Goal: Communication & Community: Answer question/provide support

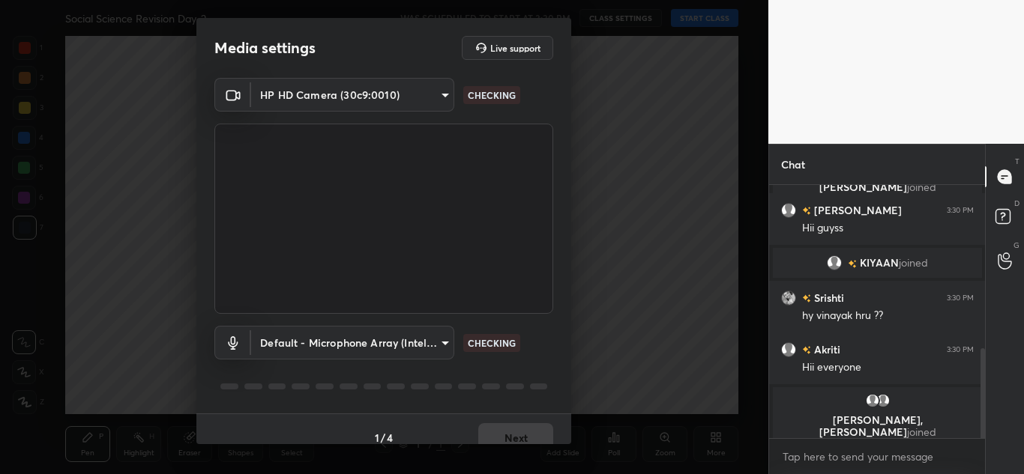
scroll to position [493, 0]
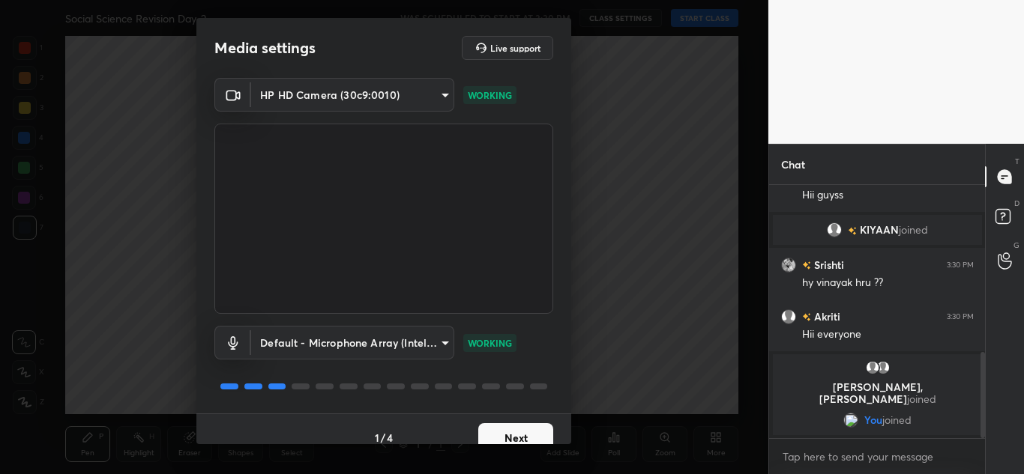
click at [508, 430] on button "Next" at bounding box center [515, 438] width 75 height 30
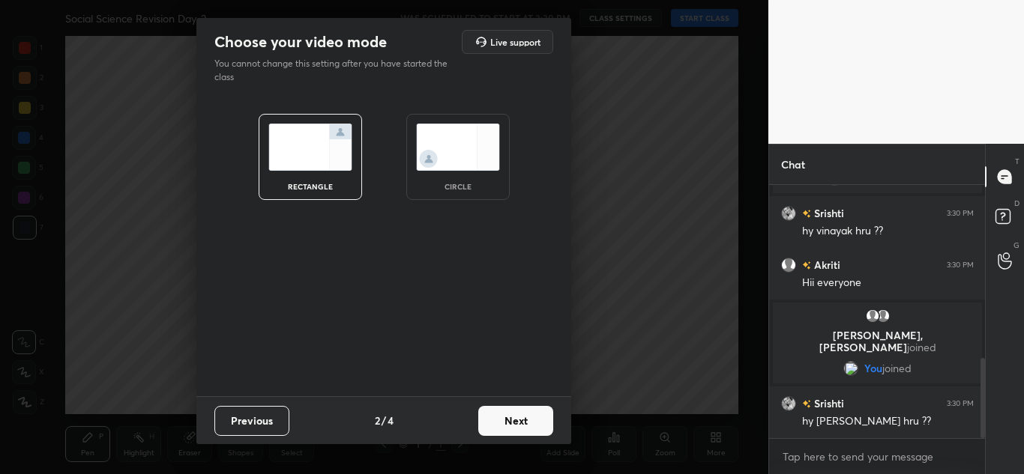
scroll to position [597, 0]
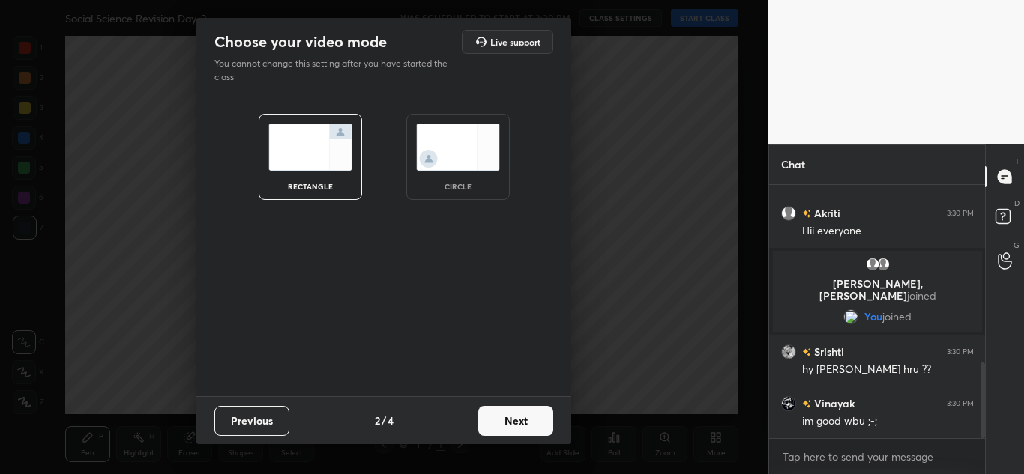
click at [447, 170] on img at bounding box center [458, 147] width 84 height 47
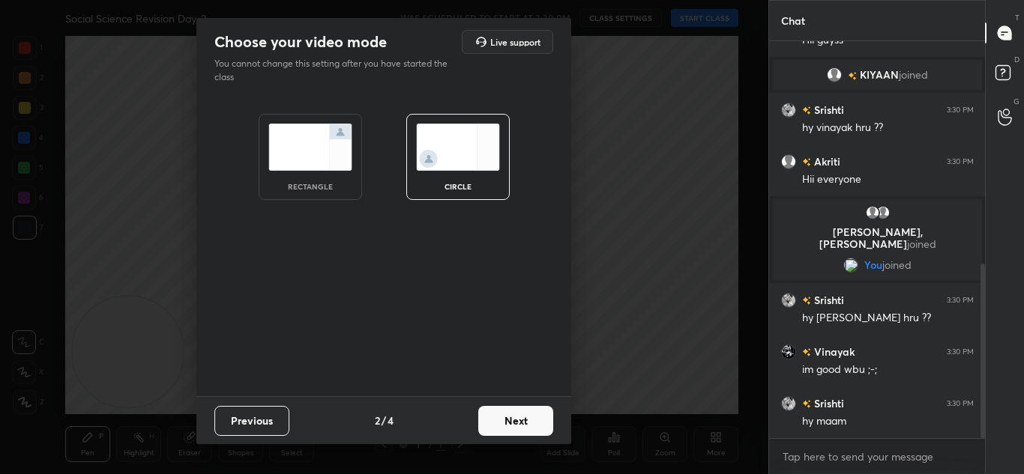
scroll to position [540, 0]
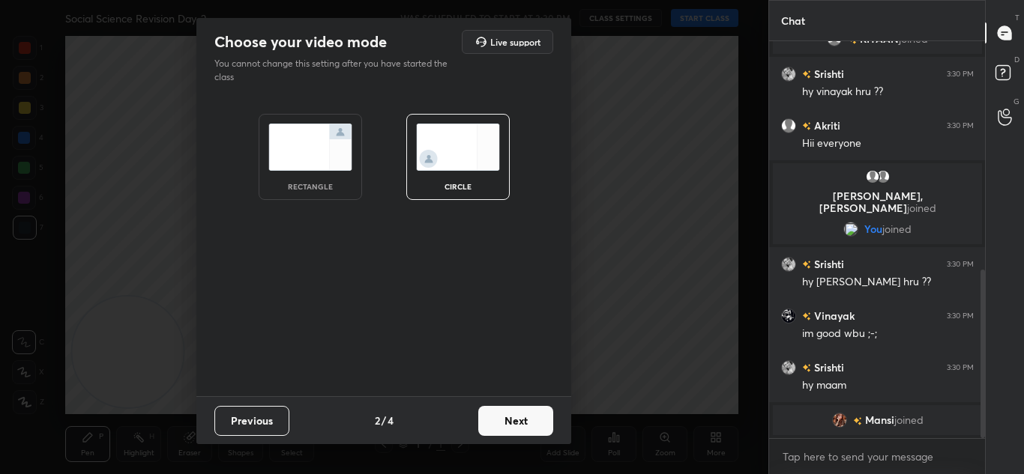
click at [447, 170] on img at bounding box center [458, 147] width 84 height 47
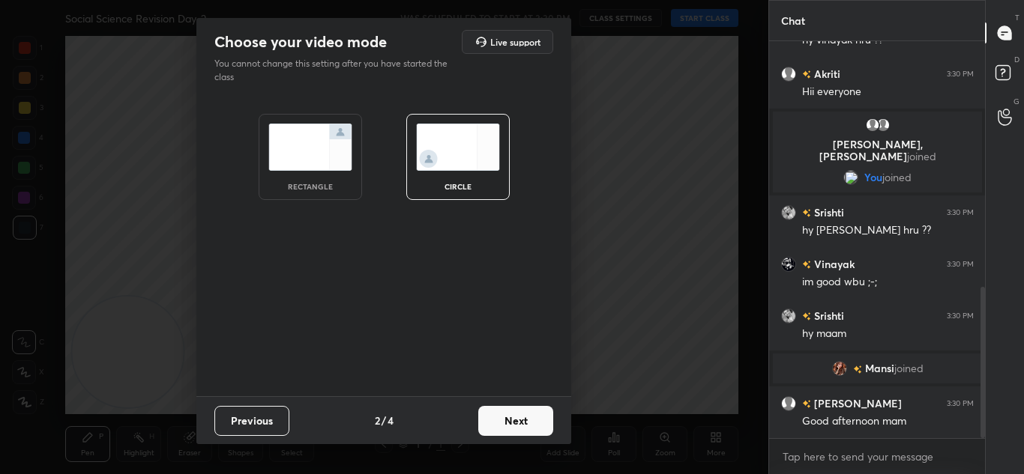
scroll to position [644, 0]
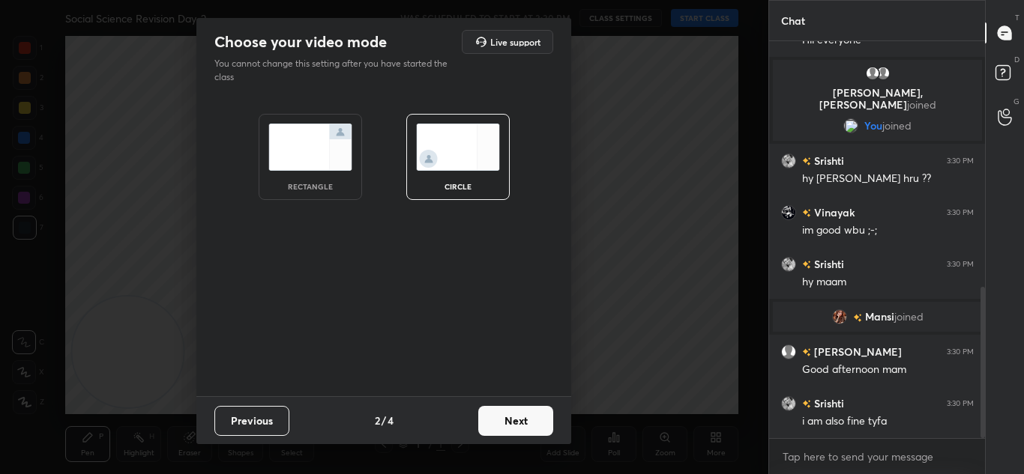
click at [523, 416] on button "Next" at bounding box center [515, 421] width 75 height 30
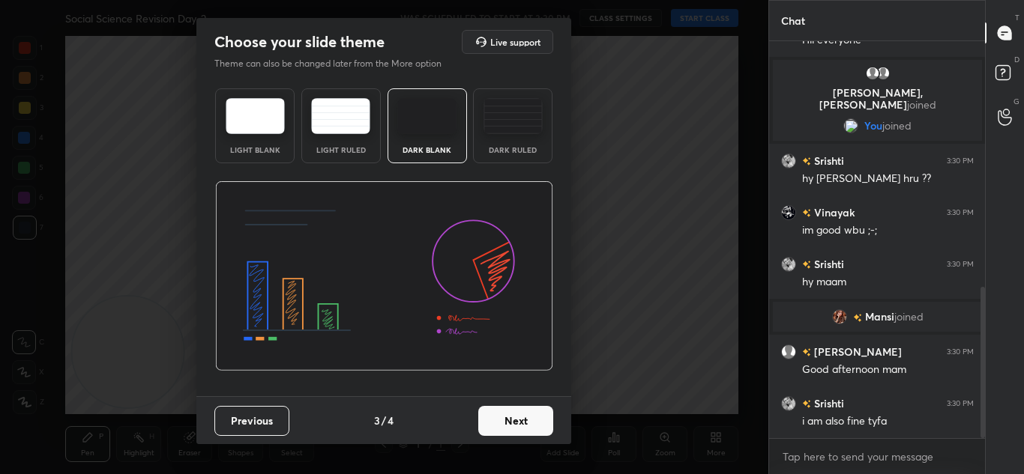
click at [523, 416] on button "Next" at bounding box center [515, 421] width 75 height 30
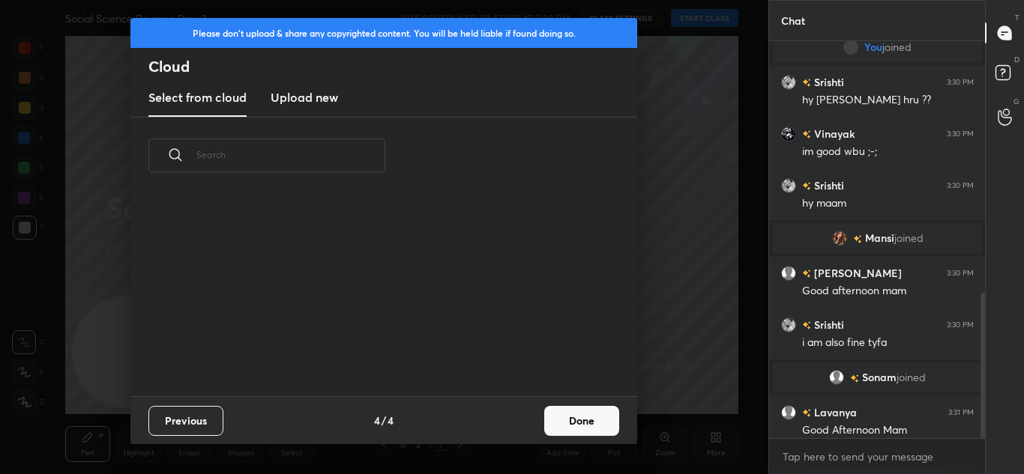
scroll to position [689, 0]
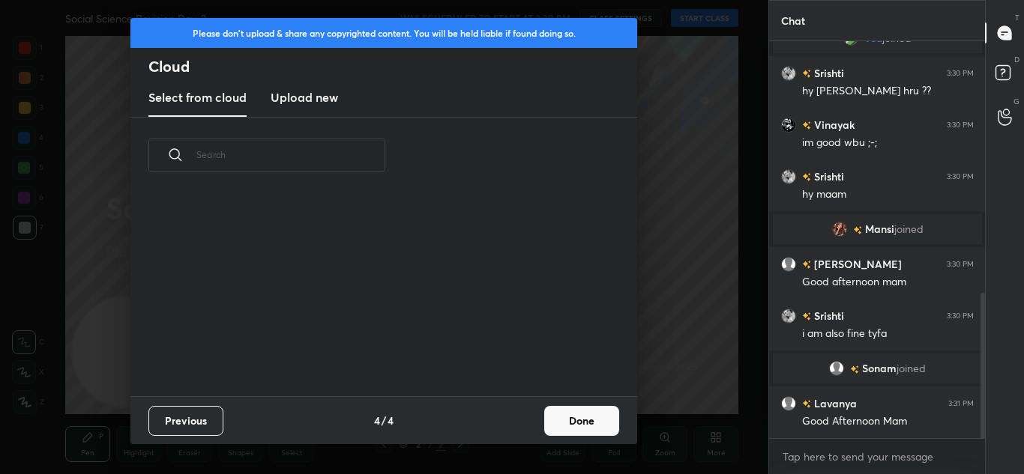
click at [311, 99] on h3 "Upload new" at bounding box center [304, 97] width 67 height 18
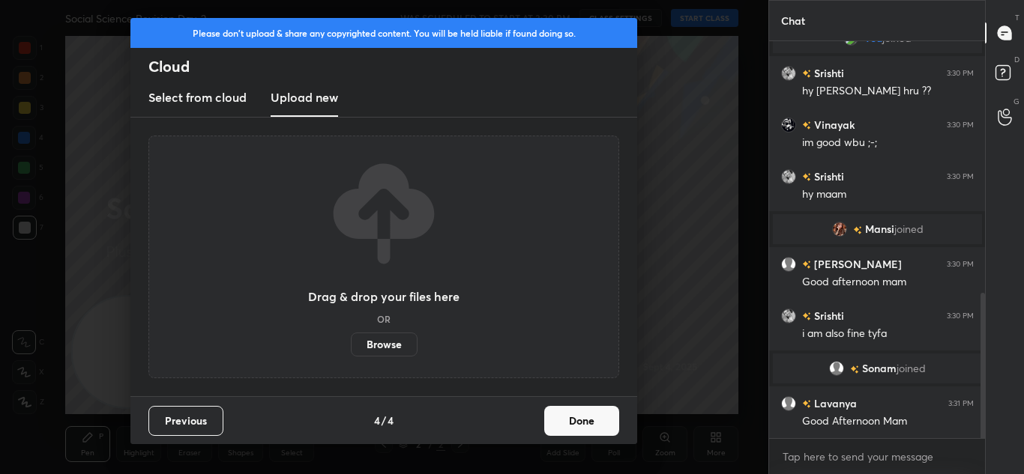
click at [385, 341] on label "Browse" at bounding box center [384, 345] width 67 height 24
click at [351, 341] on input "Browse" at bounding box center [351, 345] width 0 height 24
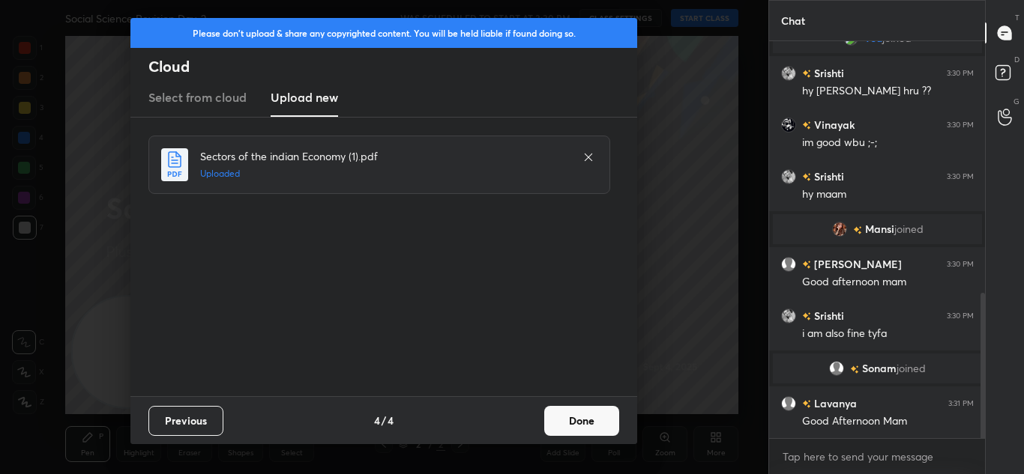
click at [591, 414] on button "Done" at bounding box center [581, 421] width 75 height 30
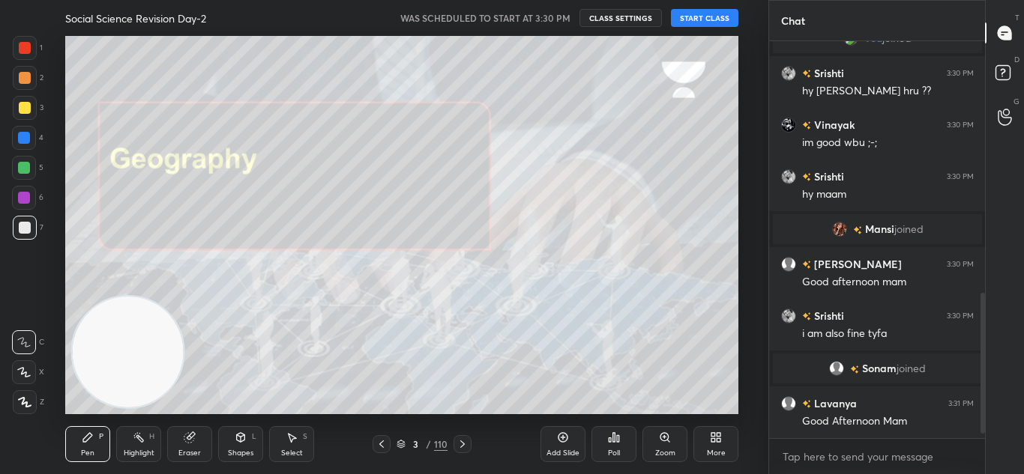
scroll to position [740, 0]
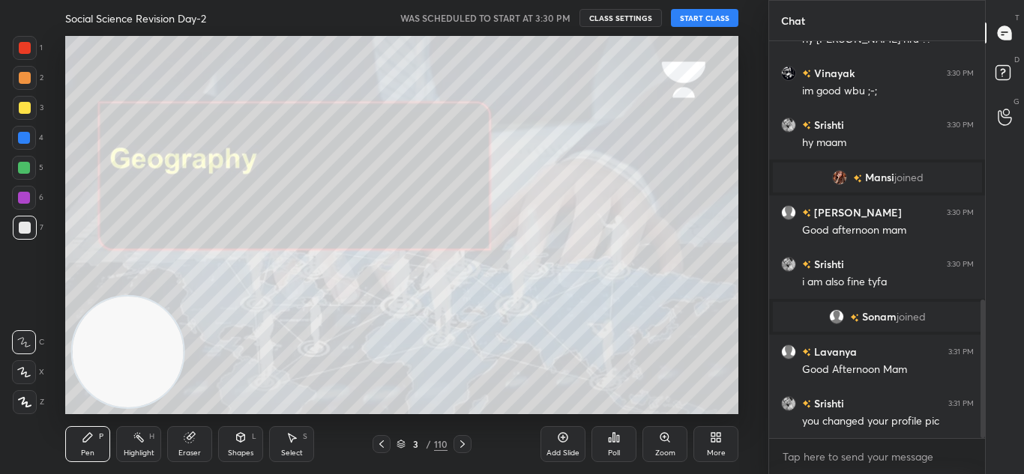
click at [711, 16] on button "START CLASS" at bounding box center [704, 18] width 67 height 18
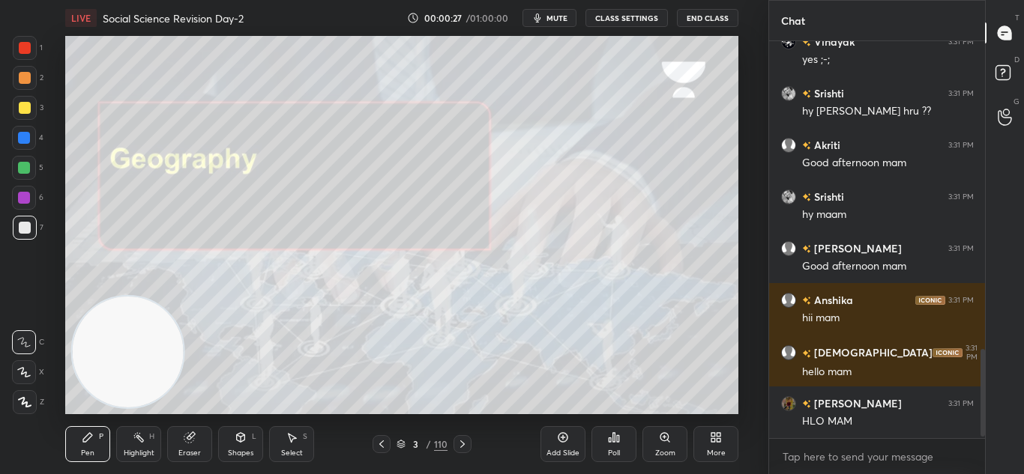
scroll to position [1427, 0]
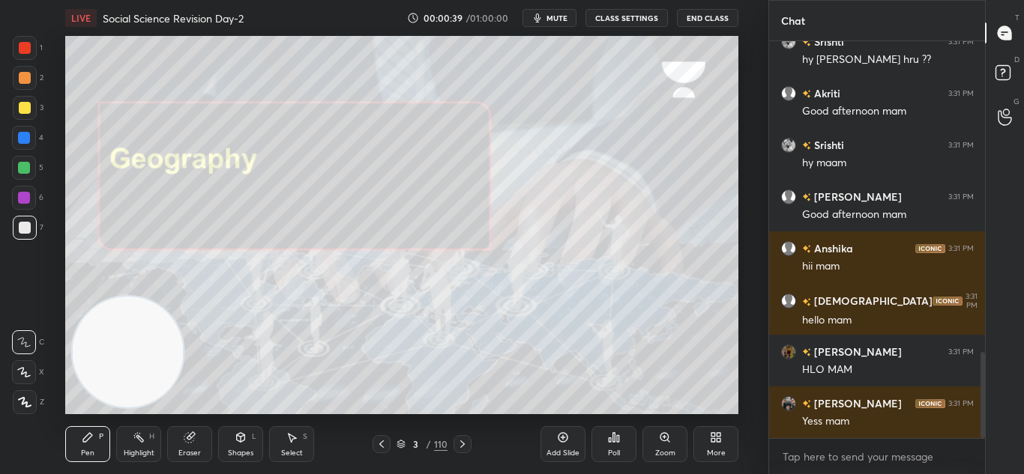
click at [459, 447] on icon at bounding box center [462, 444] width 12 height 12
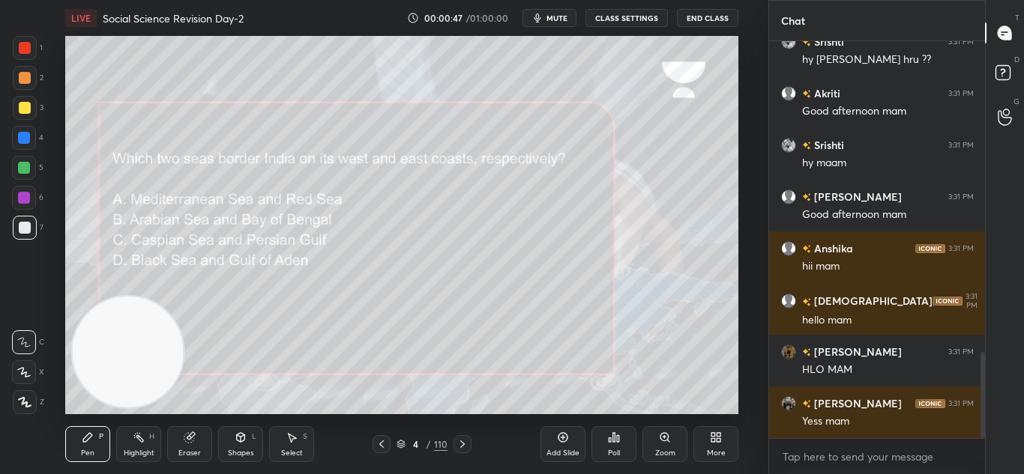
click at [615, 441] on icon at bounding box center [614, 437] width 2 height 9
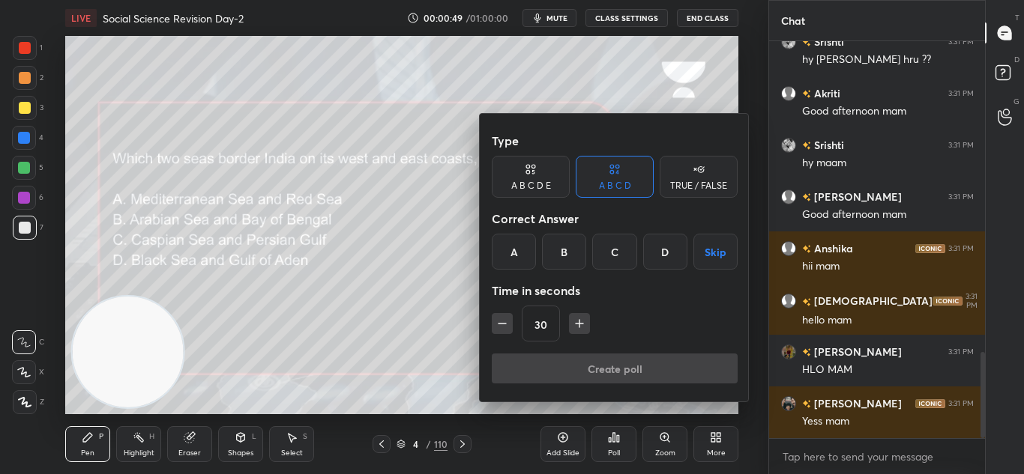
click at [562, 253] on div "B" at bounding box center [564, 252] width 44 height 36
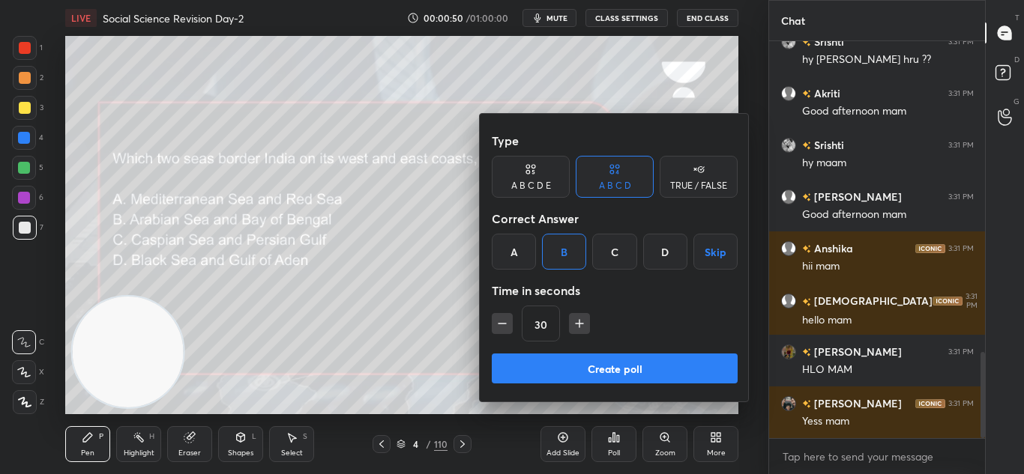
click at [591, 372] on button "Create poll" at bounding box center [615, 369] width 246 height 30
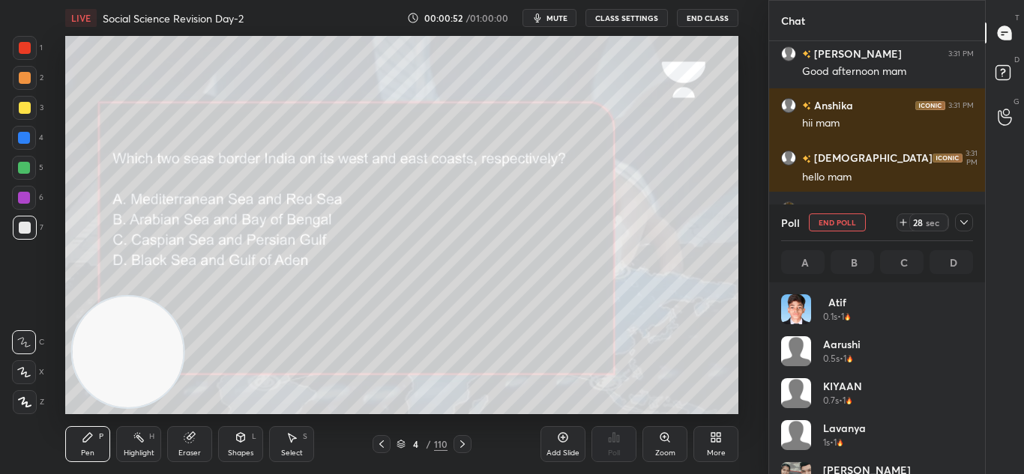
scroll to position [175, 187]
click at [962, 225] on icon at bounding box center [964, 223] width 12 height 12
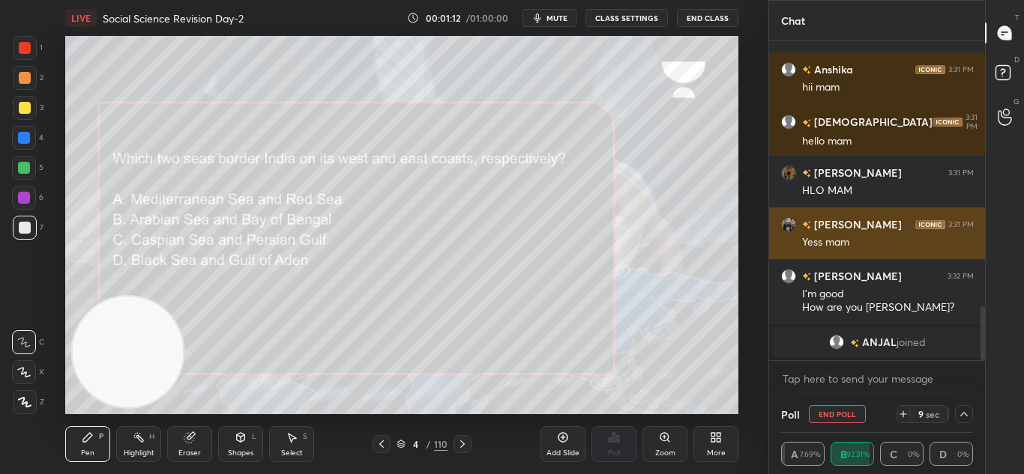
scroll to position [1491, 0]
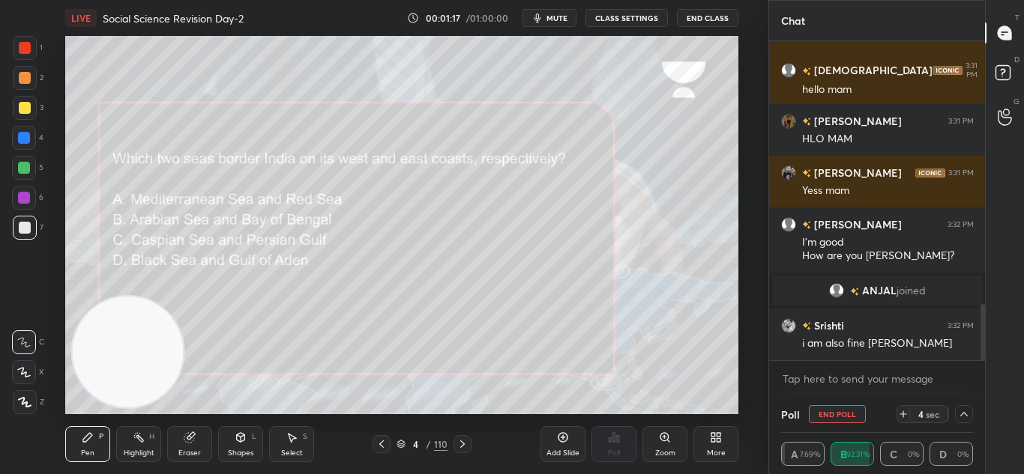
drag, startPoint x: 806, startPoint y: 319, endPoint x: 785, endPoint y: 300, distance: 29.2
click at [800, 315] on div "[PERSON_NAME] 3:32 PM i am also fine [PERSON_NAME]" at bounding box center [877, 335] width 217 height 52
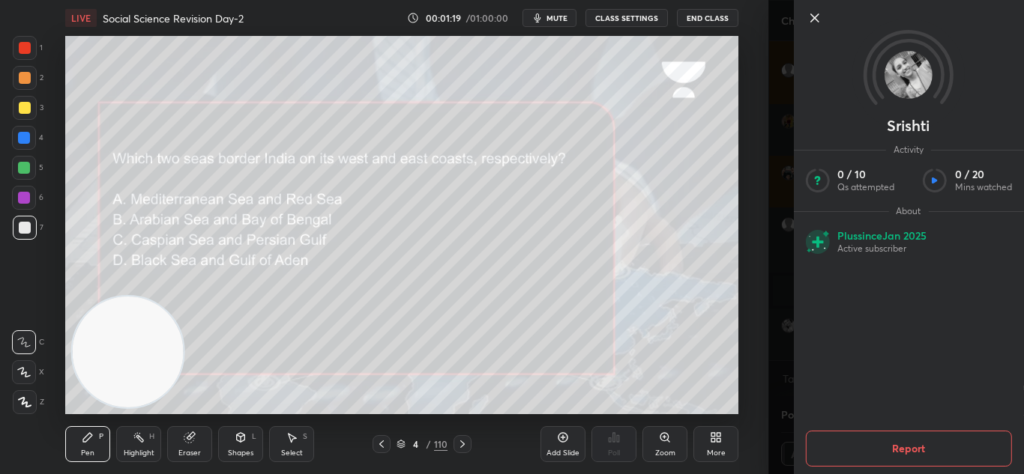
drag, startPoint x: 19, startPoint y: 107, endPoint x: 18, endPoint y: 120, distance: 12.8
click at [18, 113] on div at bounding box center [25, 108] width 24 height 24
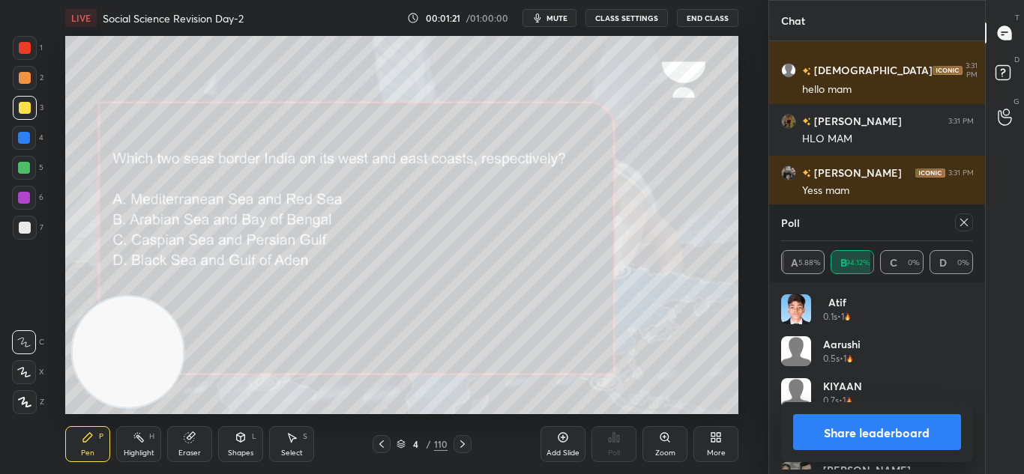
scroll to position [175, 187]
click at [25, 405] on icon at bounding box center [24, 402] width 13 height 10
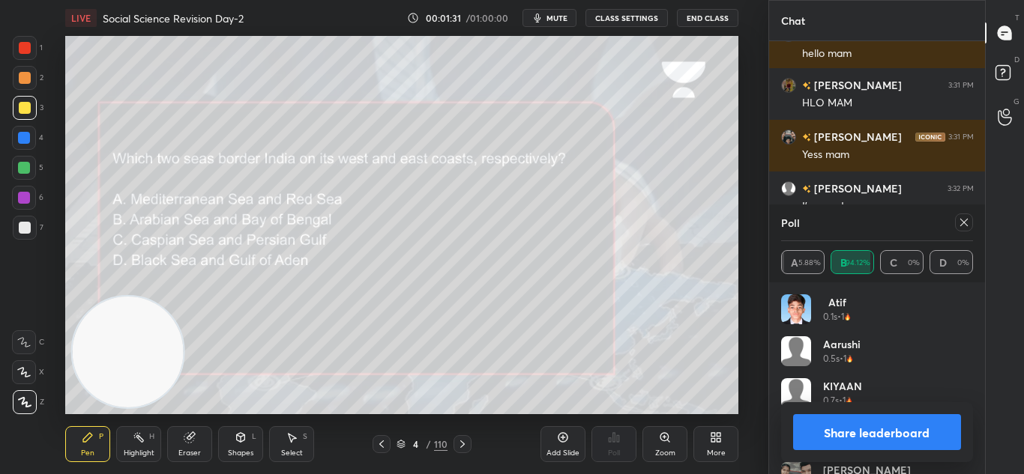
scroll to position [1545, 0]
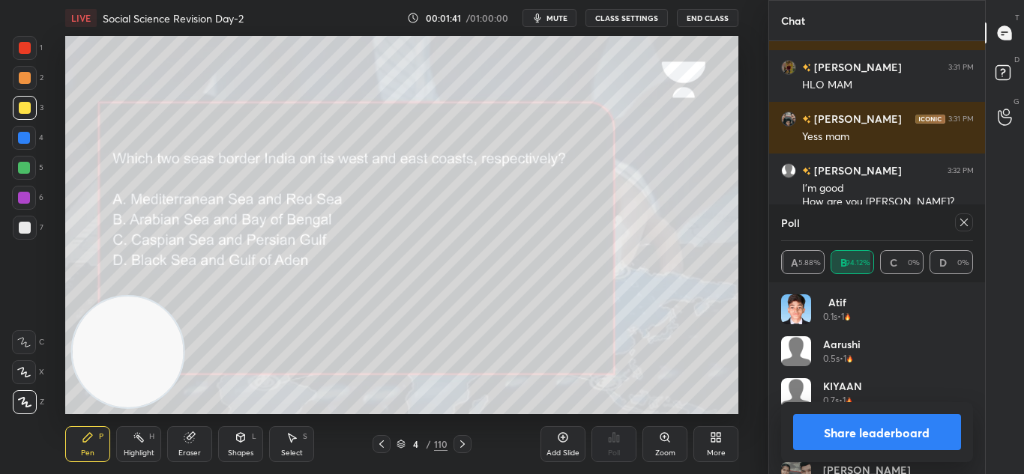
click at [849, 441] on button "Share leaderboard" at bounding box center [877, 432] width 169 height 36
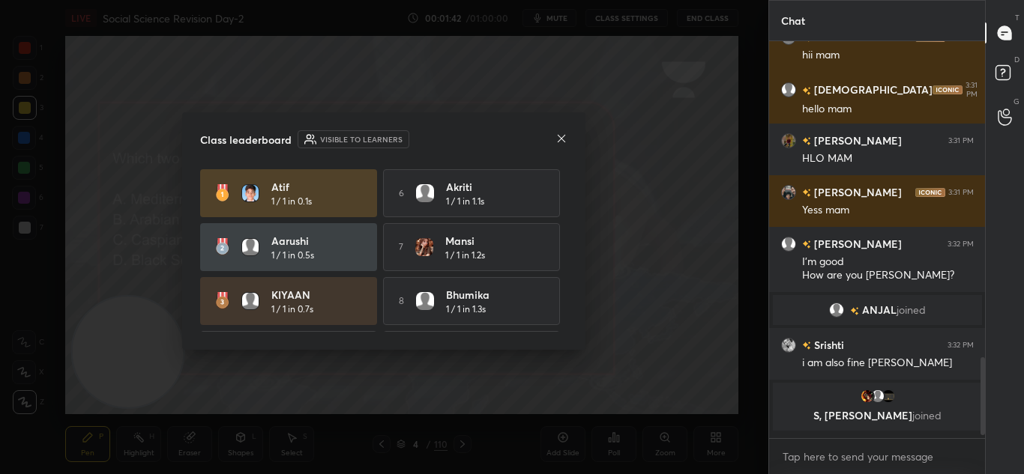
scroll to position [1467, 0]
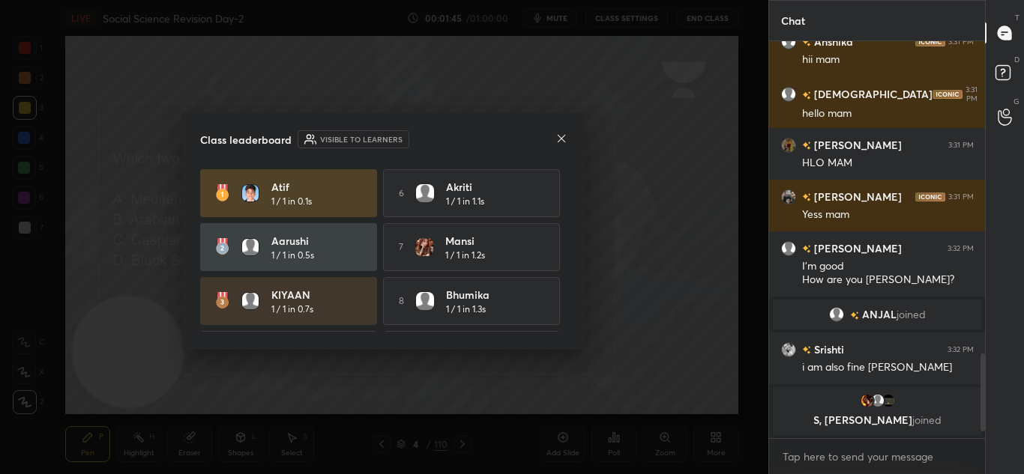
click at [576, 133] on div "Class leaderboard Visible to learners Atif 1 / 1 in 0.1s 6 [PERSON_NAME] 1 / 1 …" at bounding box center [383, 231] width 403 height 238
click at [568, 133] on div "Class leaderboard Visible to learners Atif 1 / 1 in 0.1s 6 [PERSON_NAME] 1 / 1 …" at bounding box center [383, 231] width 403 height 238
click at [564, 133] on icon at bounding box center [561, 139] width 12 height 12
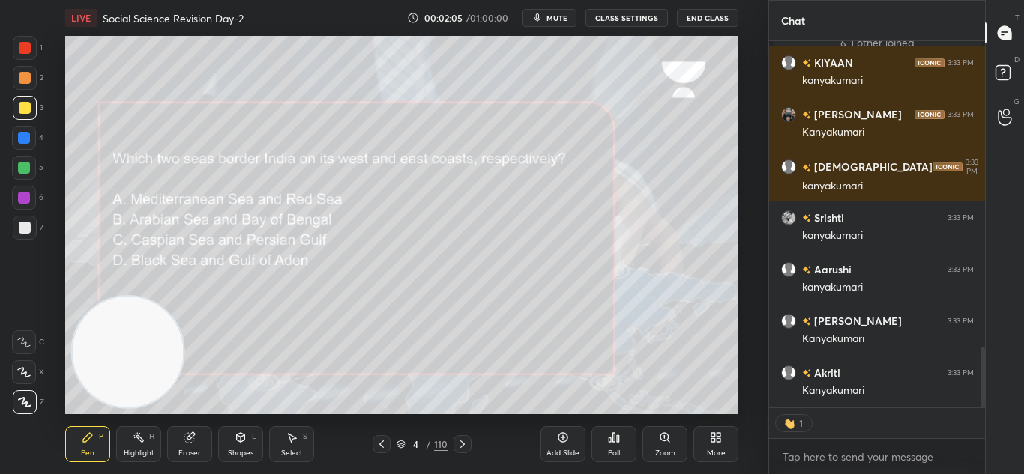
scroll to position [1829, 0]
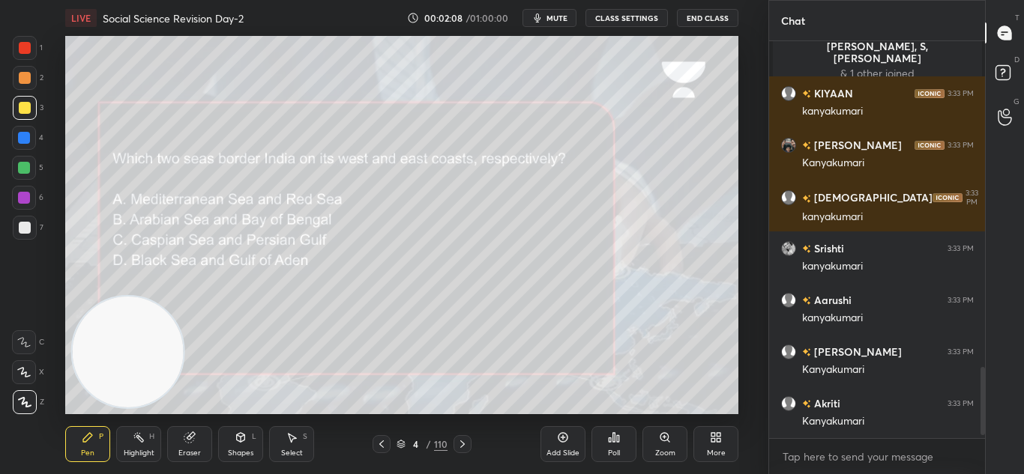
click at [460, 441] on icon at bounding box center [462, 444] width 4 height 7
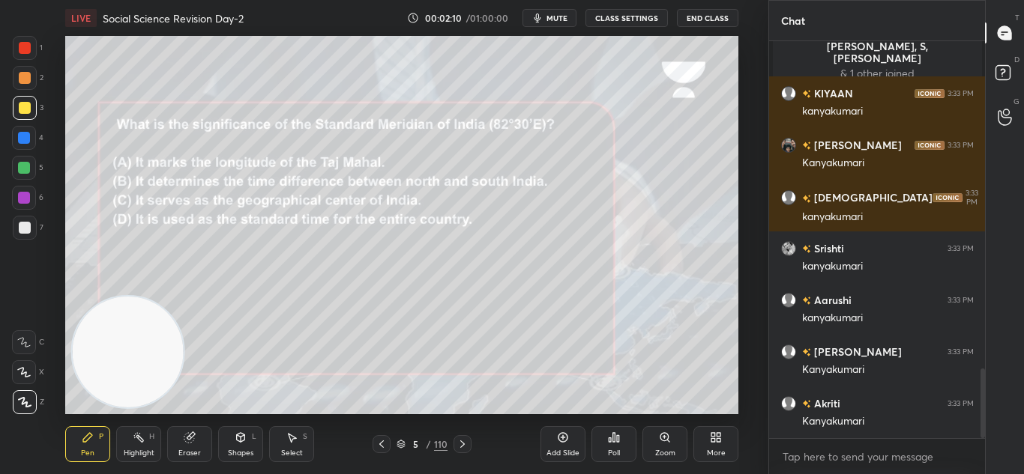
scroll to position [1865, 0]
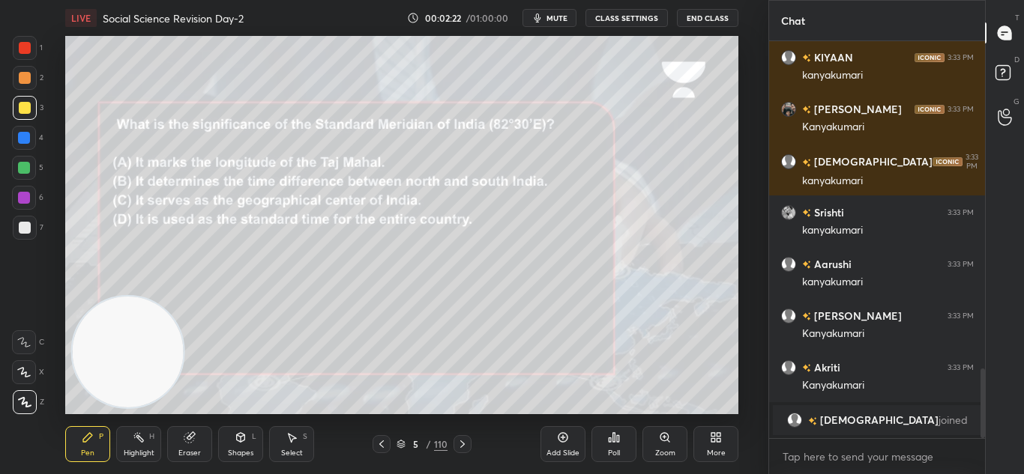
click at [623, 441] on div "Poll" at bounding box center [613, 444] width 45 height 36
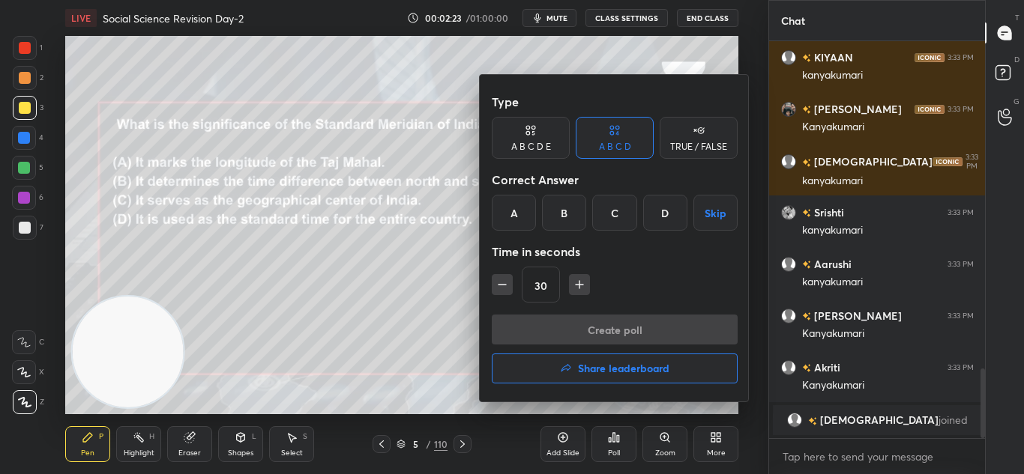
click at [656, 213] on div "D" at bounding box center [665, 213] width 44 height 36
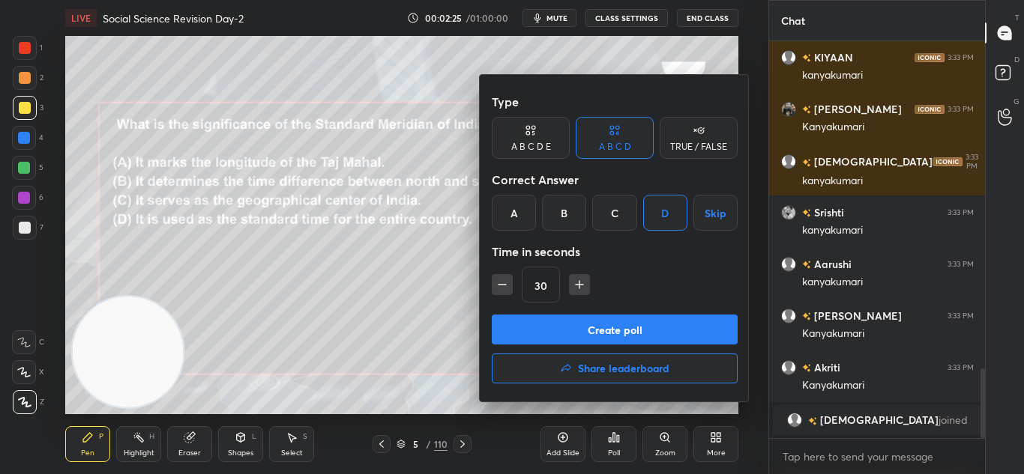
click at [627, 329] on button "Create poll" at bounding box center [615, 330] width 246 height 30
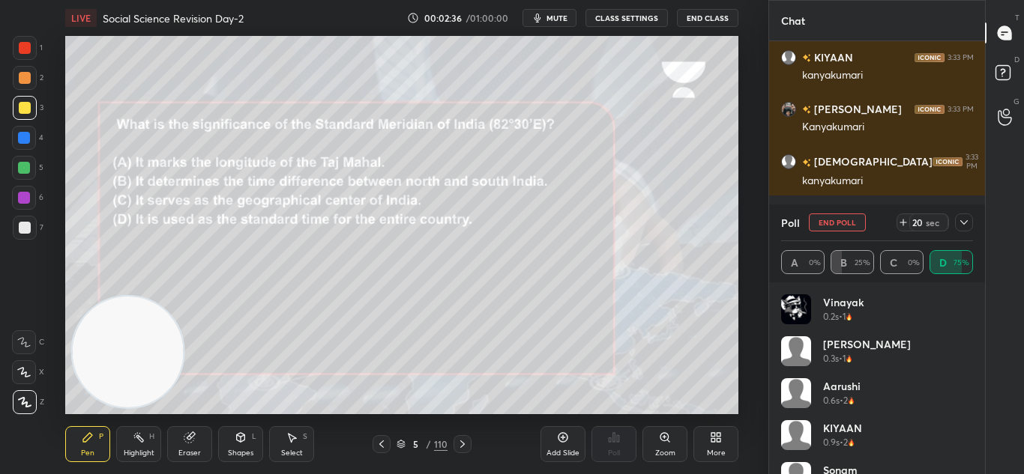
scroll to position [1910, 0]
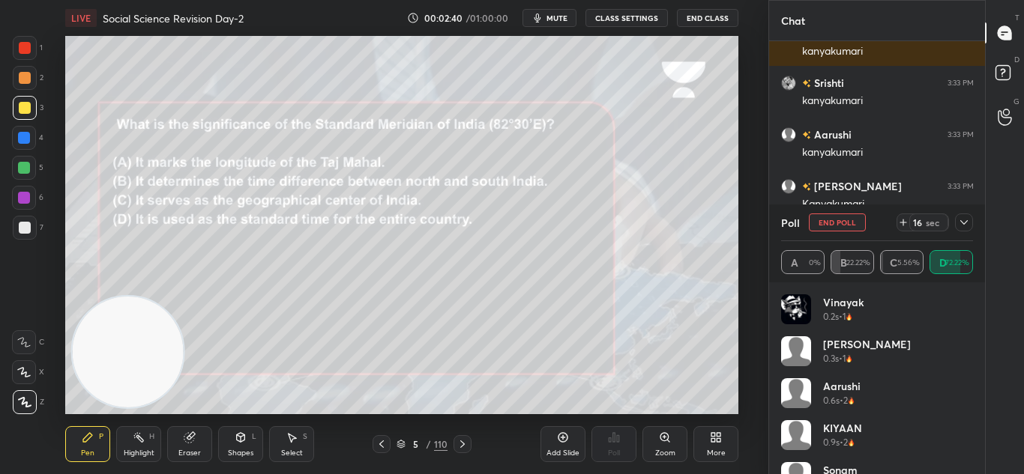
click at [964, 224] on icon at bounding box center [963, 222] width 7 height 4
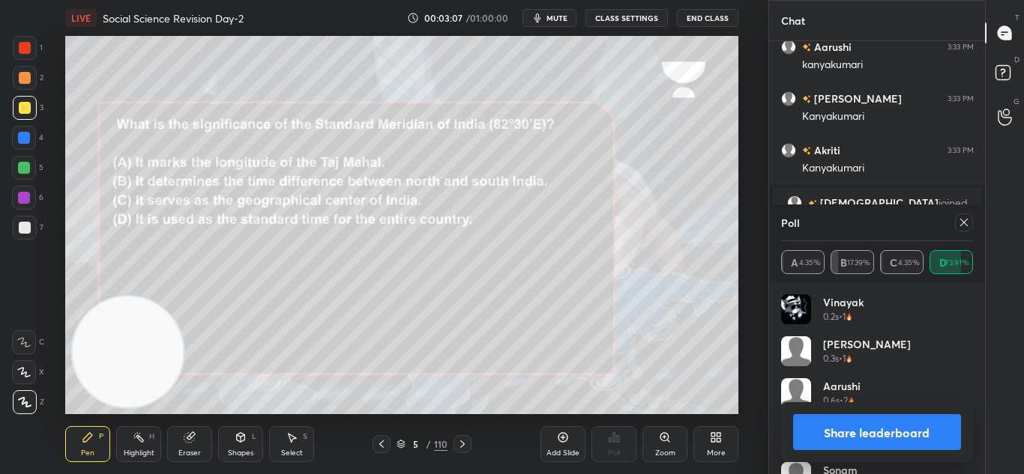
scroll to position [2016, 0]
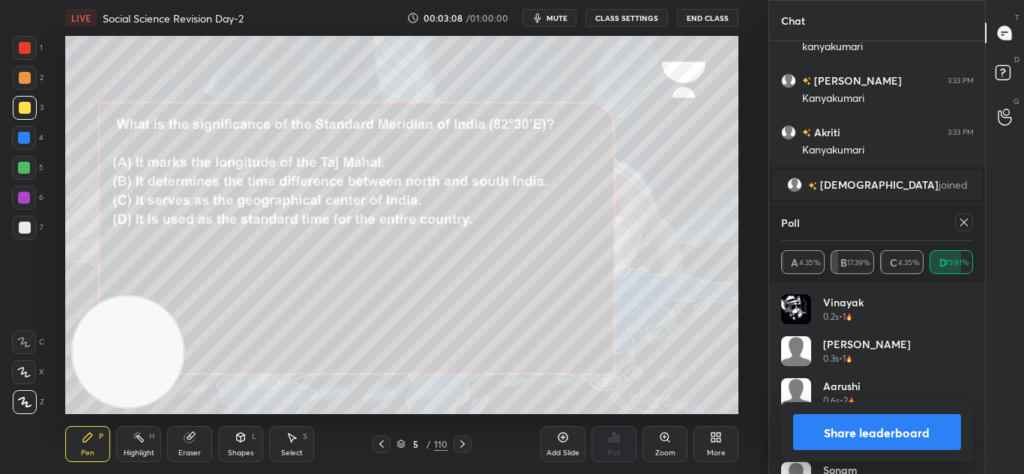
click at [965, 228] on icon at bounding box center [964, 223] width 12 height 12
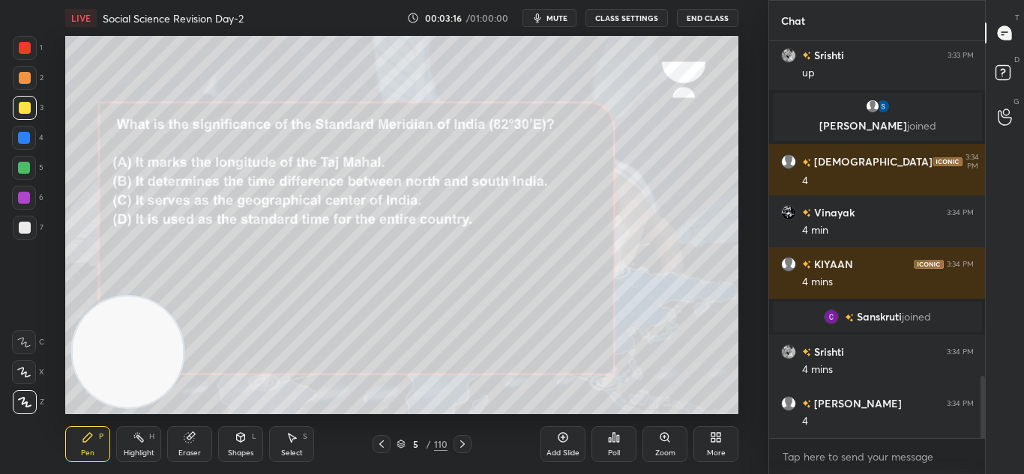
scroll to position [2236, 0]
click at [558, 432] on icon at bounding box center [563, 438] width 12 height 12
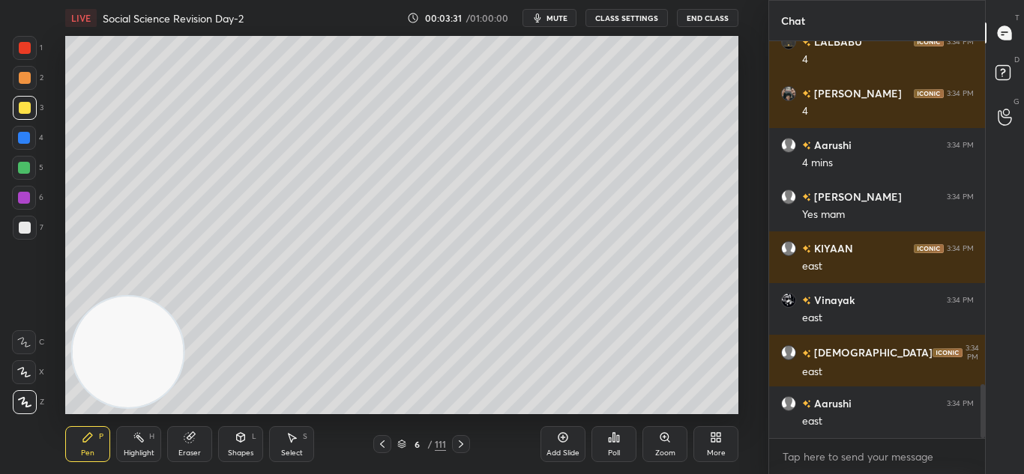
scroll to position [2598, 0]
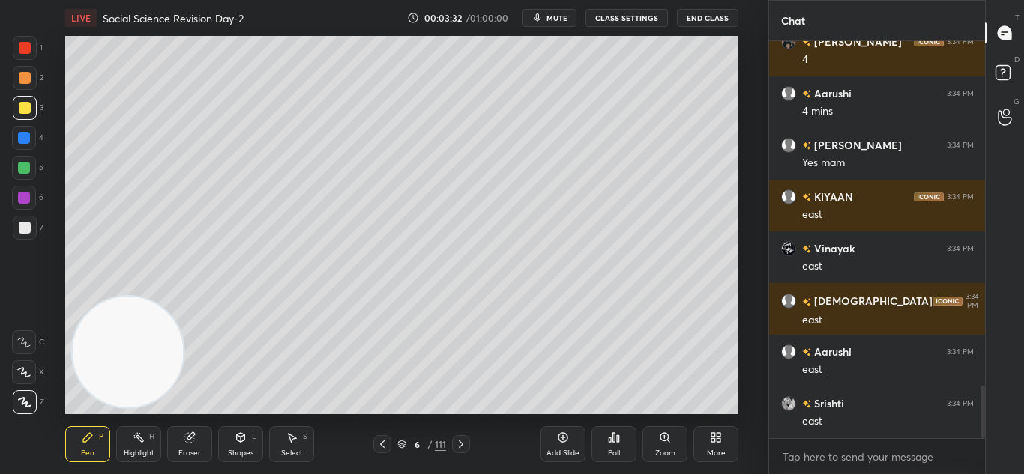
click at [28, 192] on div at bounding box center [24, 198] width 12 height 12
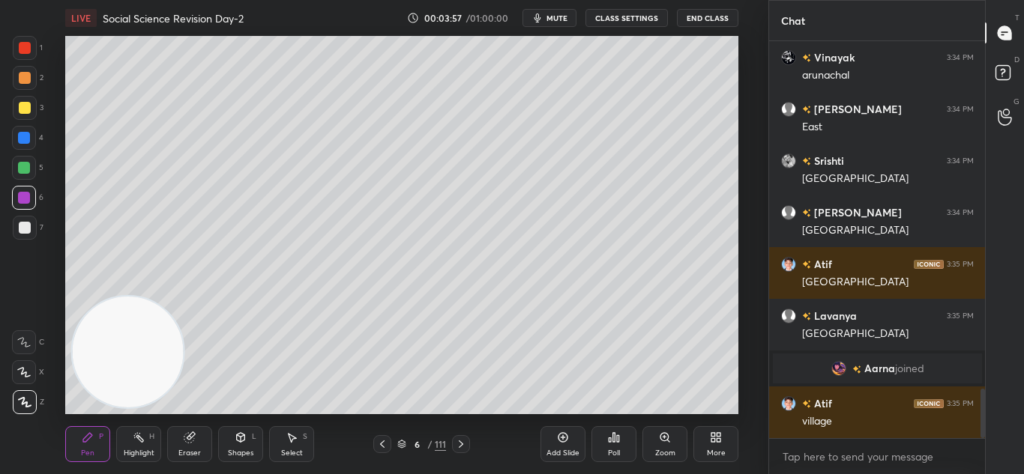
scroll to position [2807, 0]
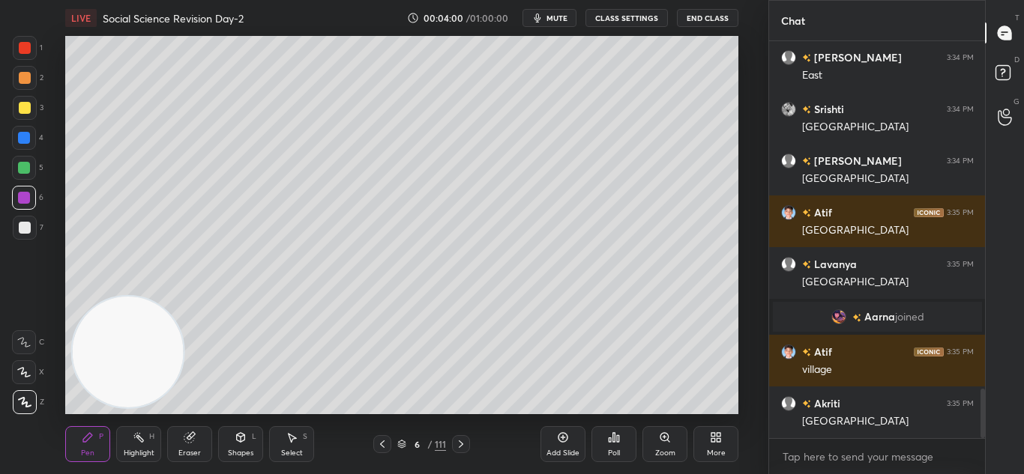
click at [28, 114] on div at bounding box center [25, 108] width 24 height 24
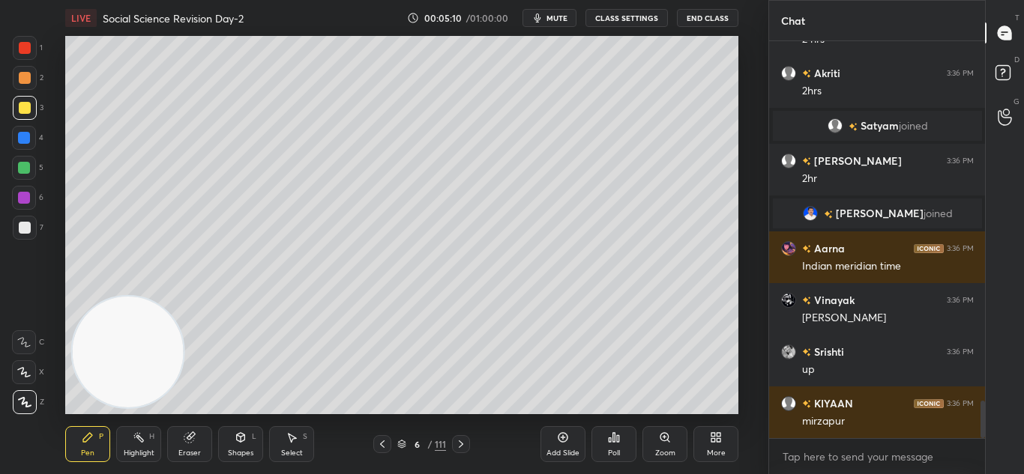
scroll to position [3851, 0]
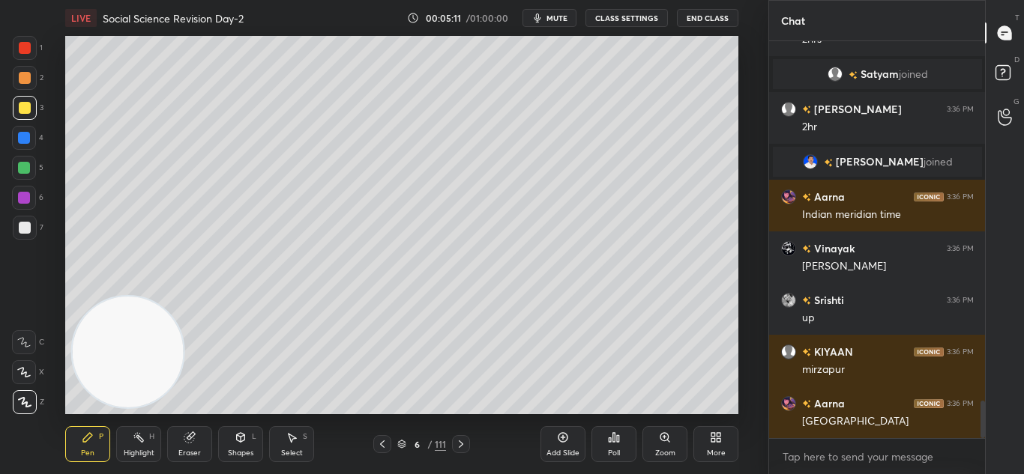
click at [460, 447] on icon at bounding box center [461, 444] width 4 height 7
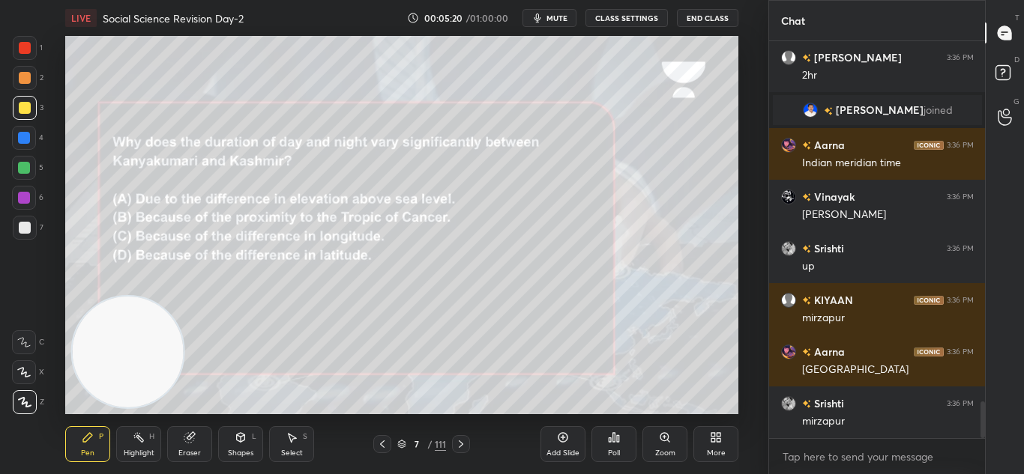
click at [610, 450] on div "Poll" at bounding box center [614, 453] width 12 height 7
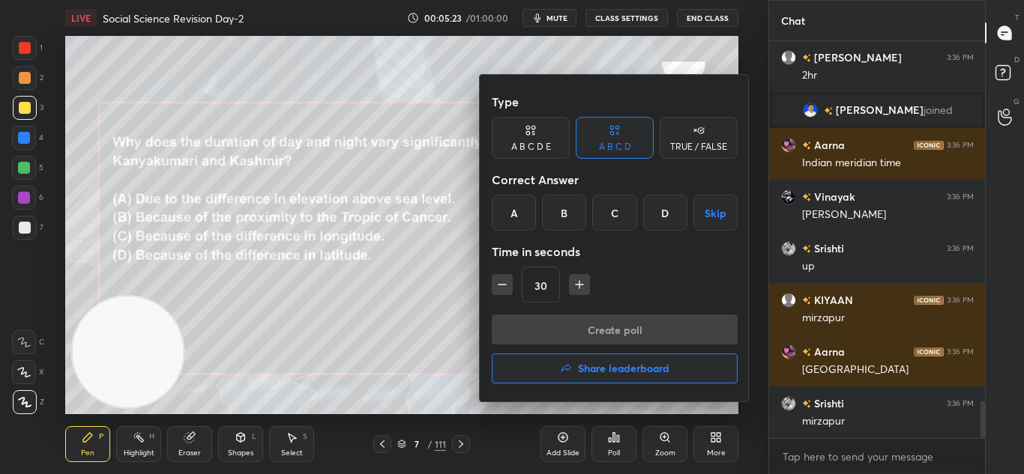
click at [659, 220] on div "D" at bounding box center [665, 213] width 44 height 36
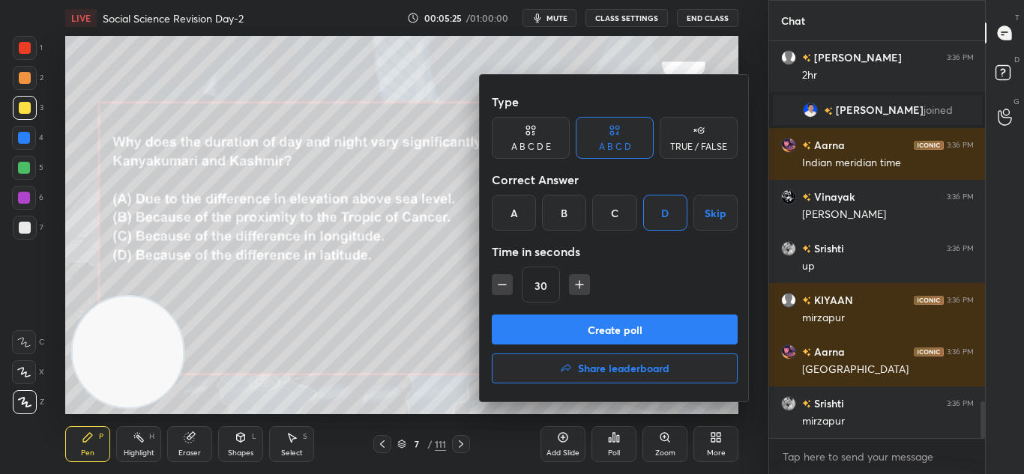
click at [633, 333] on button "Create poll" at bounding box center [615, 330] width 246 height 30
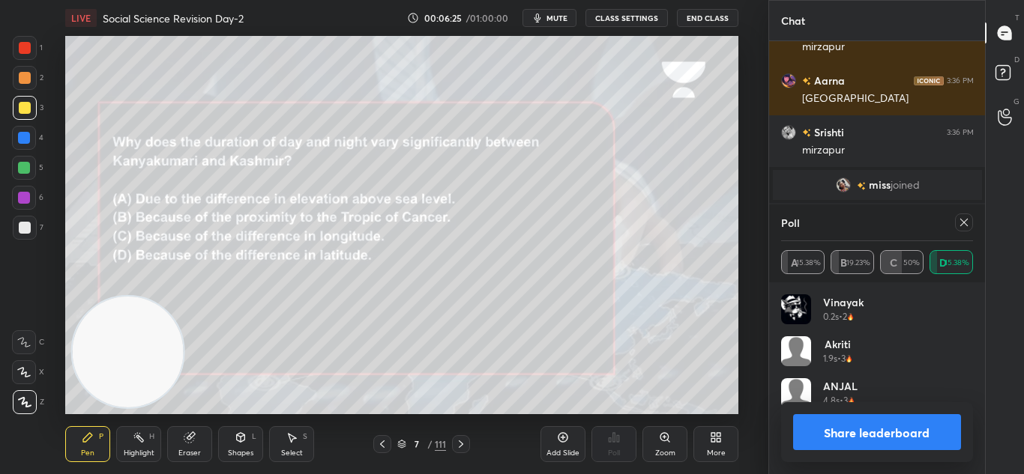
scroll to position [4028, 0]
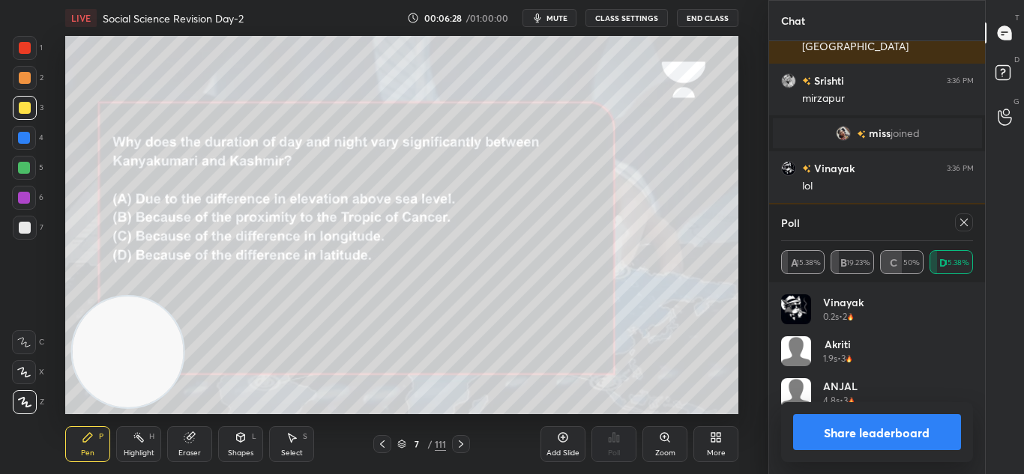
click at [877, 418] on button "Share leaderboard" at bounding box center [877, 432] width 169 height 36
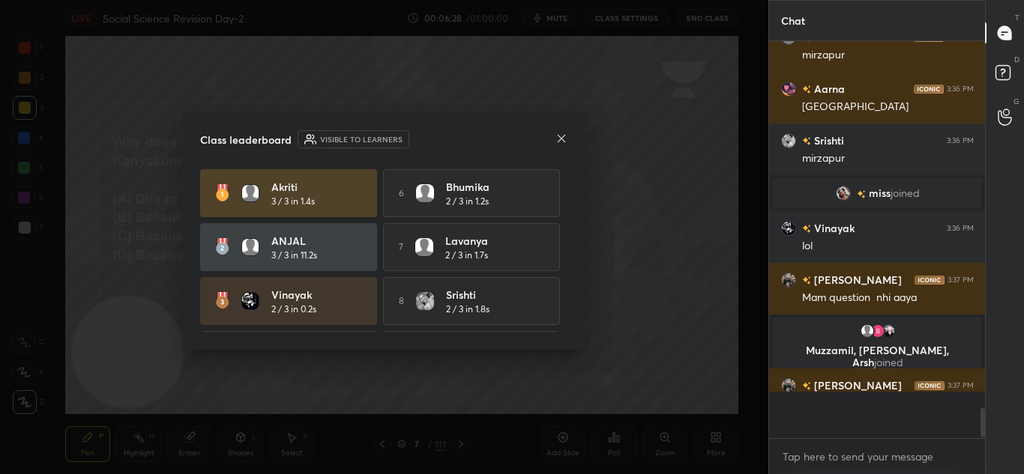
scroll to position [3950, 0]
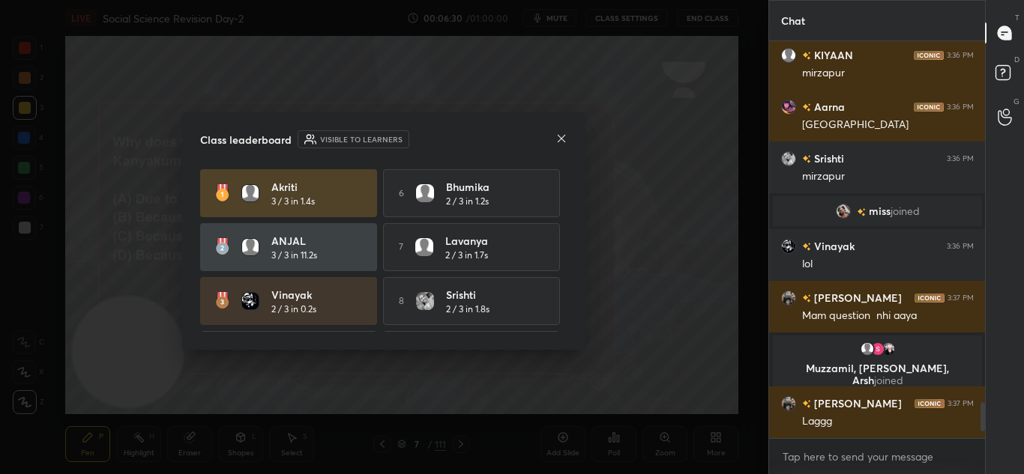
click at [558, 144] on icon at bounding box center [561, 139] width 12 height 12
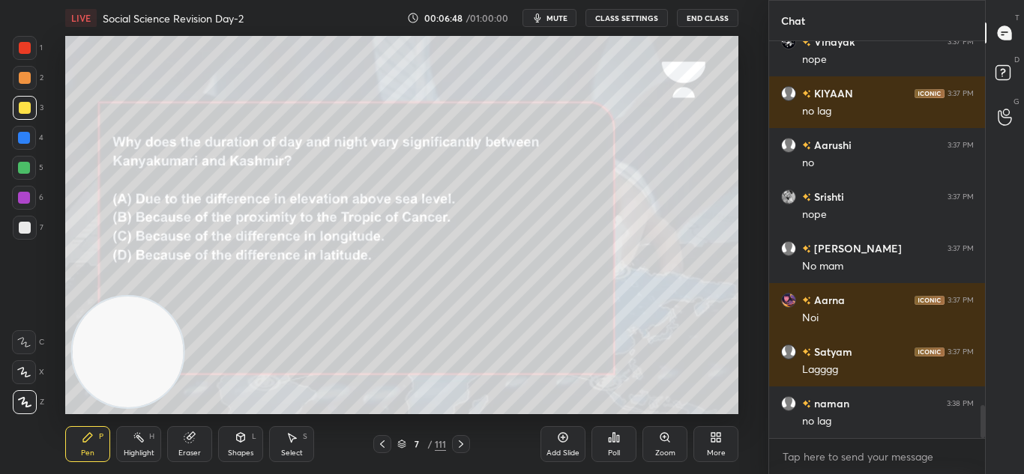
scroll to position [4467, 0]
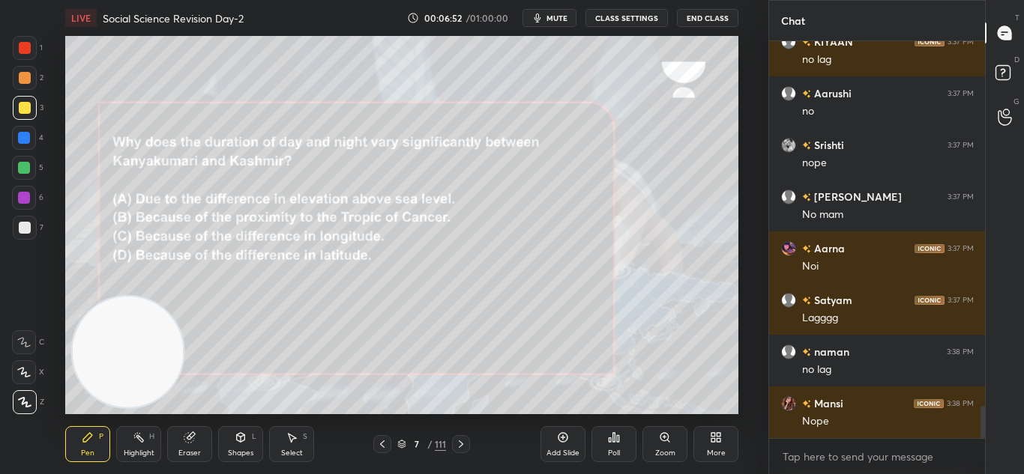
click at [468, 441] on div at bounding box center [461, 444] width 18 height 18
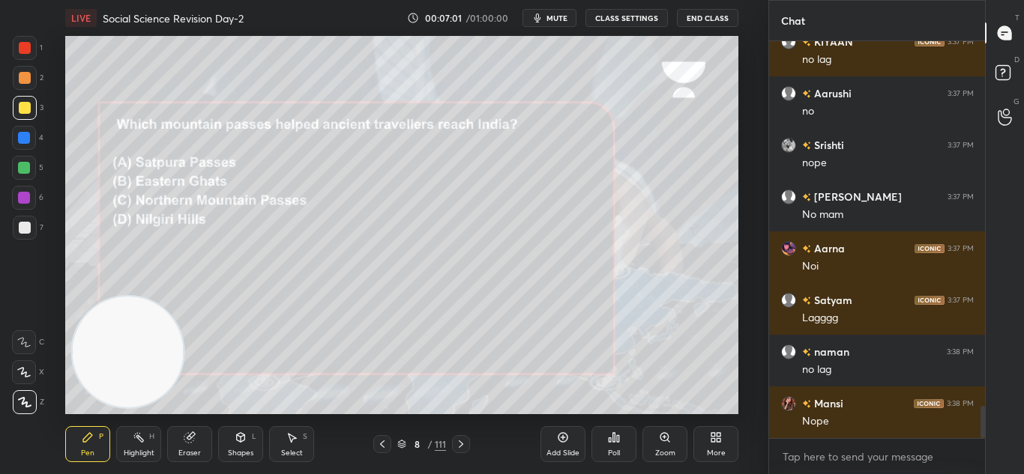
click at [604, 442] on div "Poll" at bounding box center [613, 444] width 45 height 36
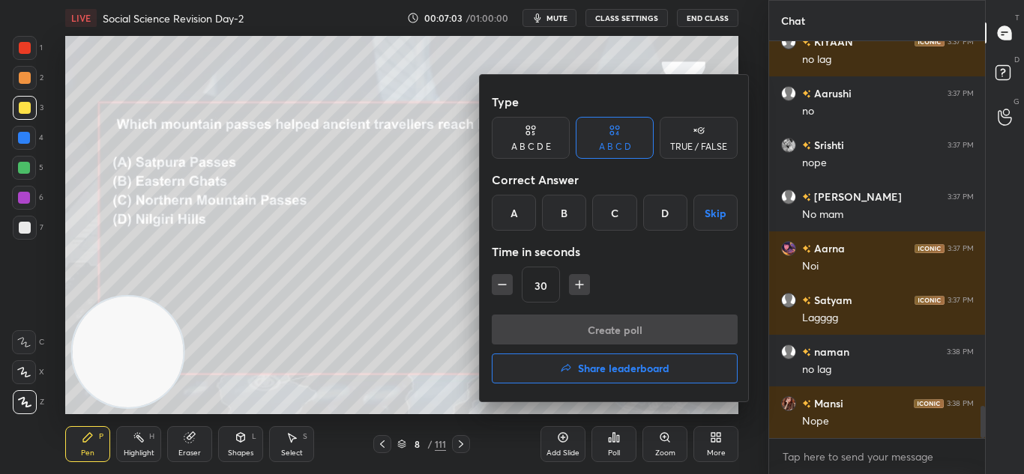
click at [606, 211] on div "C" at bounding box center [614, 213] width 44 height 36
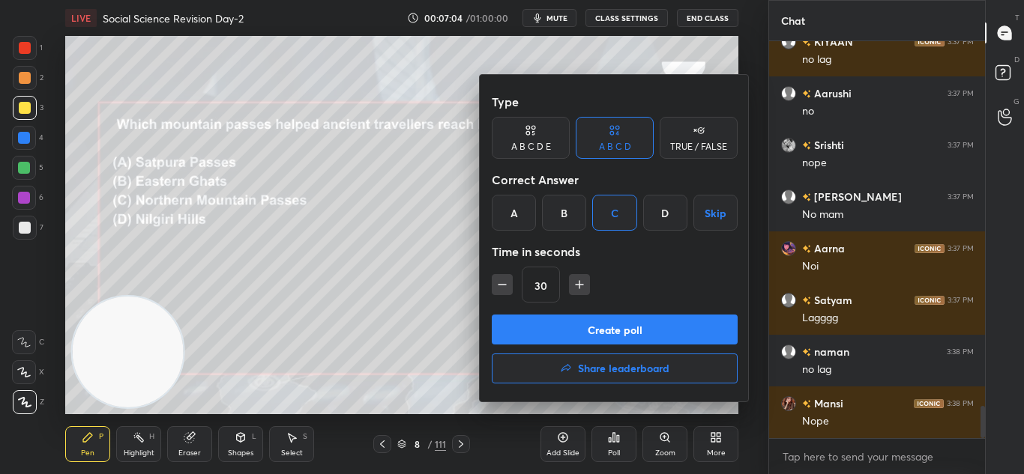
click at [624, 332] on button "Create poll" at bounding box center [615, 330] width 246 height 30
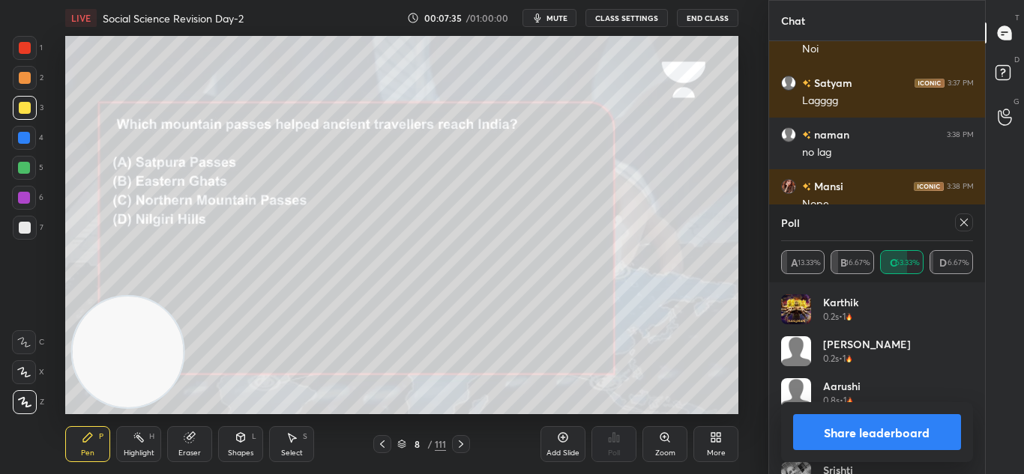
scroll to position [4560, 0]
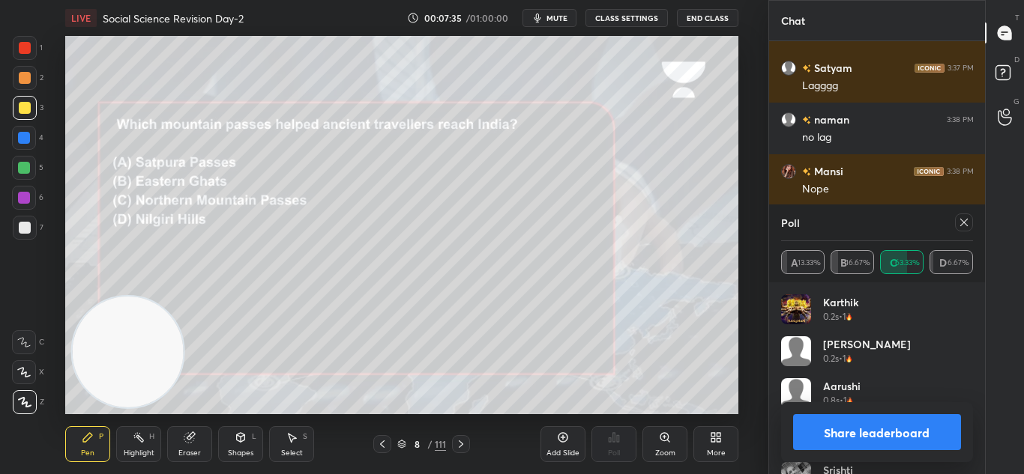
click at [963, 224] on icon at bounding box center [964, 223] width 12 height 12
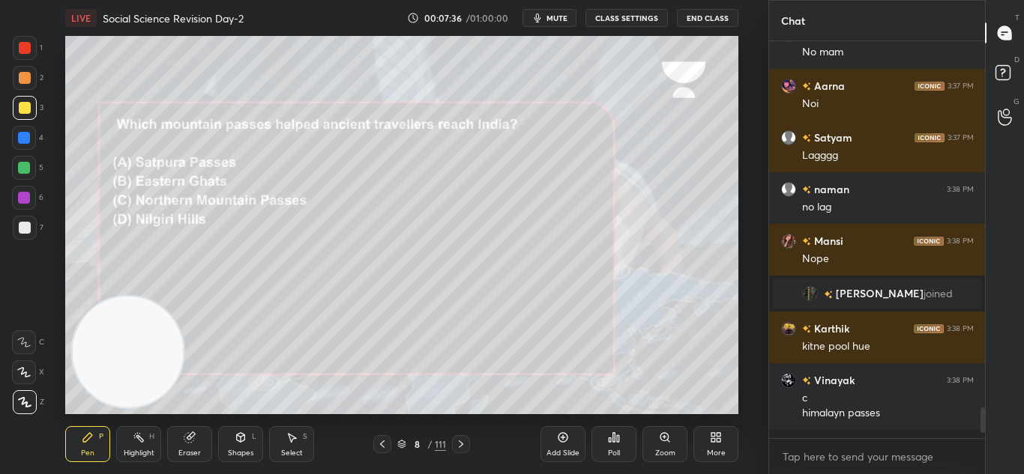
scroll to position [4482, 0]
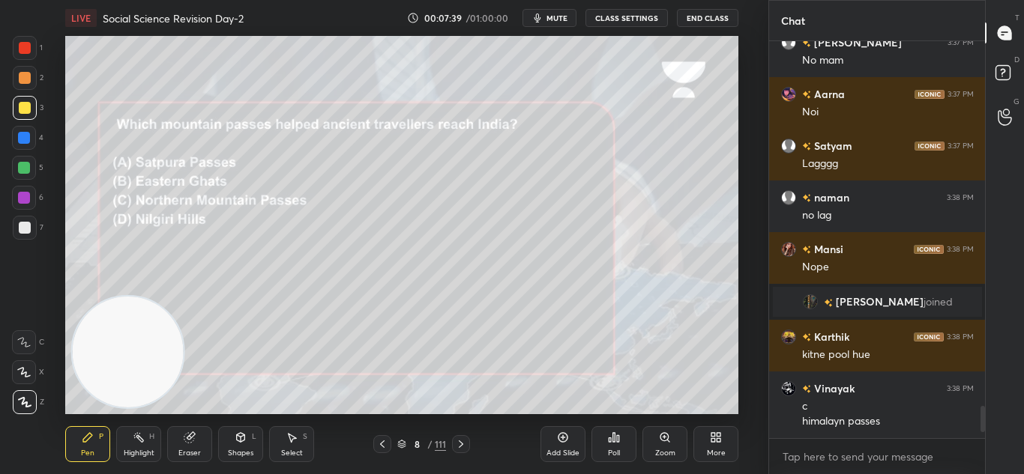
click at [461, 443] on icon at bounding box center [461, 444] width 4 height 7
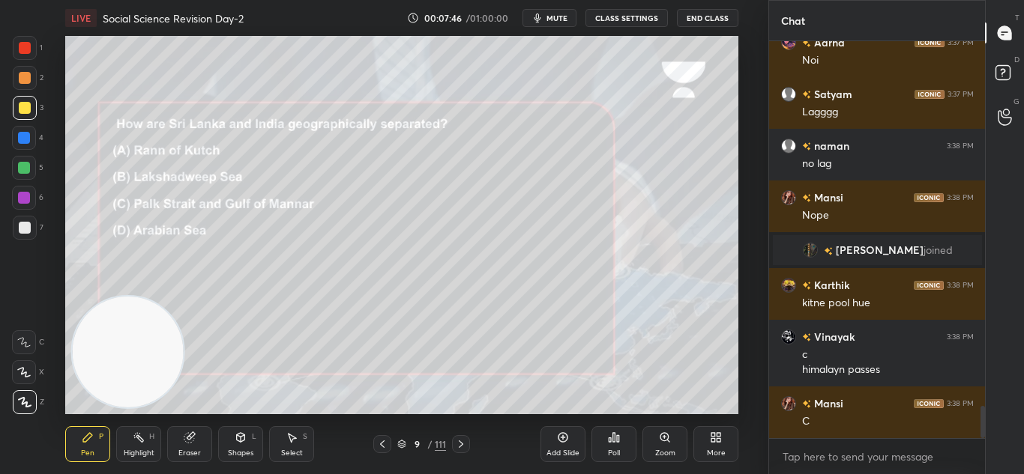
click at [603, 441] on div "Poll" at bounding box center [613, 444] width 45 height 36
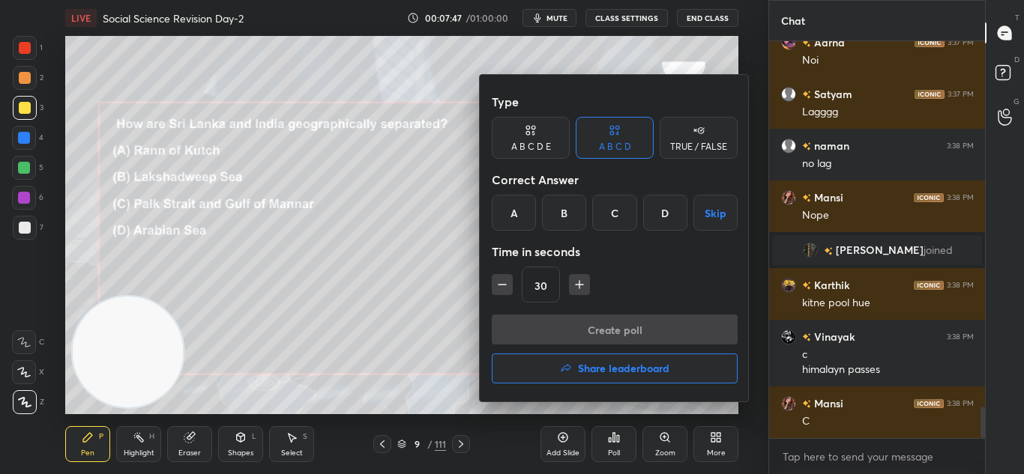
scroll to position [4586, 0]
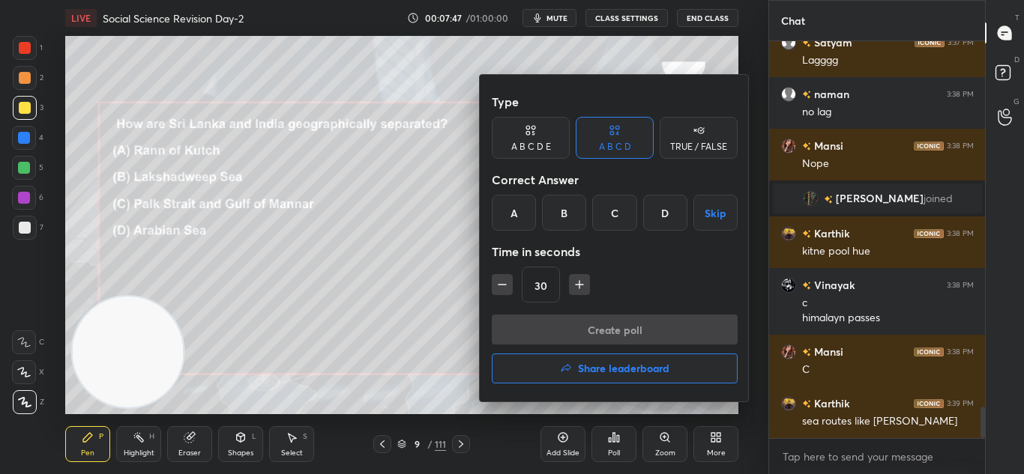
click at [615, 207] on div "C" at bounding box center [614, 213] width 44 height 36
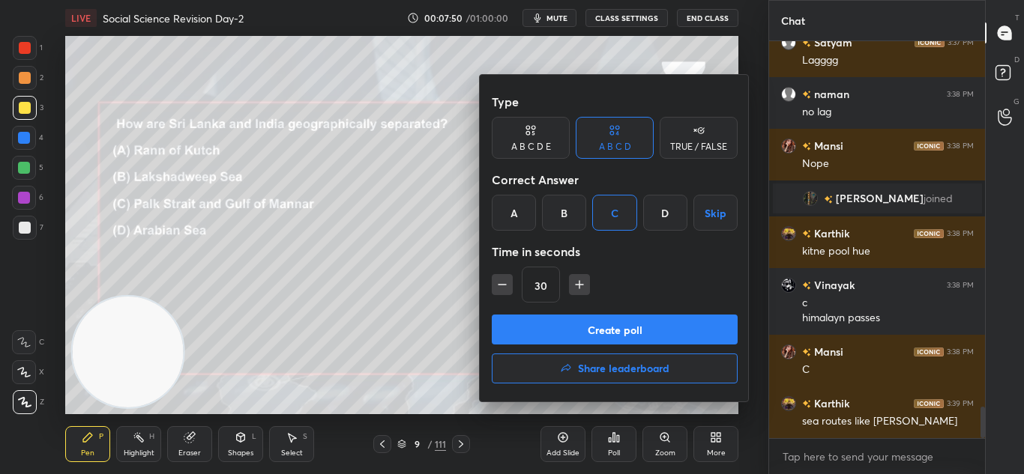
click at [627, 341] on button "Create poll" at bounding box center [615, 330] width 246 height 30
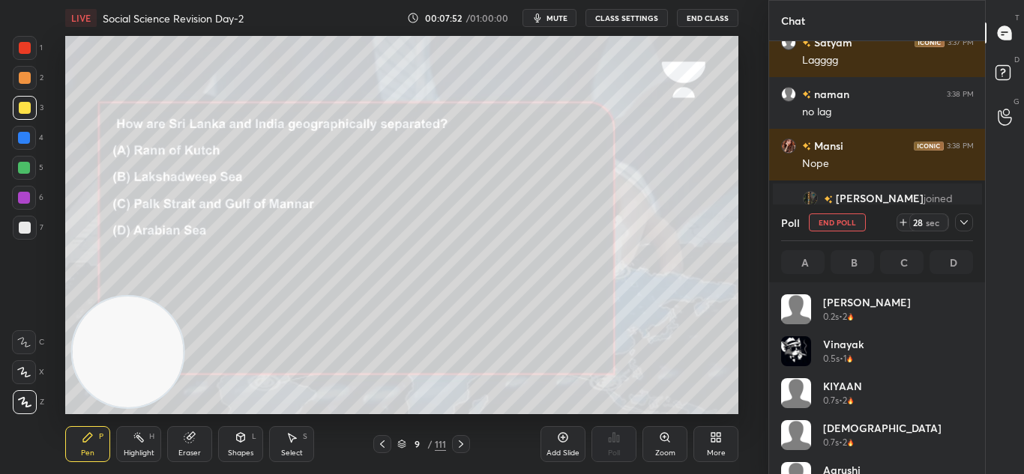
scroll to position [175, 187]
click at [959, 223] on icon at bounding box center [964, 223] width 12 height 12
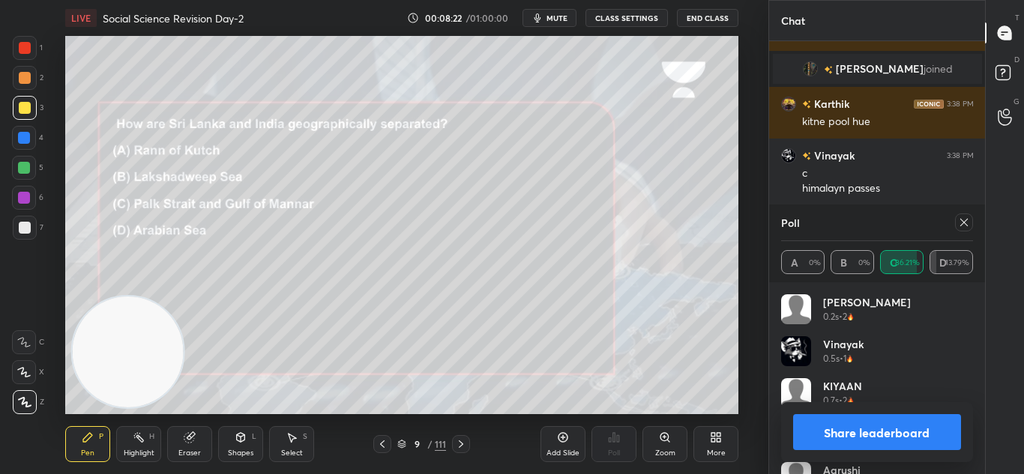
click at [873, 426] on button "Share leaderboard" at bounding box center [877, 432] width 169 height 36
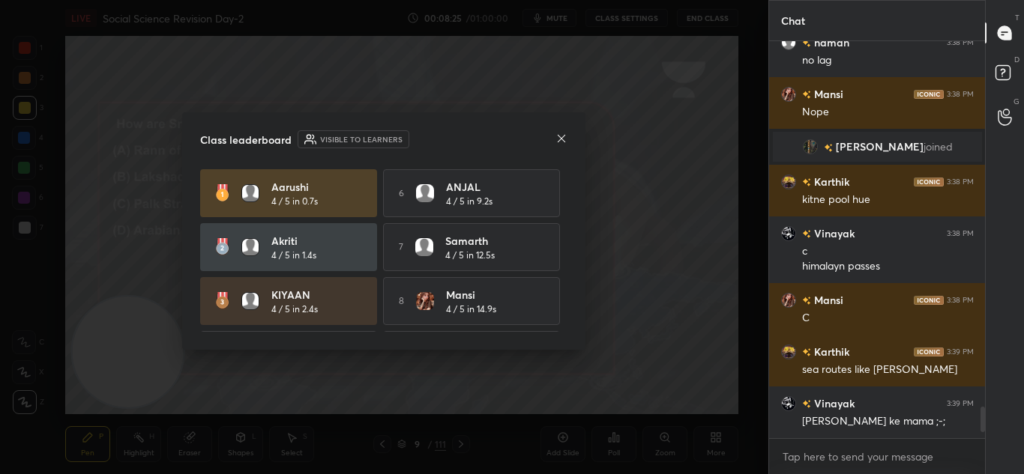
click at [566, 140] on icon at bounding box center [561, 139] width 12 height 12
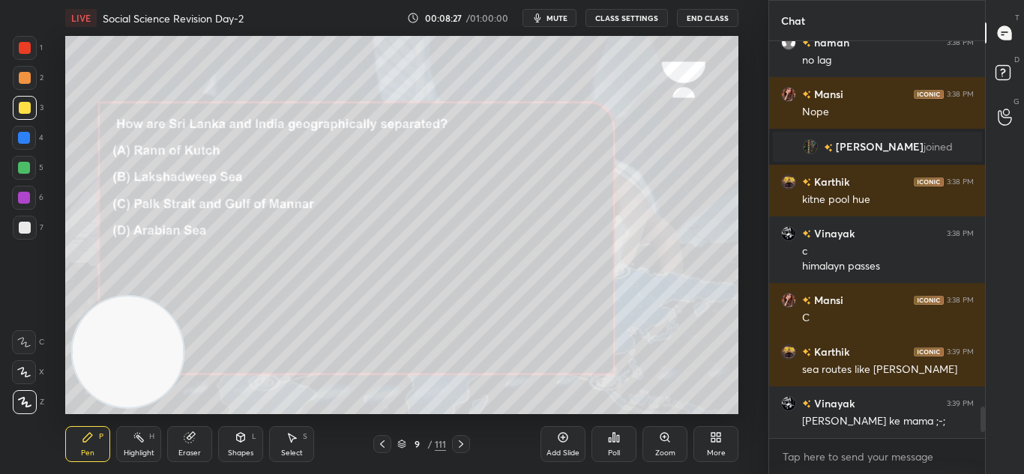
click at [465, 443] on icon at bounding box center [461, 444] width 12 height 12
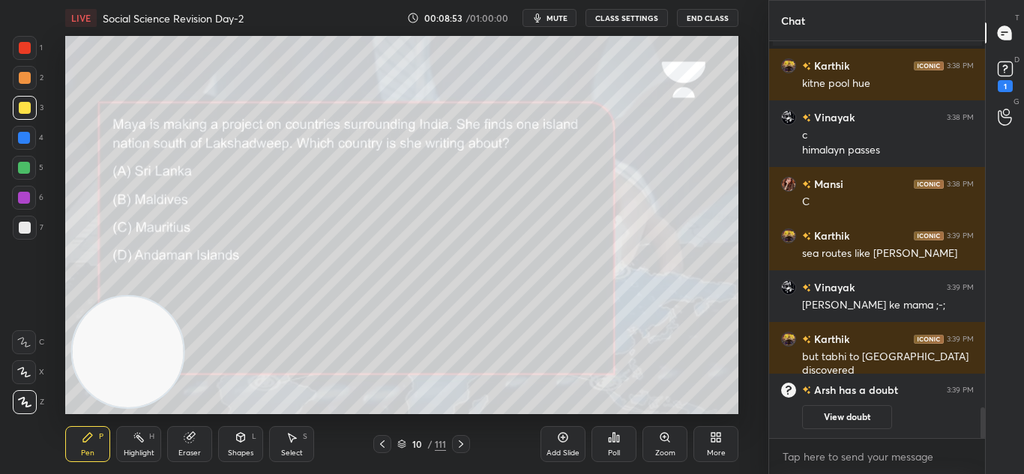
click at [612, 450] on div "Poll" at bounding box center [614, 453] width 12 height 7
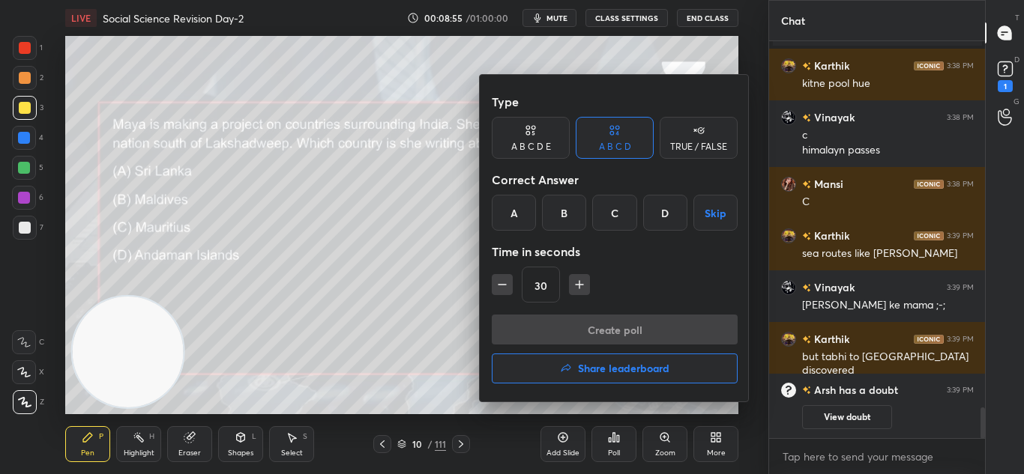
click at [563, 208] on div "B" at bounding box center [564, 213] width 44 height 36
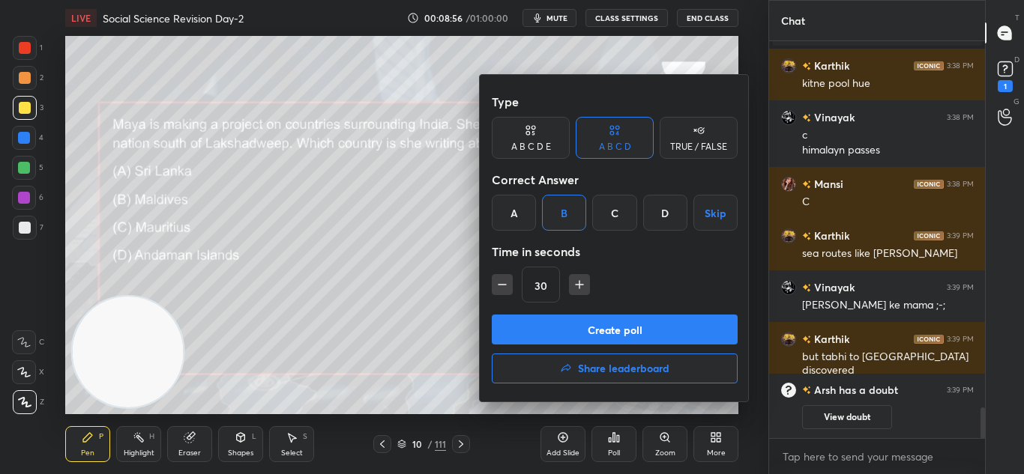
click at [596, 334] on button "Create poll" at bounding box center [615, 330] width 246 height 30
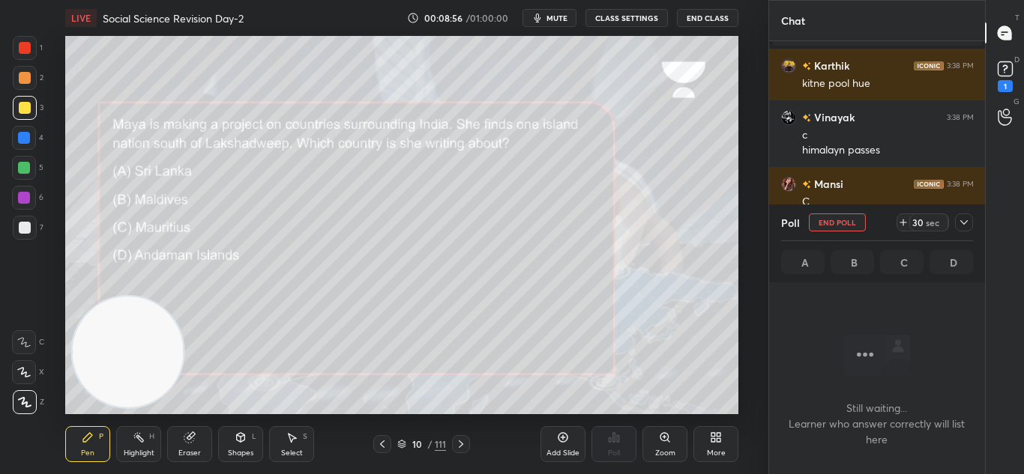
scroll to position [190, 211]
click at [1012, 67] on icon at bounding box center [1005, 69] width 22 height 22
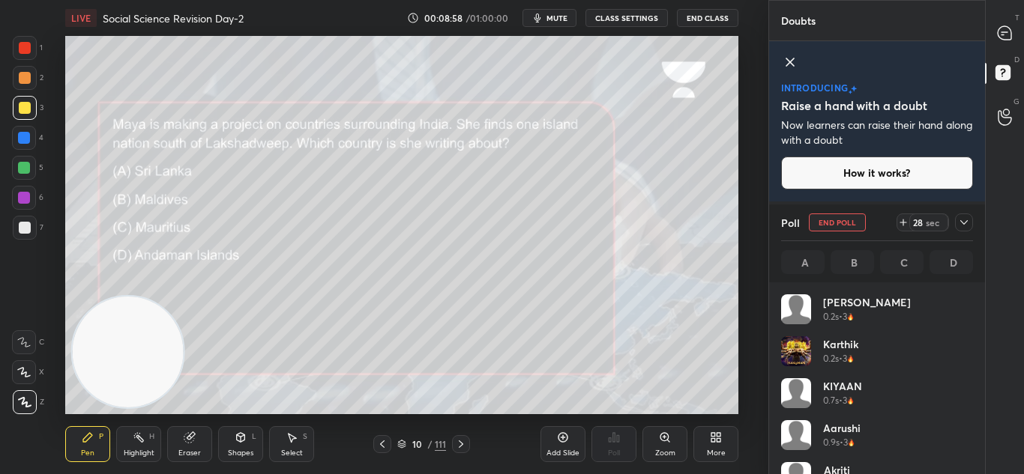
scroll to position [175, 187]
click at [963, 222] on icon at bounding box center [964, 223] width 12 height 12
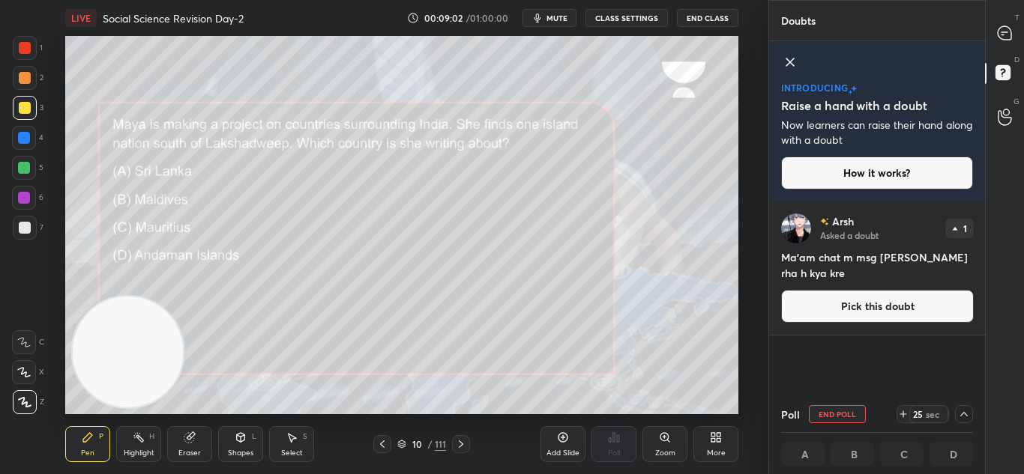
scroll to position [1, 5]
click at [1006, 26] on icon at bounding box center [1003, 32] width 13 height 13
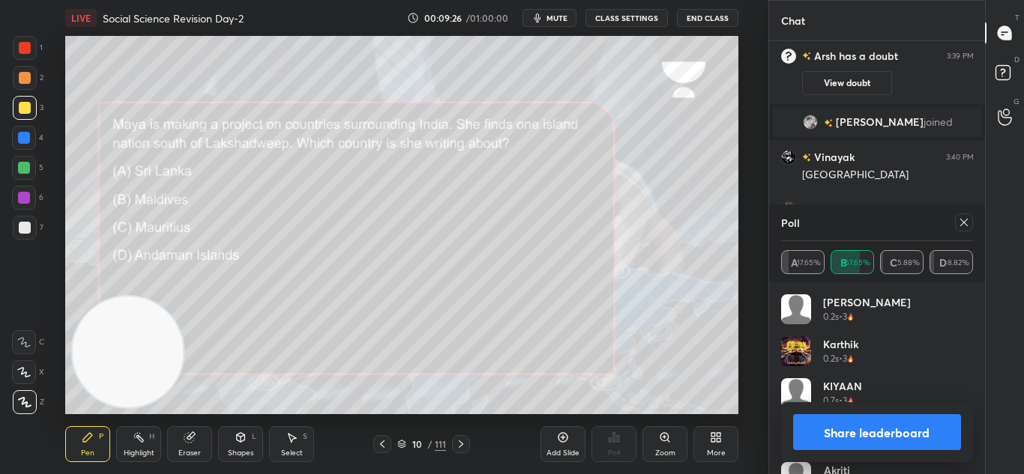
scroll to position [175, 187]
click at [842, 431] on button "Share leaderboard" at bounding box center [877, 432] width 169 height 36
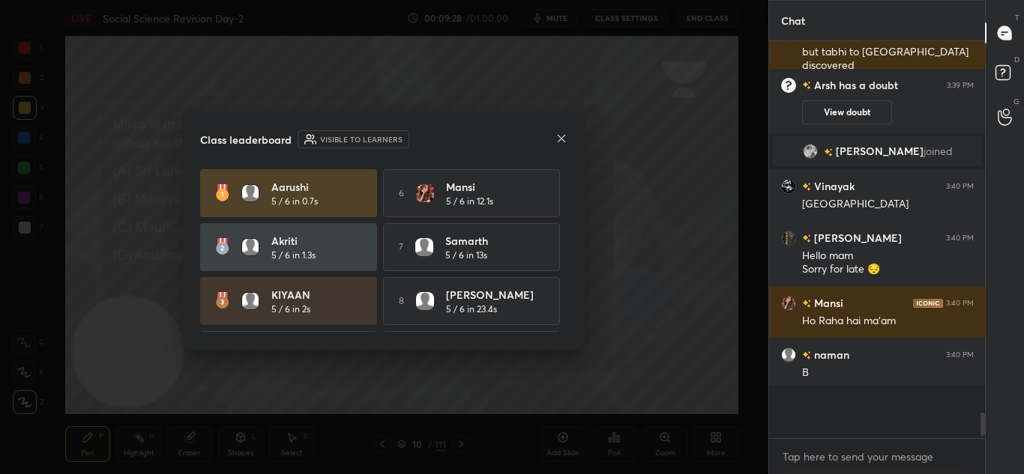
scroll to position [5072, 0]
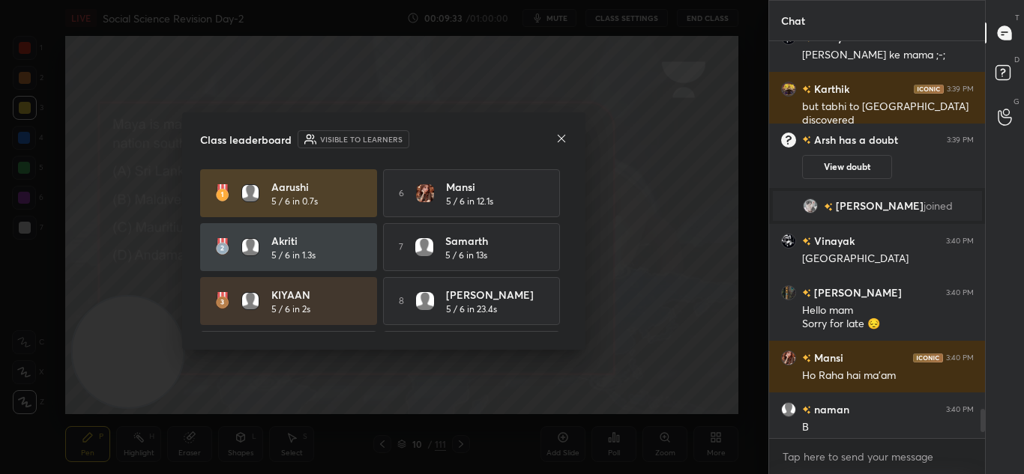
click at [564, 135] on icon at bounding box center [561, 139] width 12 height 12
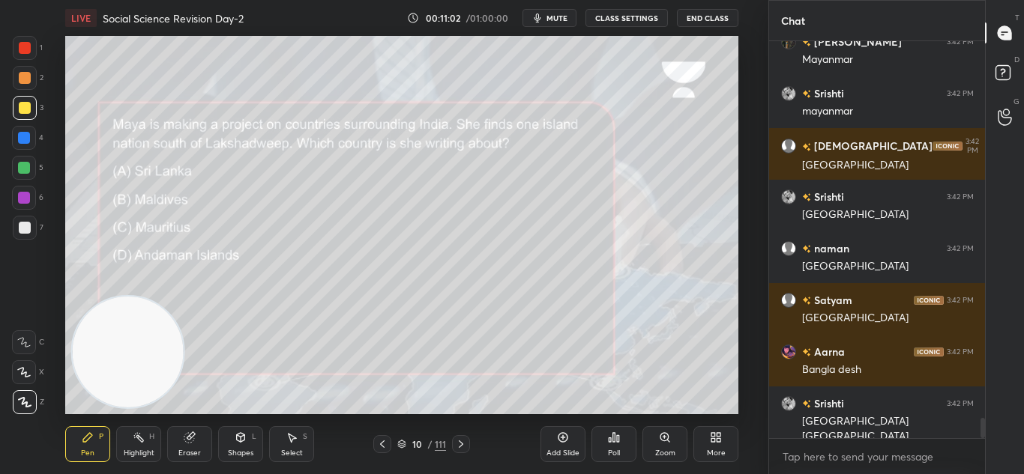
scroll to position [7362, 0]
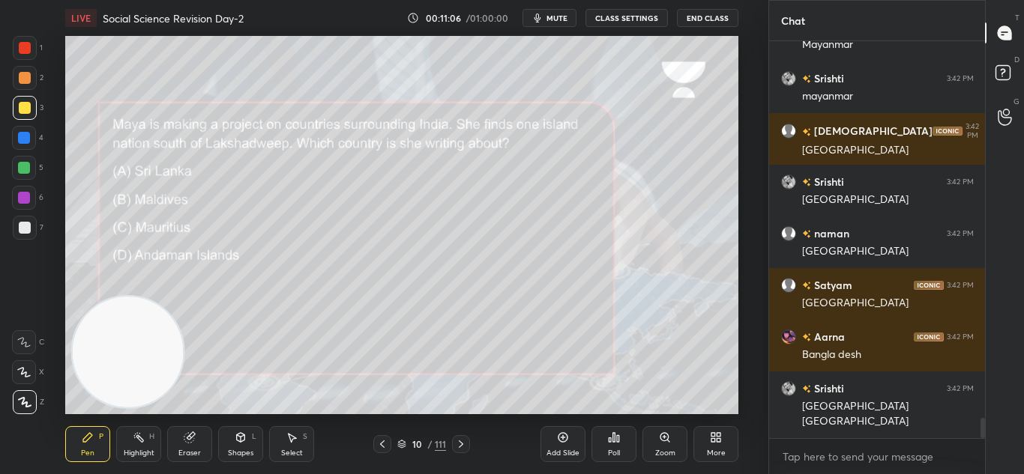
click at [567, 444] on div "Add Slide" at bounding box center [562, 444] width 45 height 36
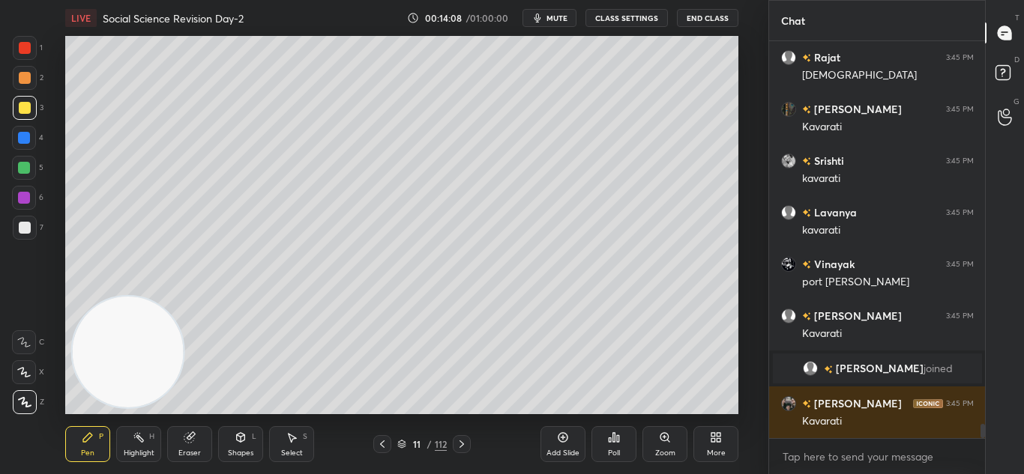
scroll to position [10692, 0]
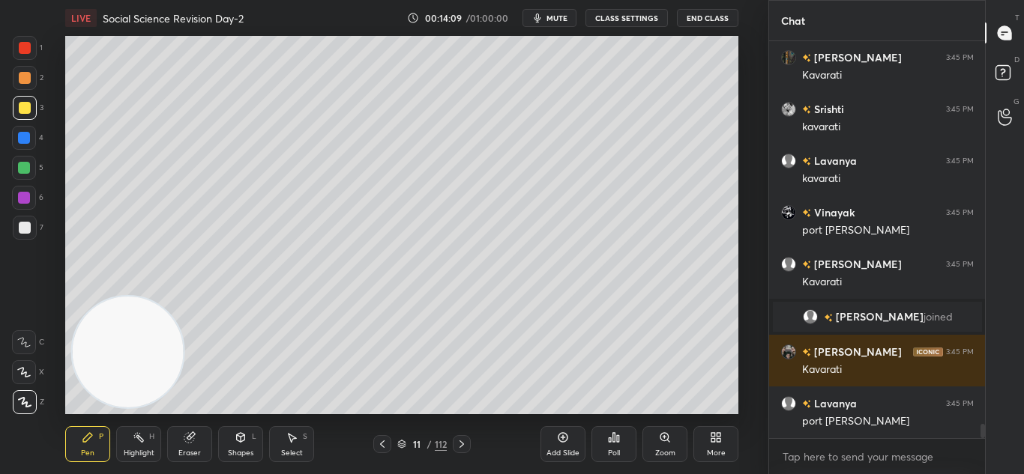
click at [465, 440] on icon at bounding box center [462, 444] width 12 height 12
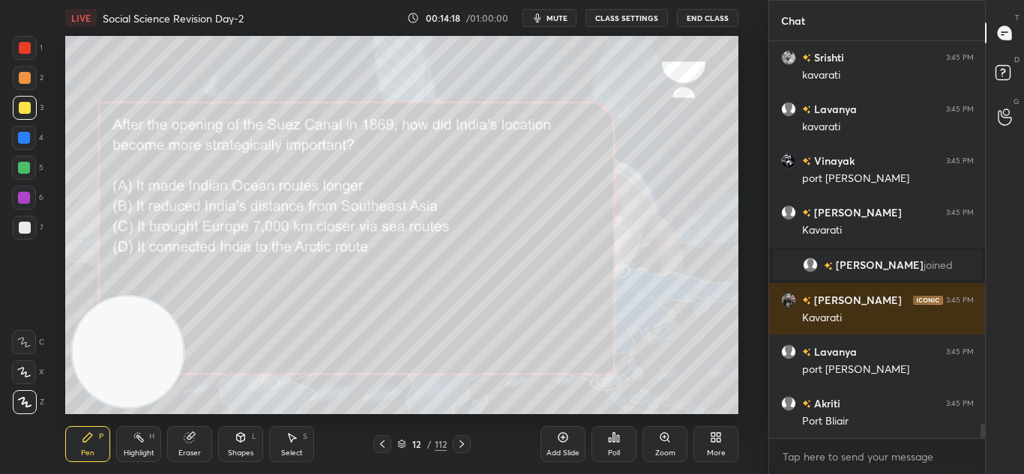
click at [620, 450] on div "Poll" at bounding box center [614, 453] width 12 height 7
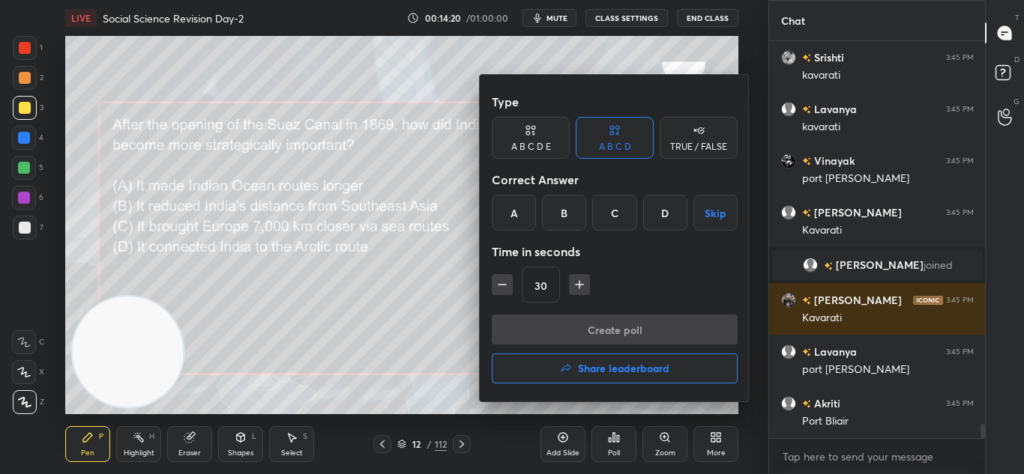
click at [624, 214] on div "C" at bounding box center [614, 213] width 44 height 36
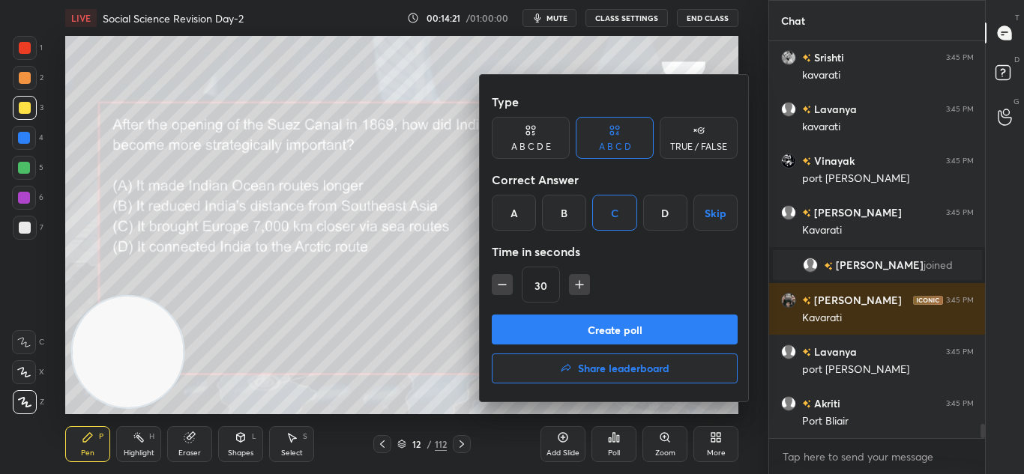
click at [642, 331] on button "Create poll" at bounding box center [615, 330] width 246 height 30
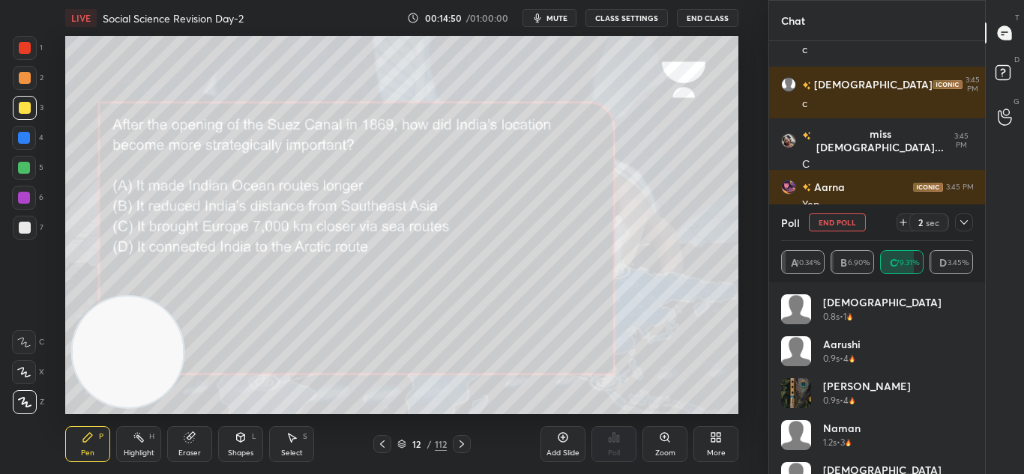
scroll to position [284, 211]
drag, startPoint x: 962, startPoint y: 220, endPoint x: 953, endPoint y: 218, distance: 9.9
click at [962, 217] on icon at bounding box center [964, 223] width 12 height 12
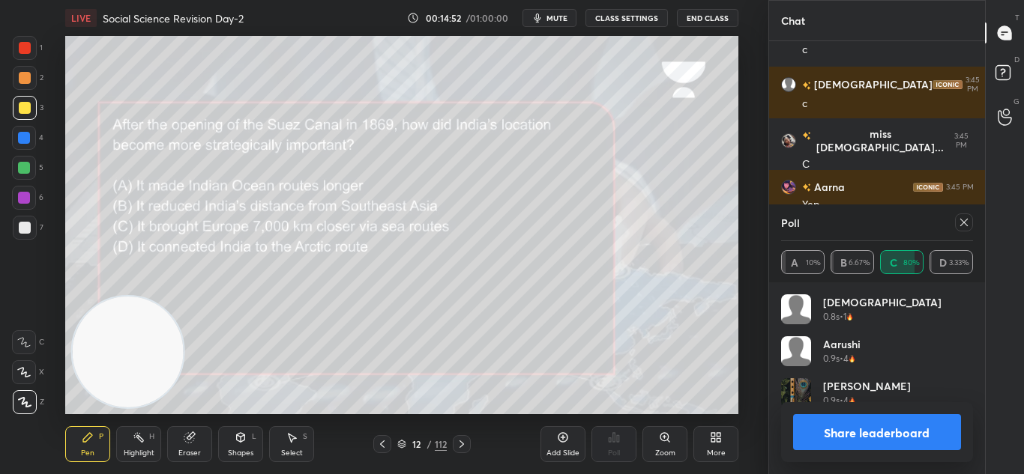
scroll to position [175, 187]
click at [909, 423] on button "Share leaderboard" at bounding box center [877, 432] width 169 height 36
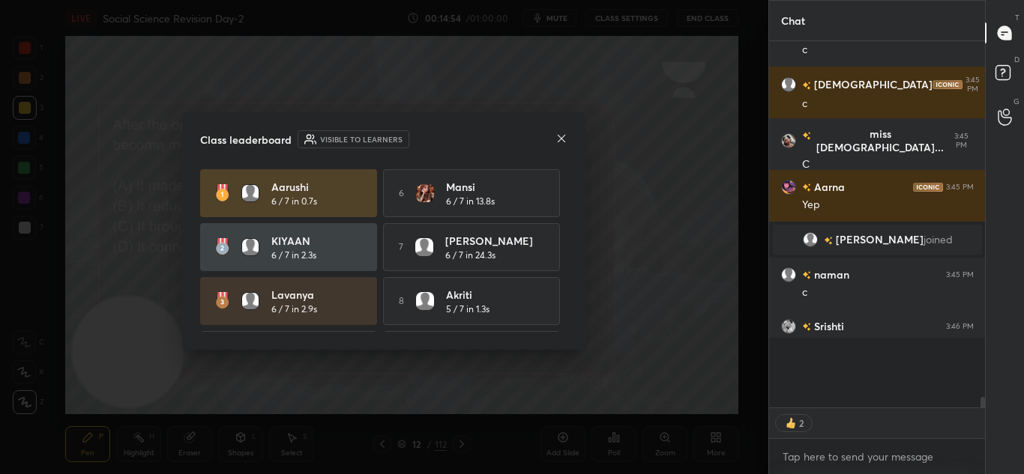
scroll to position [256, 211]
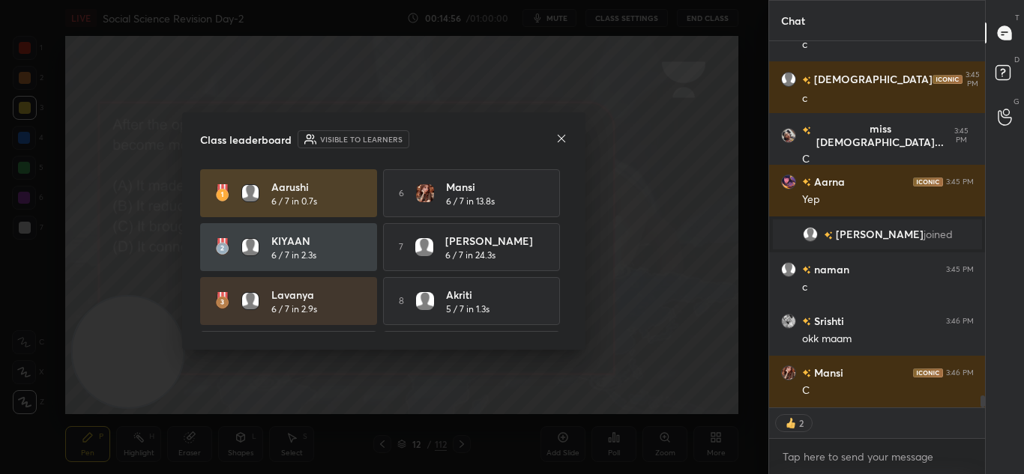
click at [567, 148] on div "Class leaderboard Visible to learners [PERSON_NAME] 6 / 7 in 0.7s 6 [PERSON_NAM…" at bounding box center [383, 231] width 403 height 238
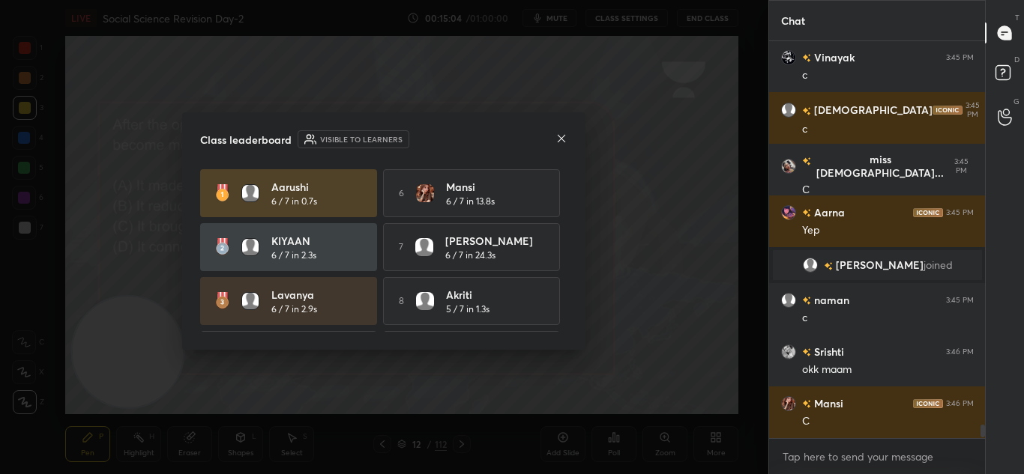
click at [567, 145] on div at bounding box center [561, 140] width 12 height 16
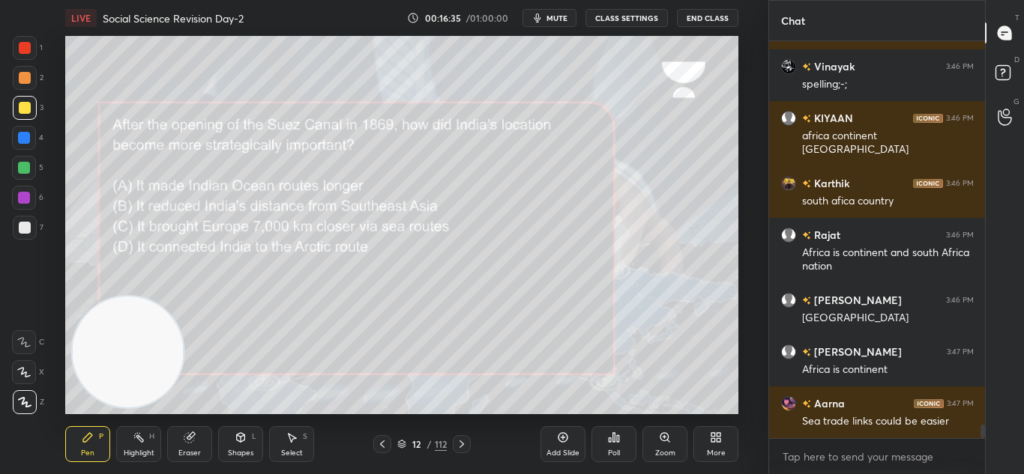
scroll to position [362, 211]
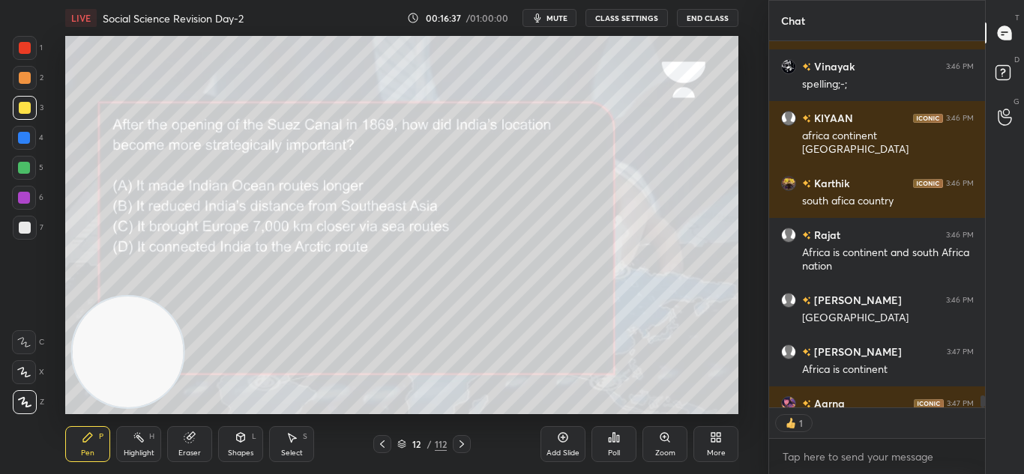
click at [465, 445] on icon at bounding box center [462, 444] width 12 height 12
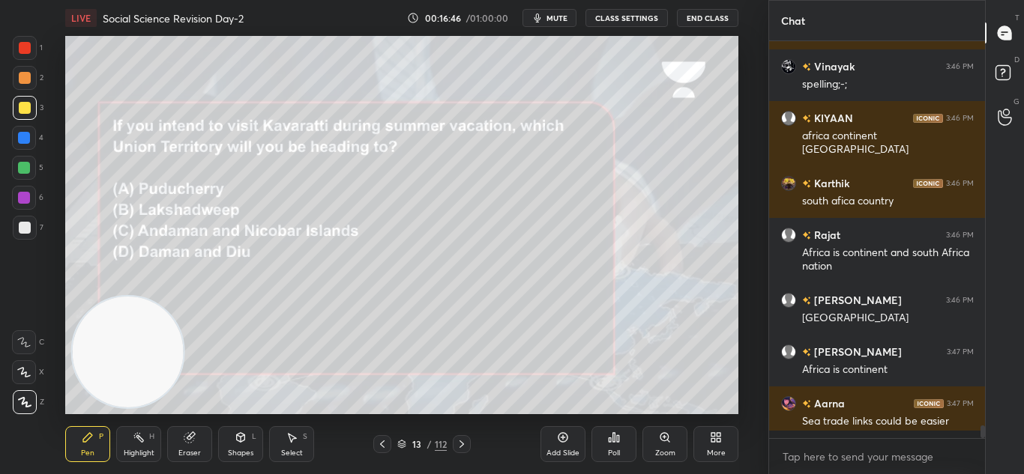
scroll to position [11440, 0]
click at [603, 455] on div "Poll" at bounding box center [613, 444] width 45 height 36
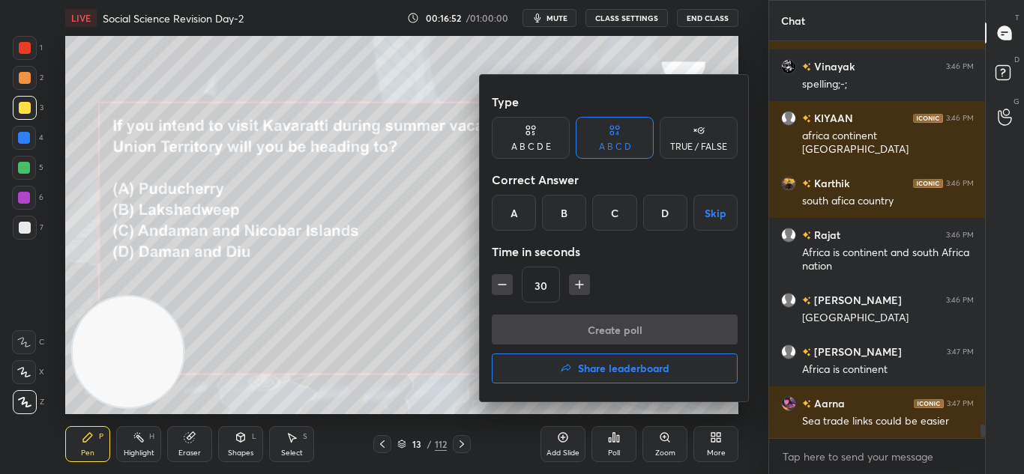
click at [567, 211] on div "B" at bounding box center [564, 213] width 44 height 36
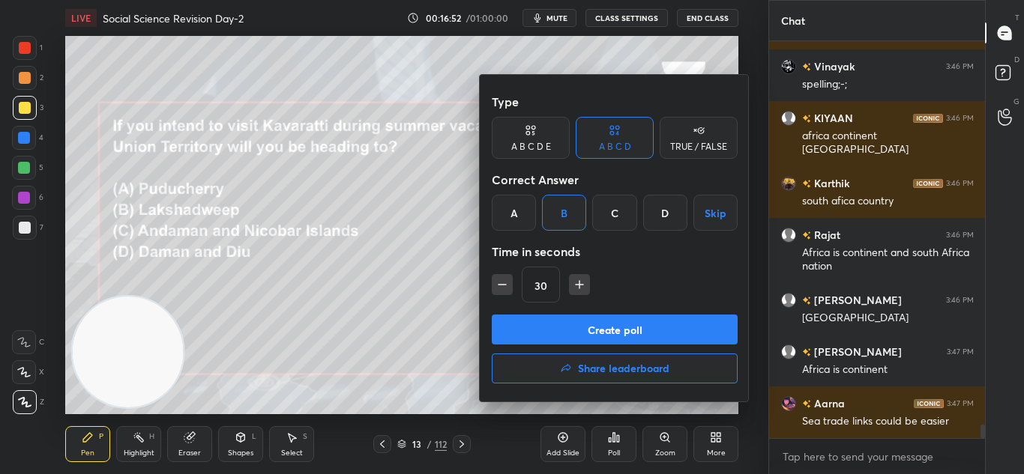
scroll to position [11492, 0]
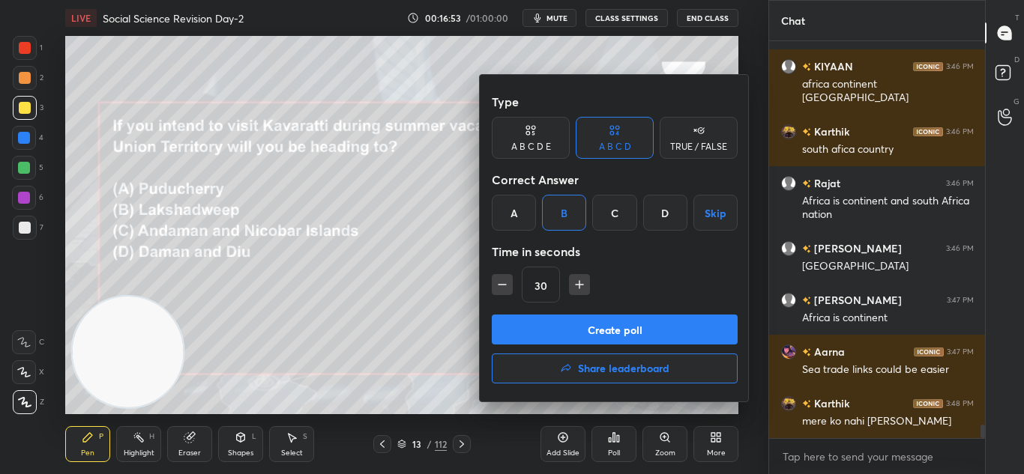
click at [607, 333] on button "Create poll" at bounding box center [615, 330] width 246 height 30
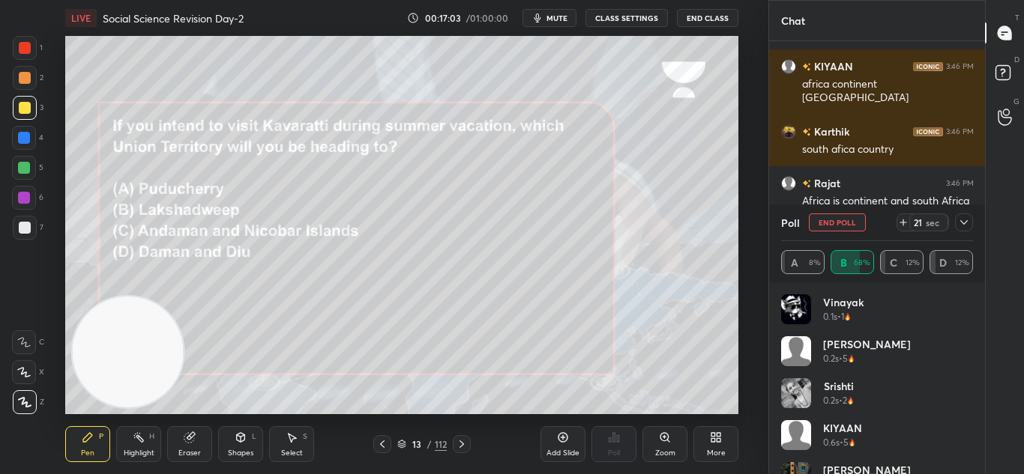
scroll to position [11621, 0]
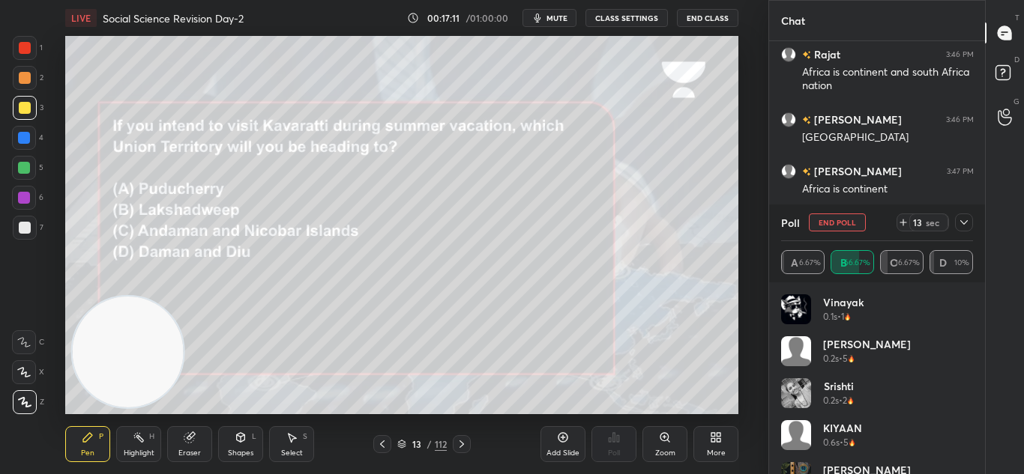
click at [962, 223] on icon at bounding box center [963, 222] width 7 height 4
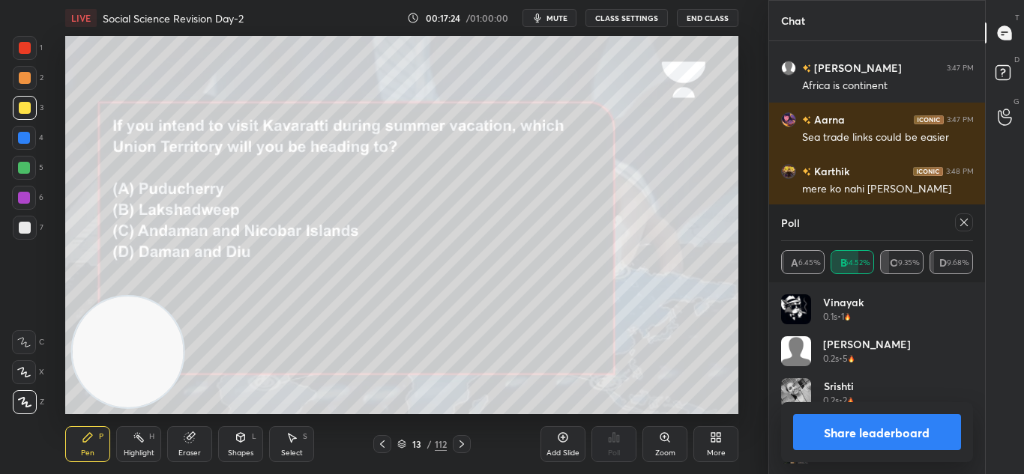
scroll to position [11776, 0]
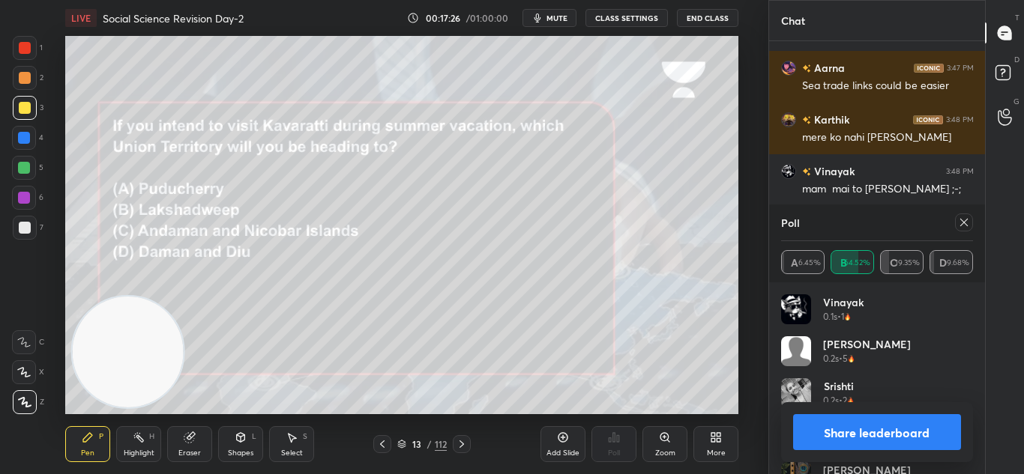
click at [927, 439] on button "Share leaderboard" at bounding box center [877, 432] width 169 height 36
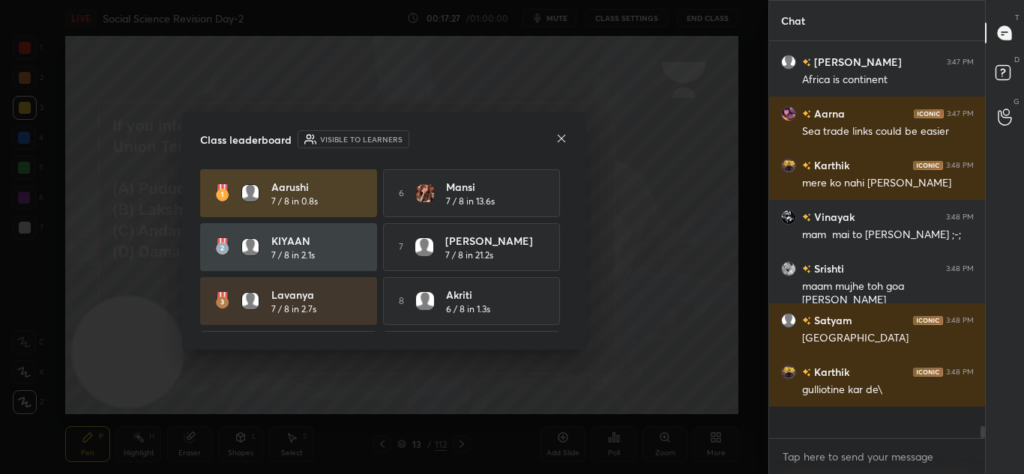
scroll to position [361, 211]
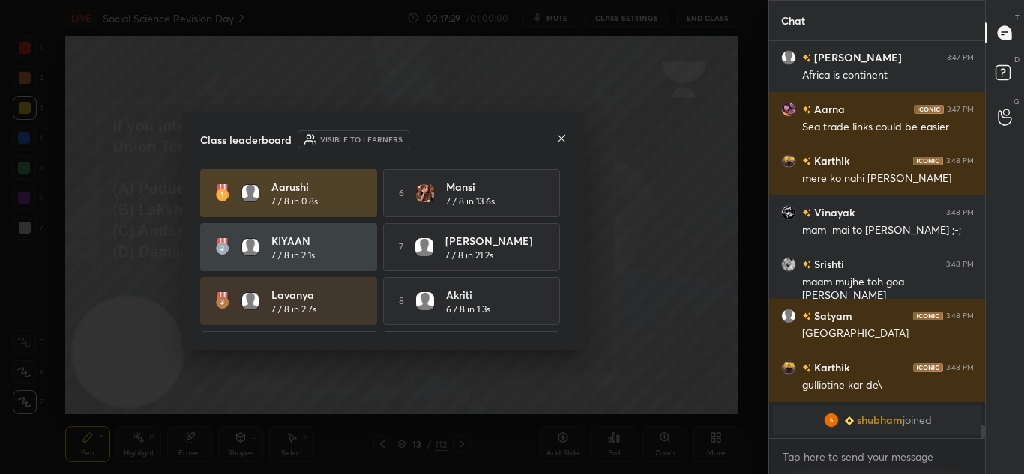
click at [557, 134] on icon at bounding box center [561, 139] width 12 height 12
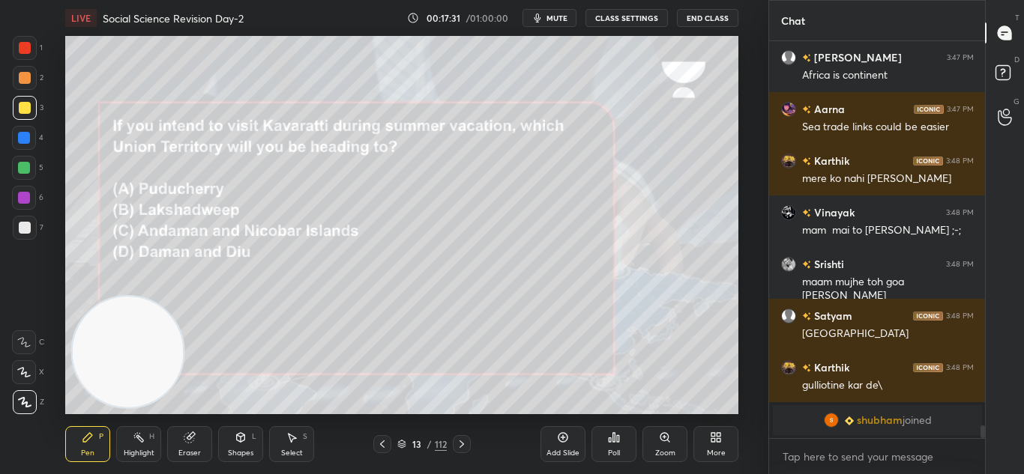
click at [466, 441] on icon at bounding box center [462, 444] width 12 height 12
click at [612, 452] on div "Poll" at bounding box center [614, 453] width 12 height 7
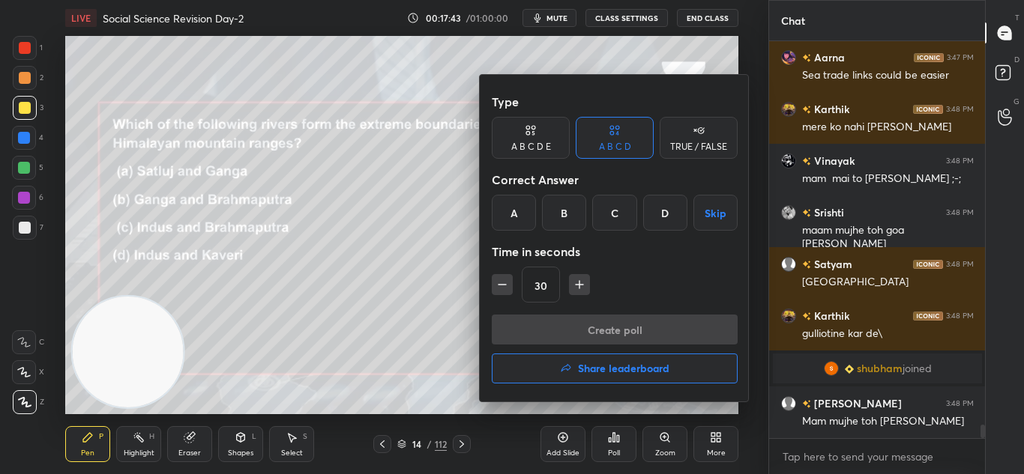
click at [607, 218] on div "C" at bounding box center [614, 213] width 44 height 36
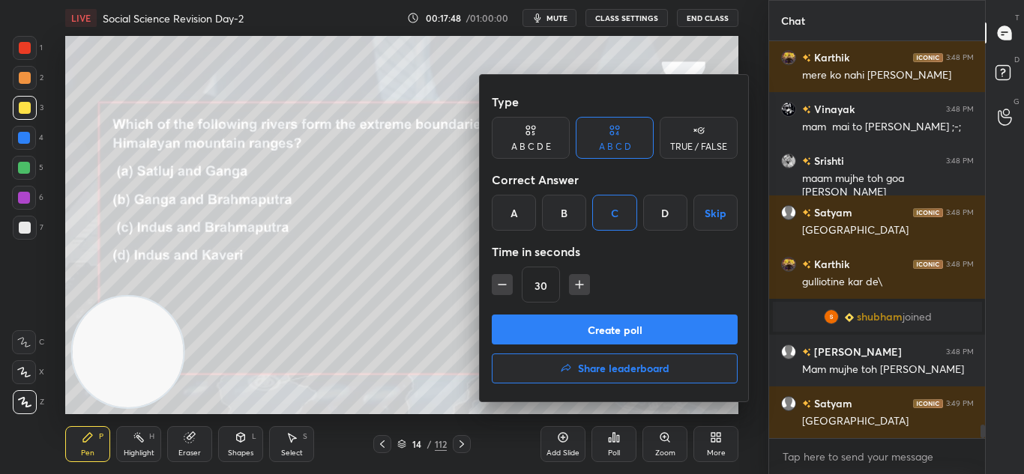
click at [633, 343] on button "Create poll" at bounding box center [615, 330] width 246 height 30
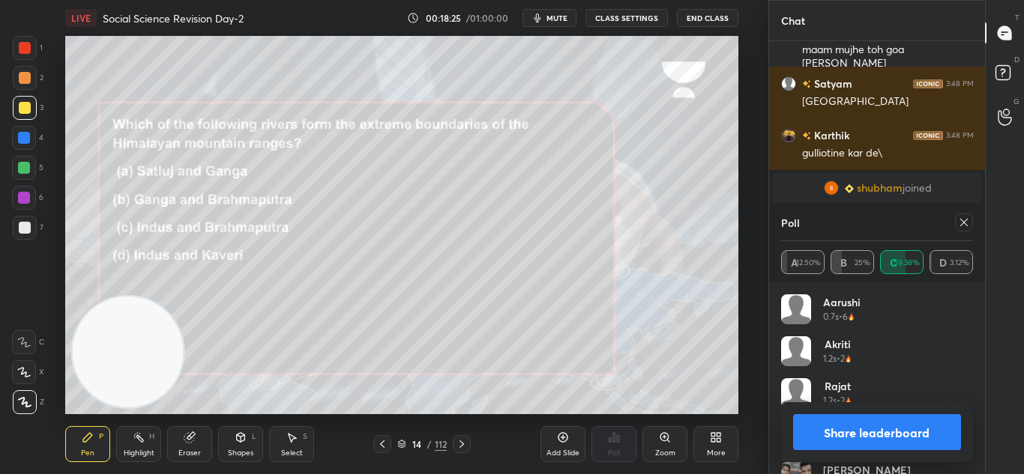
click at [907, 425] on button "Share leaderboard" at bounding box center [877, 432] width 169 height 36
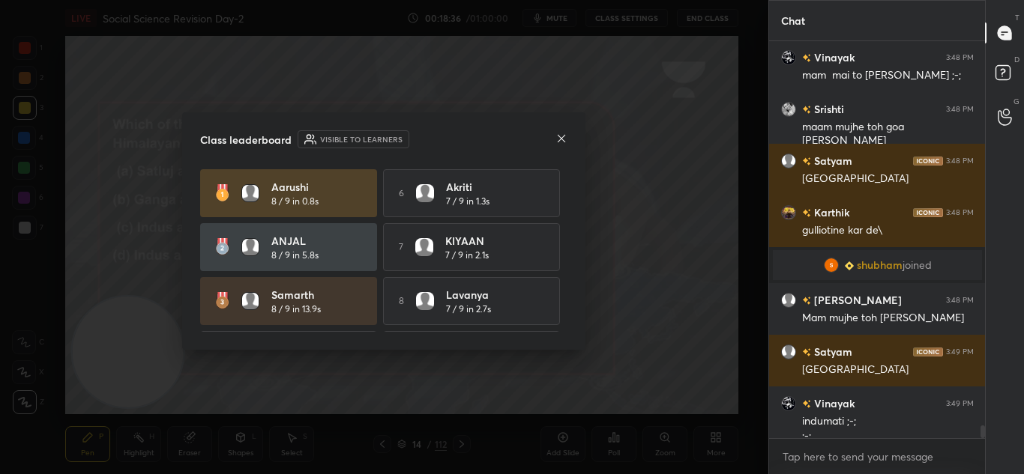
scroll to position [11693, 0]
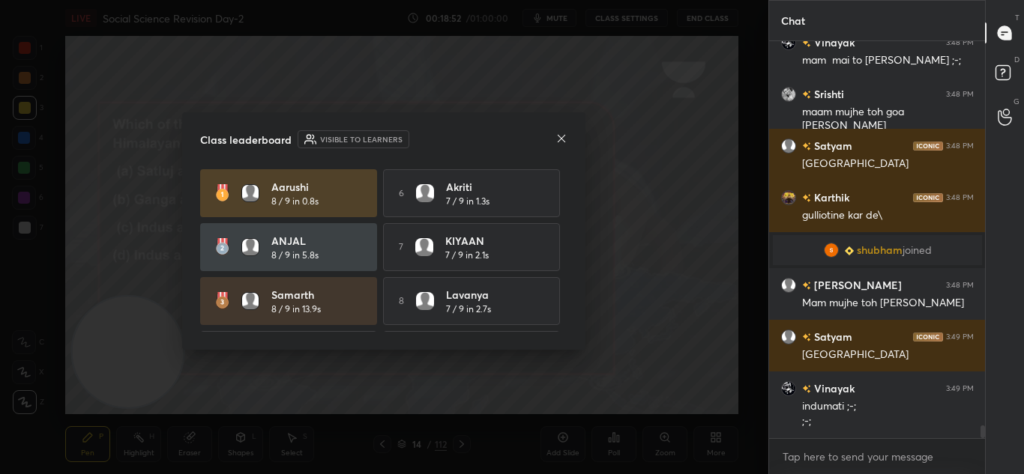
click at [561, 142] on icon at bounding box center [561, 139] width 12 height 12
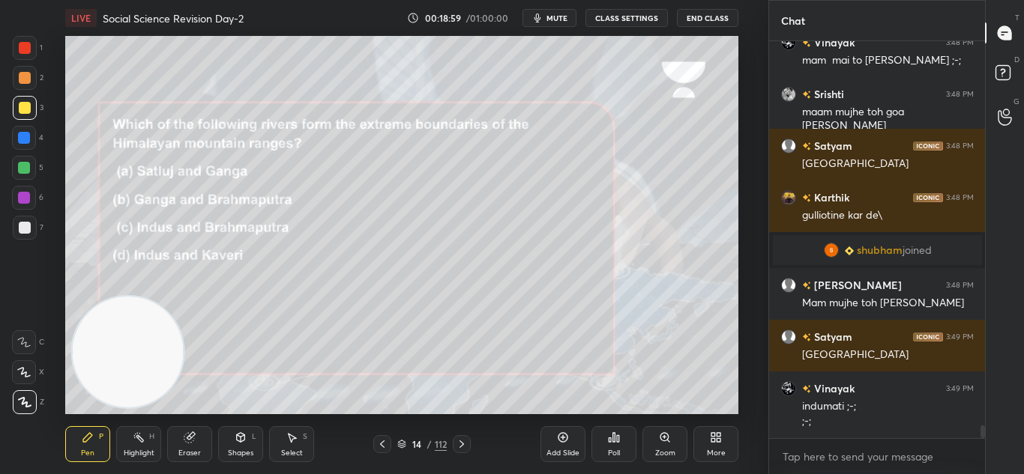
click at [465, 447] on icon at bounding box center [462, 444] width 12 height 12
click at [615, 439] on icon at bounding box center [614, 437] width 2 height 9
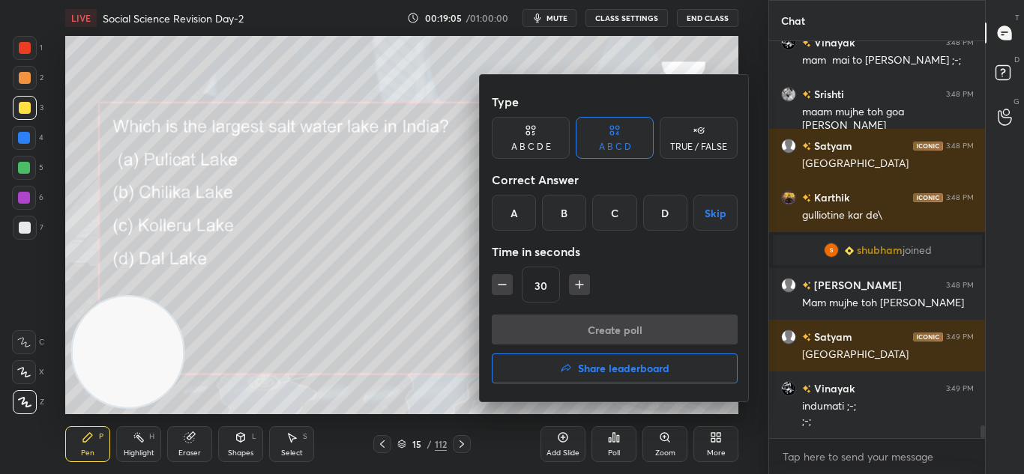
click at [564, 208] on div "B" at bounding box center [564, 213] width 44 height 36
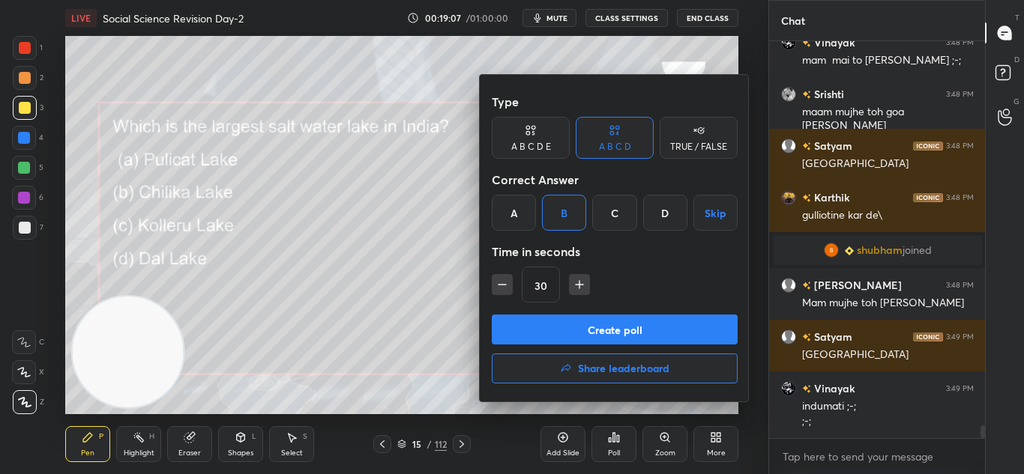
click at [593, 327] on button "Create poll" at bounding box center [615, 330] width 246 height 30
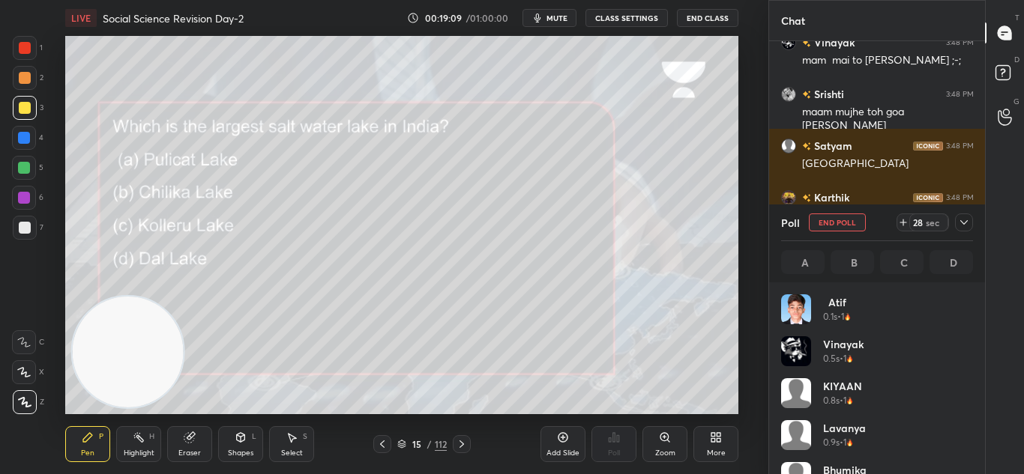
scroll to position [5, 5]
click at [962, 217] on icon at bounding box center [964, 223] width 12 height 12
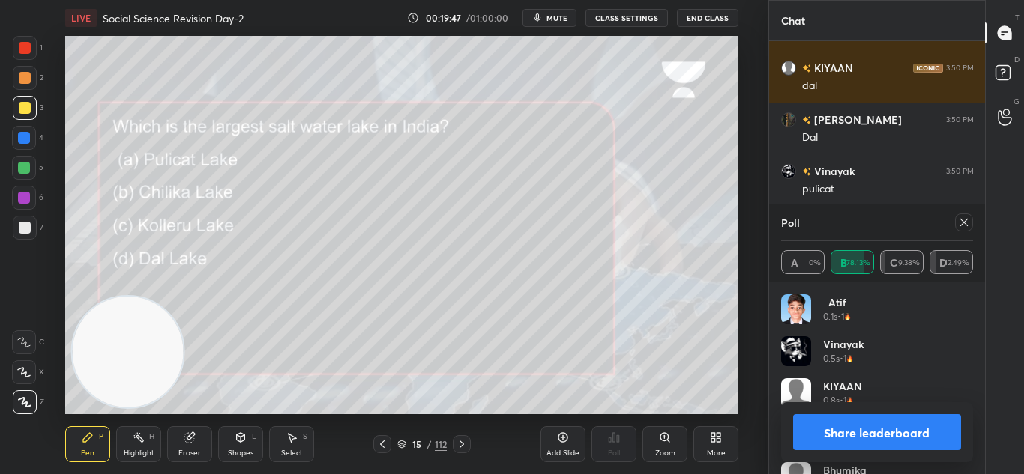
scroll to position [12183, 0]
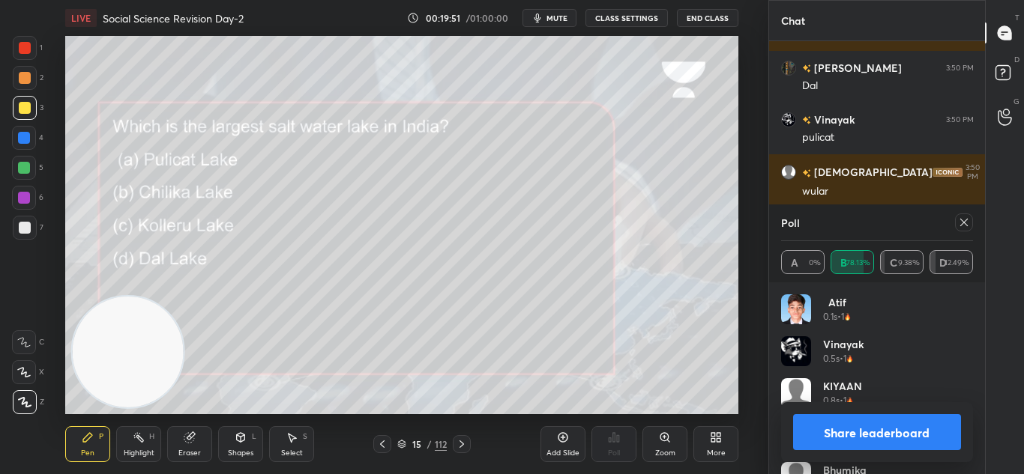
click at [857, 435] on button "Share leaderboard" at bounding box center [877, 432] width 169 height 36
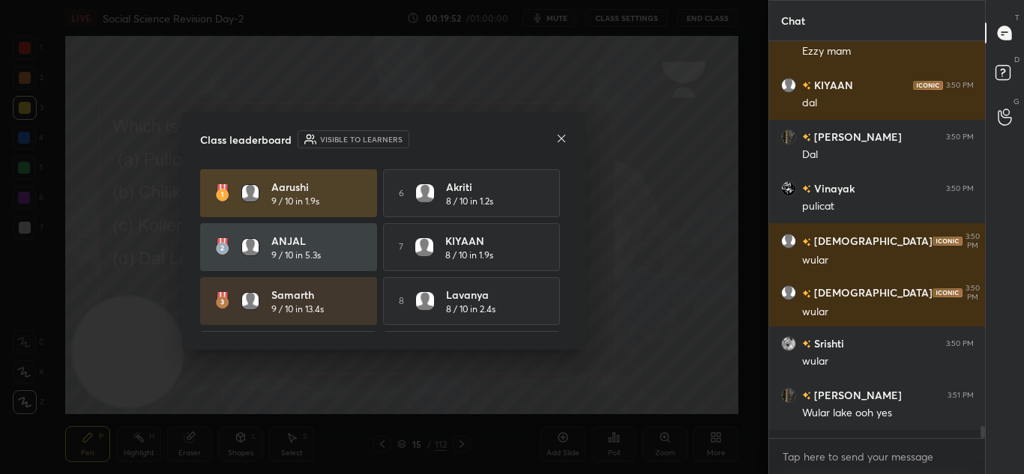
scroll to position [12106, 0]
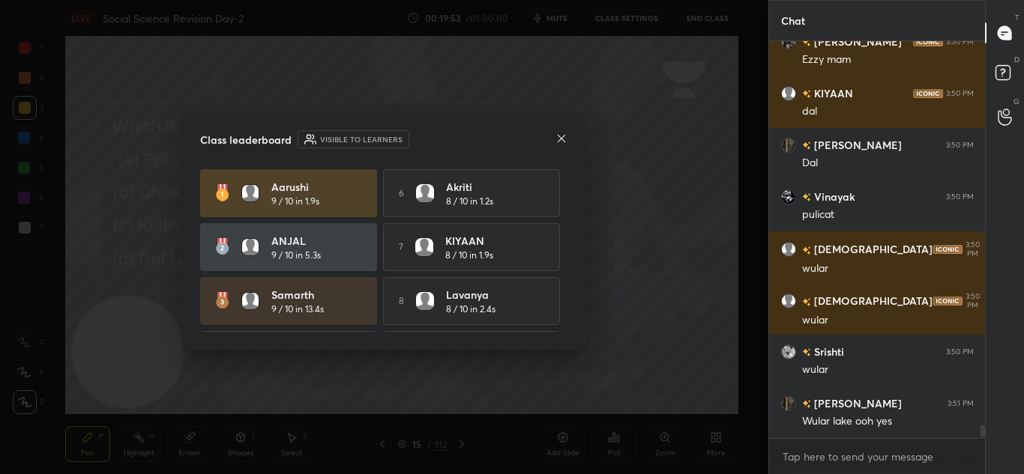
click at [552, 142] on div "Class leaderboard Visible to learners" at bounding box center [383, 139] width 367 height 18
click at [561, 141] on icon at bounding box center [561, 139] width 12 height 12
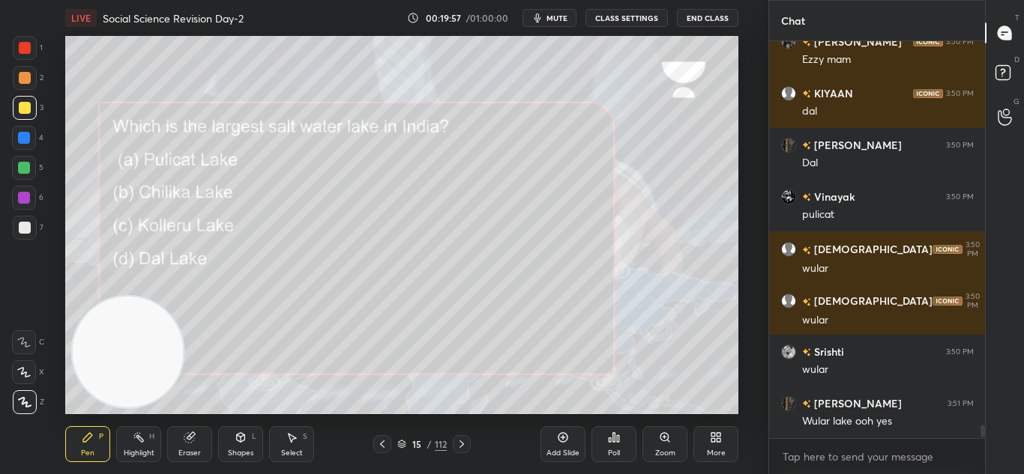
click at [460, 440] on icon at bounding box center [462, 444] width 12 height 12
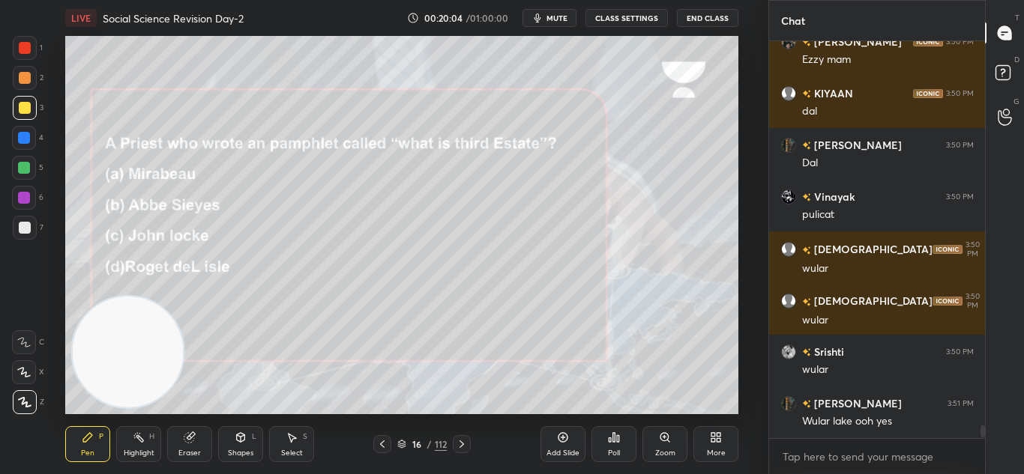
click at [620, 444] on div "Poll" at bounding box center [613, 444] width 45 height 36
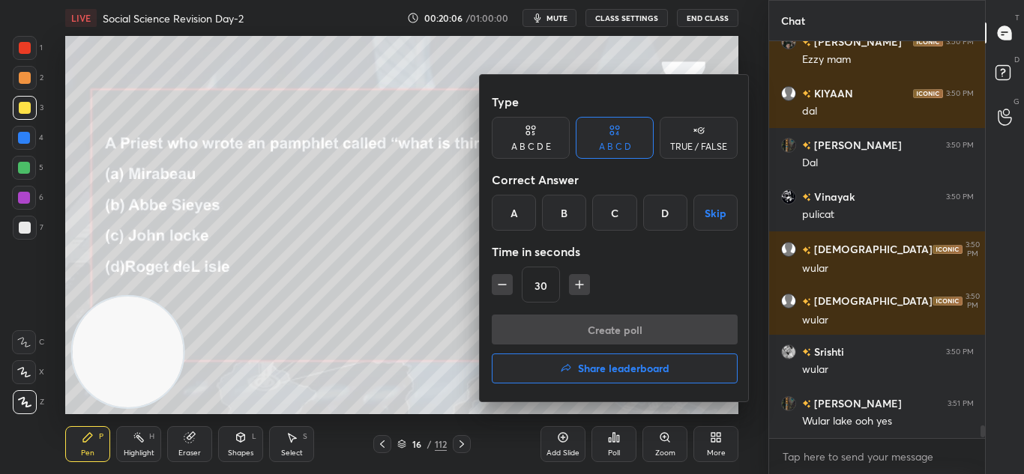
click at [561, 214] on div "B" at bounding box center [564, 213] width 44 height 36
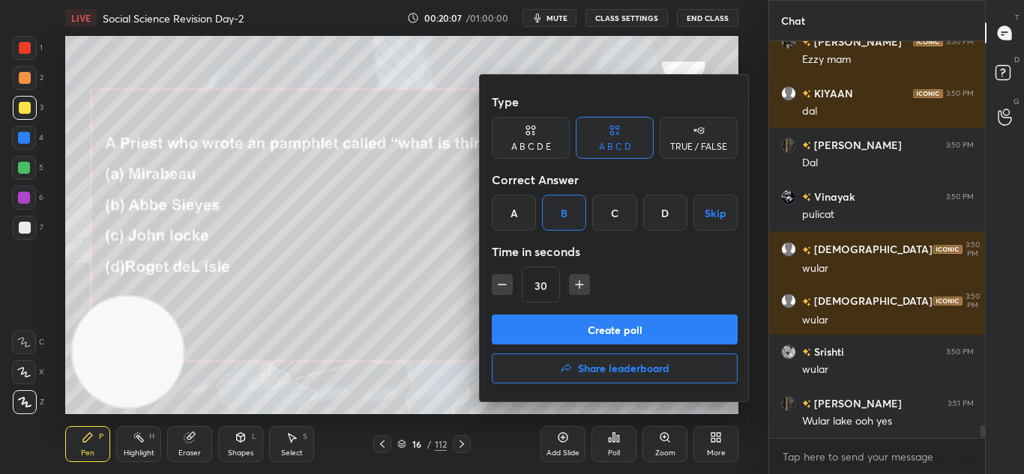
click at [587, 328] on button "Create poll" at bounding box center [615, 330] width 246 height 30
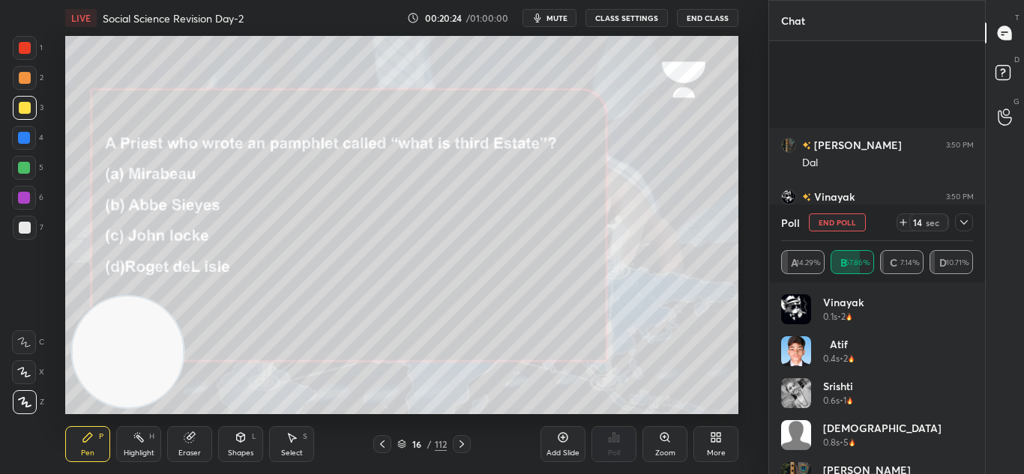
scroll to position [12249, 0]
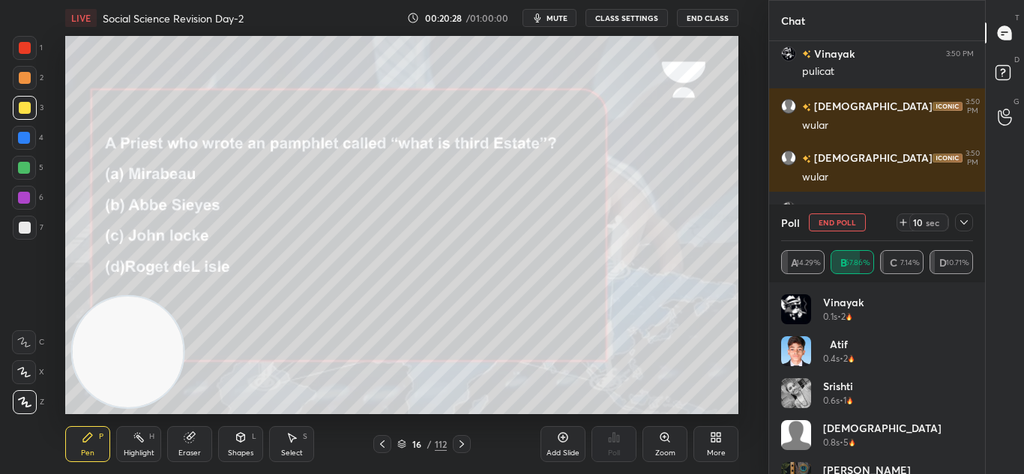
click at [968, 220] on icon at bounding box center [964, 223] width 12 height 12
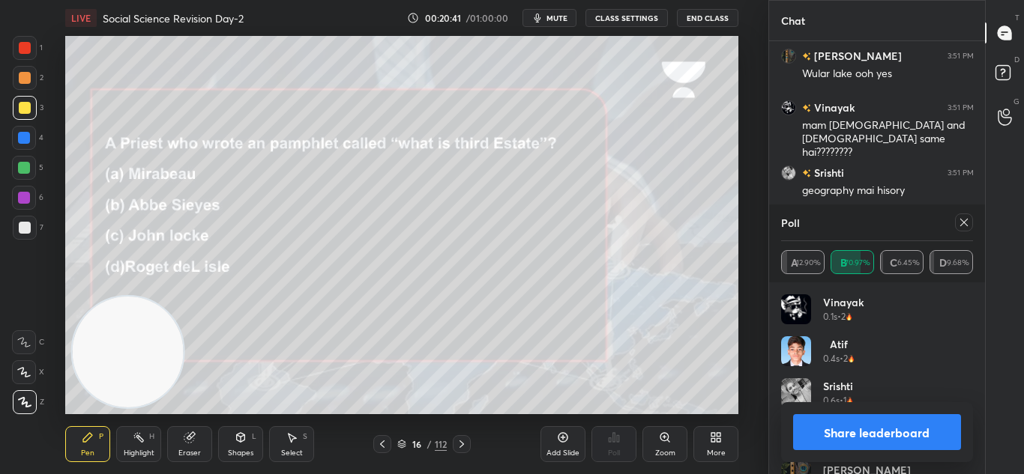
scroll to position [284, 211]
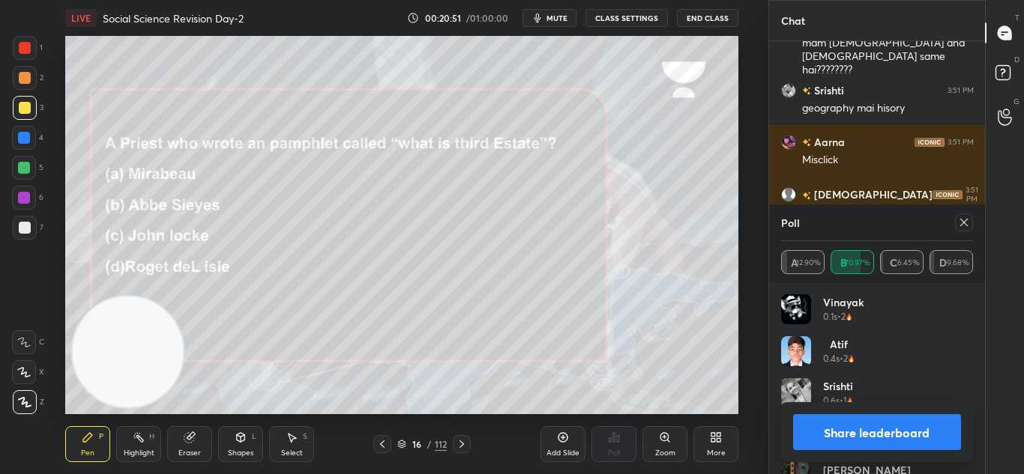
click at [961, 218] on icon at bounding box center [964, 223] width 12 height 12
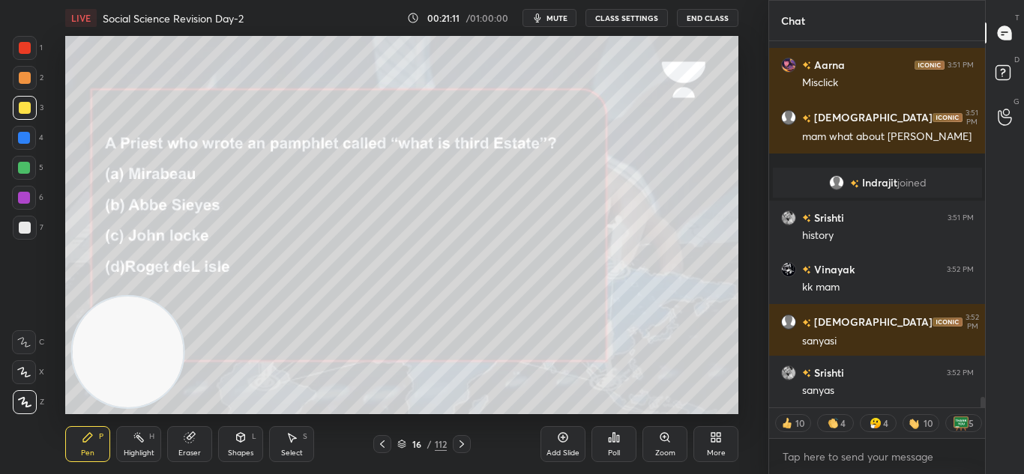
scroll to position [12382, 0]
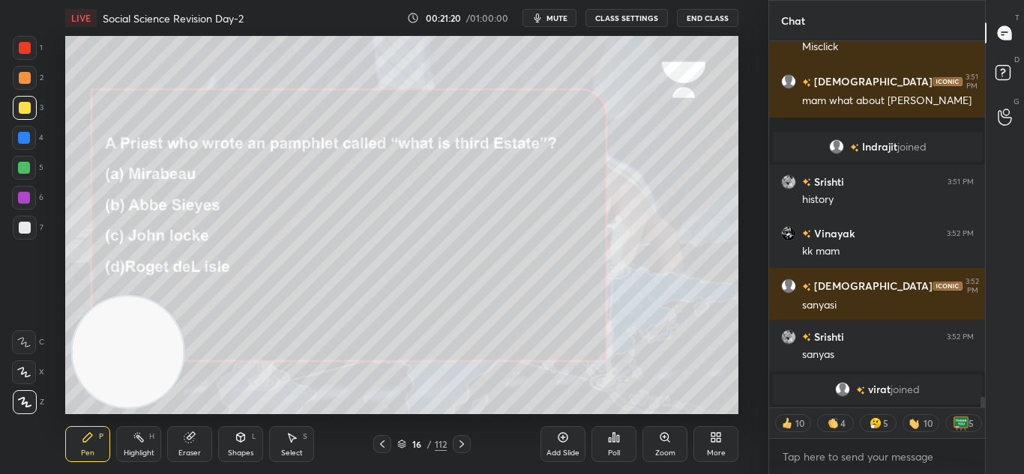
click at [461, 440] on icon at bounding box center [462, 444] width 12 height 12
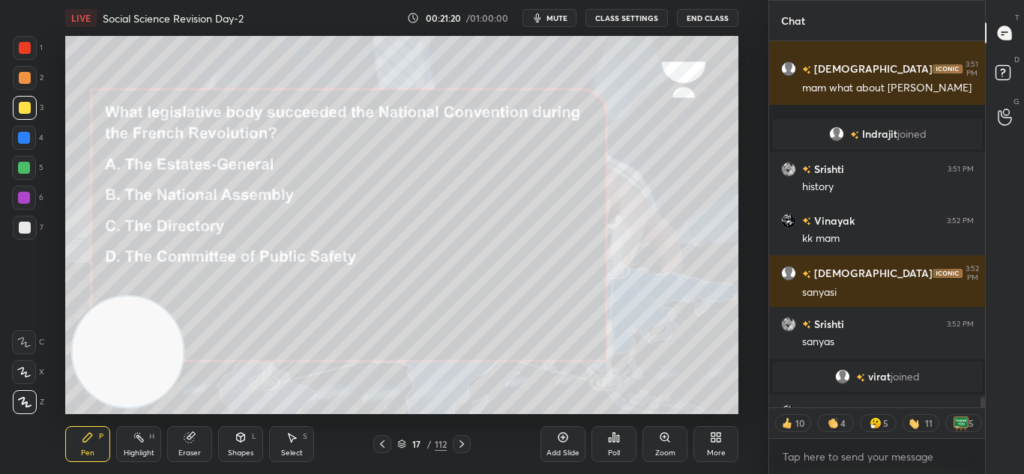
scroll to position [12421, 0]
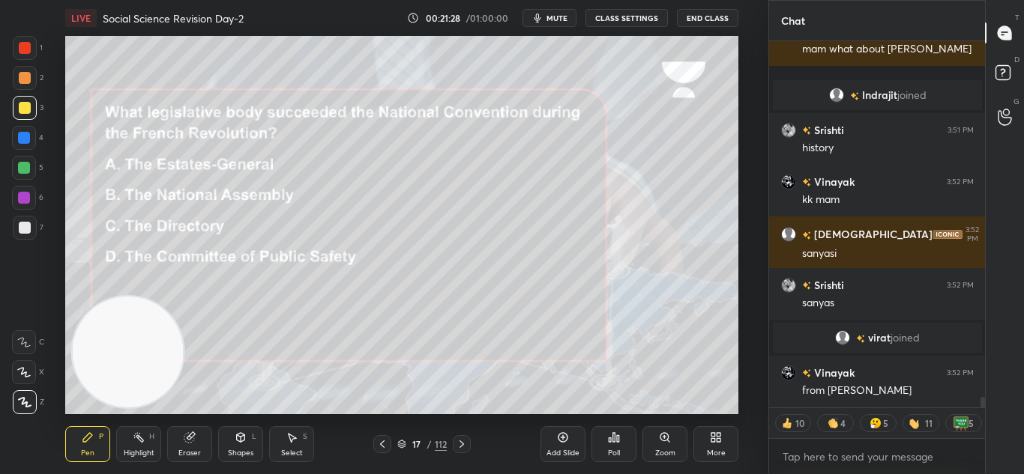
click at [603, 446] on div "Poll" at bounding box center [613, 444] width 45 height 36
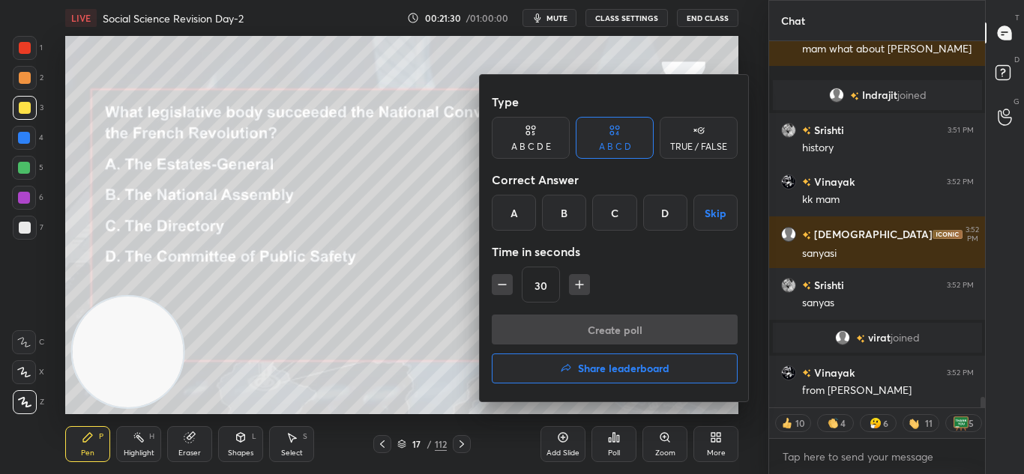
click at [610, 201] on div "C" at bounding box center [614, 213] width 44 height 36
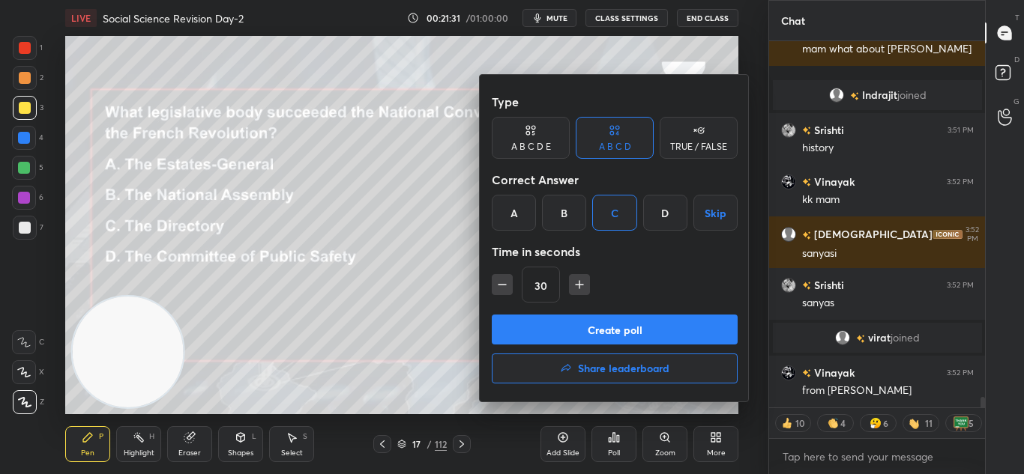
click at [636, 332] on button "Create poll" at bounding box center [615, 330] width 246 height 30
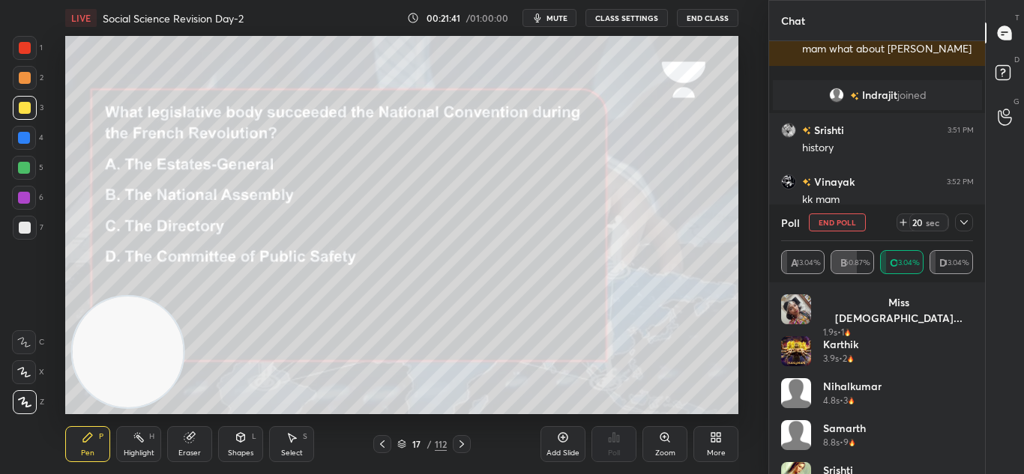
scroll to position [12534, 0]
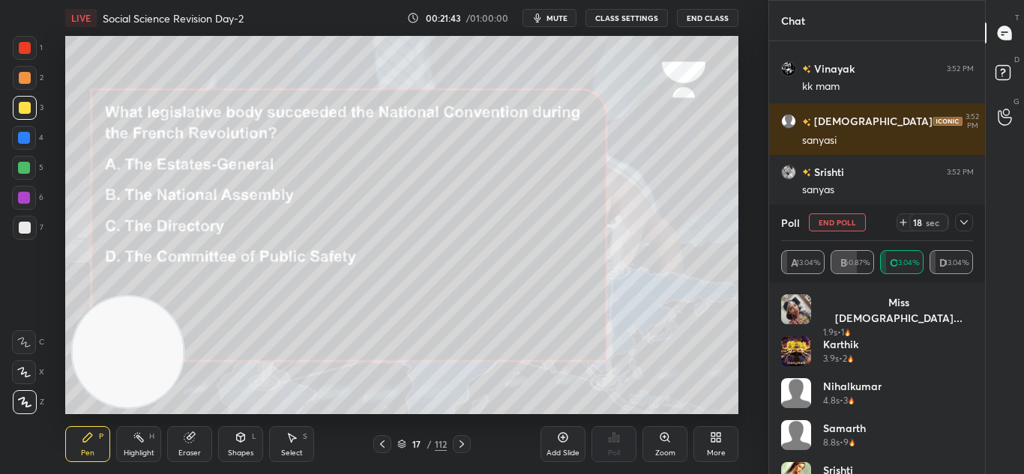
click at [964, 216] on div at bounding box center [964, 223] width 18 height 18
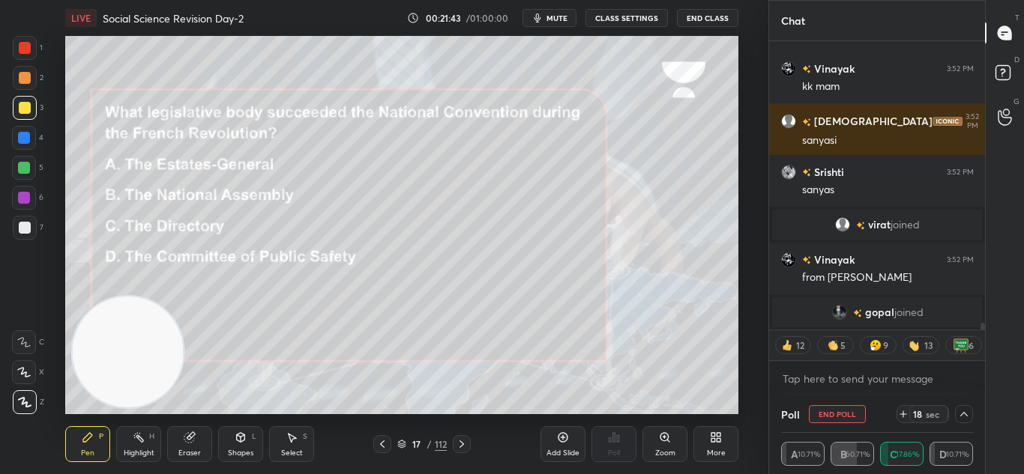
scroll to position [1, 5]
click at [459, 447] on icon at bounding box center [462, 444] width 12 height 12
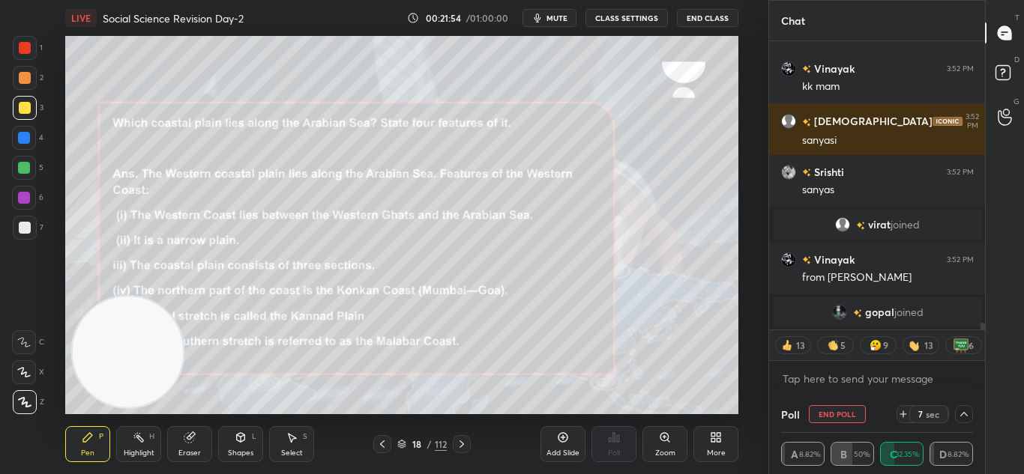
click at [567, 14] on span "mute" at bounding box center [556, 18] width 21 height 10
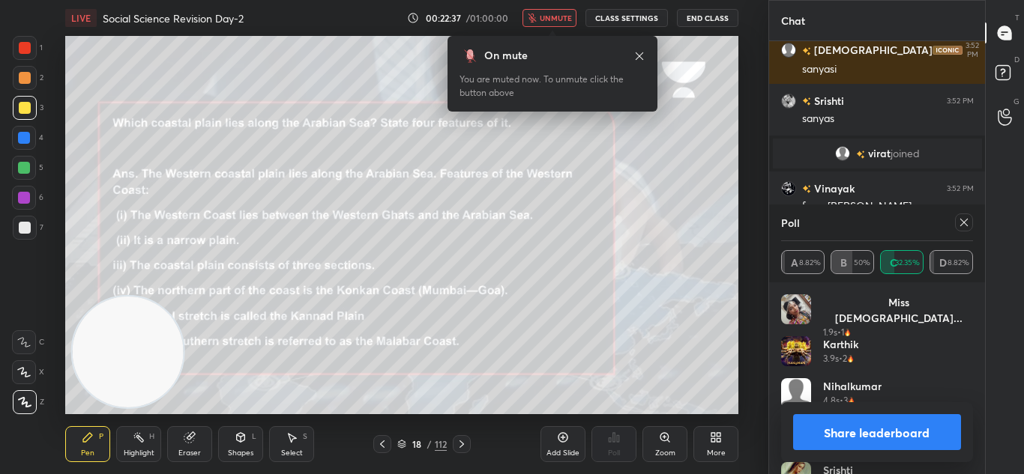
scroll to position [315, 211]
click at [564, 14] on span "unmute" at bounding box center [556, 18] width 32 height 10
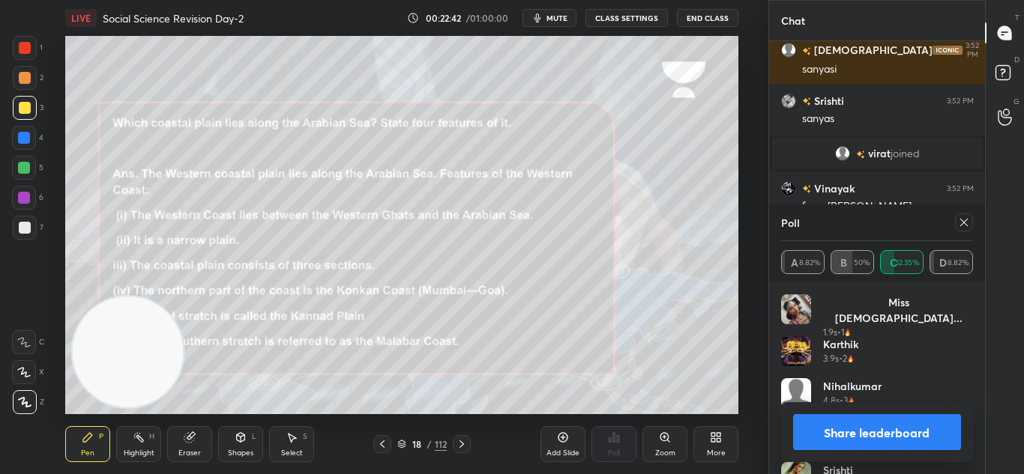
click at [858, 428] on button "Share leaderboard" at bounding box center [877, 432] width 169 height 36
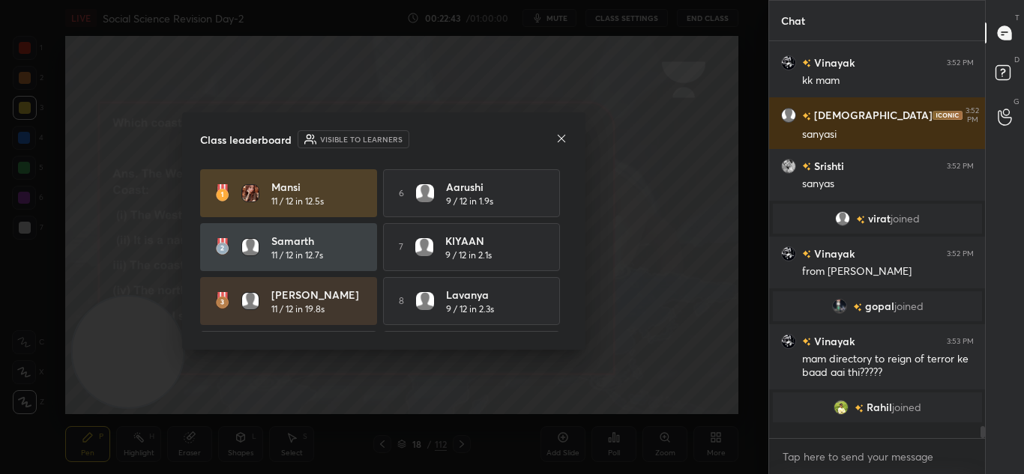
scroll to position [12441, 0]
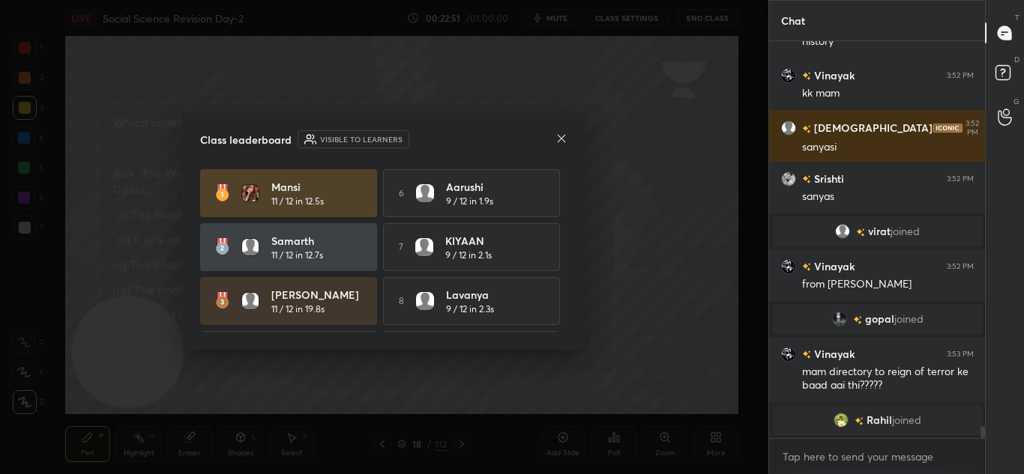
click at [564, 144] on icon at bounding box center [561, 139] width 12 height 12
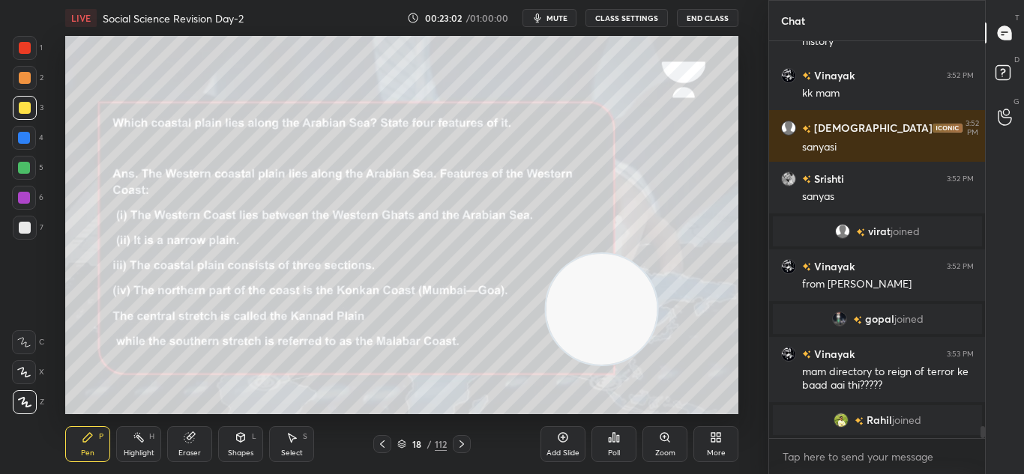
drag, startPoint x: 118, startPoint y: 336, endPoint x: 591, endPoint y: 294, distance: 475.6
click at [591, 294] on video at bounding box center [601, 309] width 111 height 111
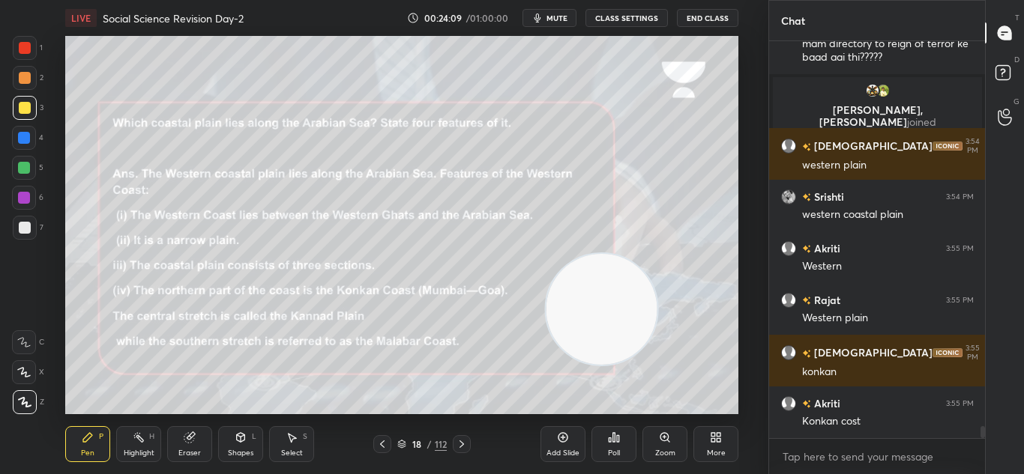
scroll to position [12821, 0]
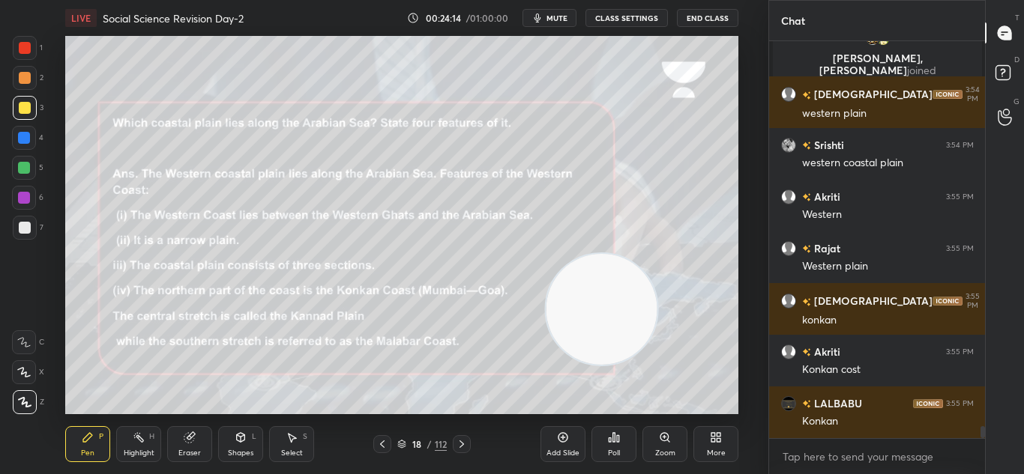
click at [549, 25] on button "mute" at bounding box center [549, 18] width 54 height 18
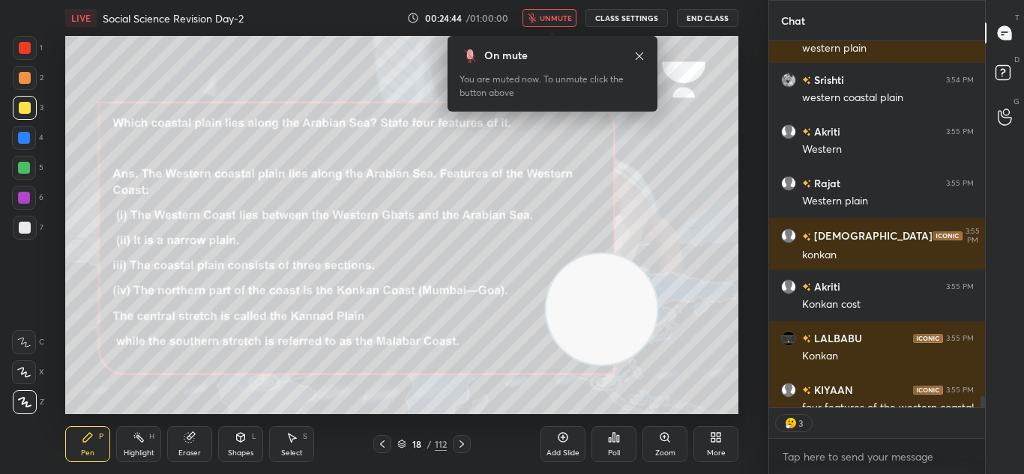
scroll to position [12982, 0]
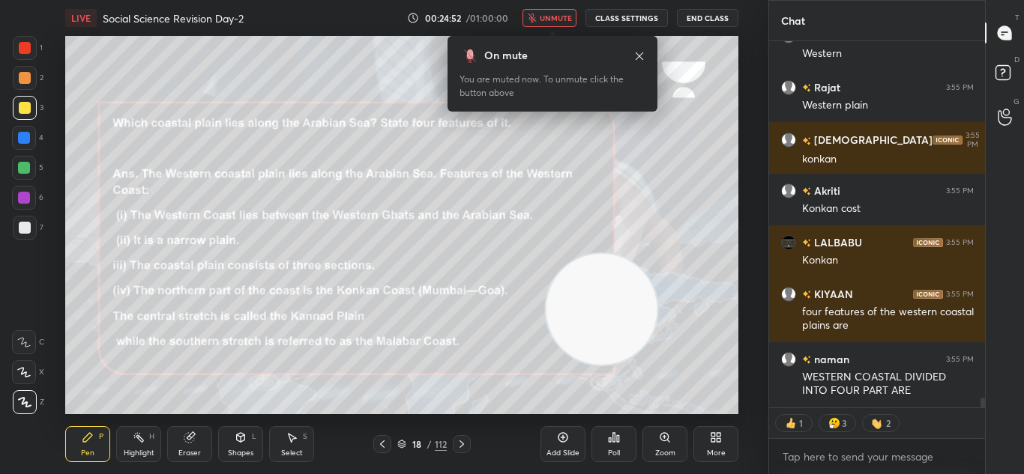
click at [552, 21] on span "unmute" at bounding box center [556, 18] width 32 height 10
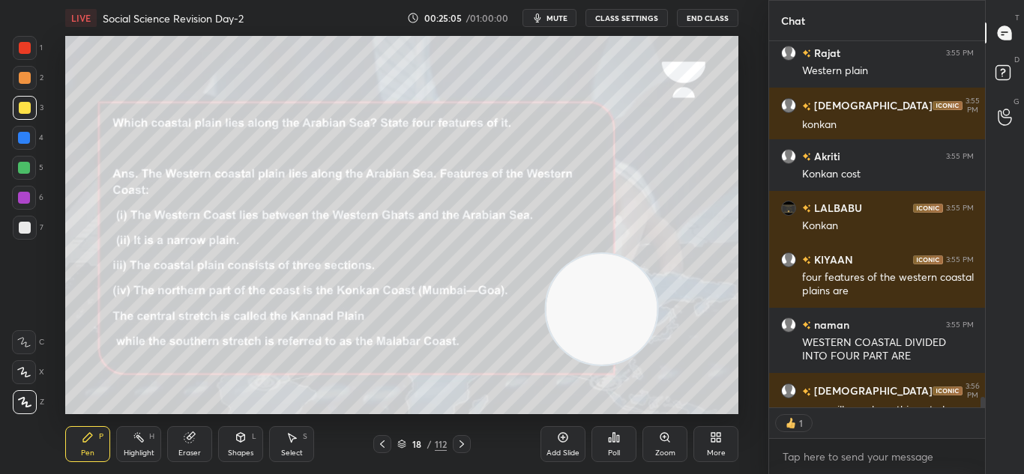
scroll to position [362, 211]
click at [552, 21] on span "mute" at bounding box center [556, 18] width 21 height 10
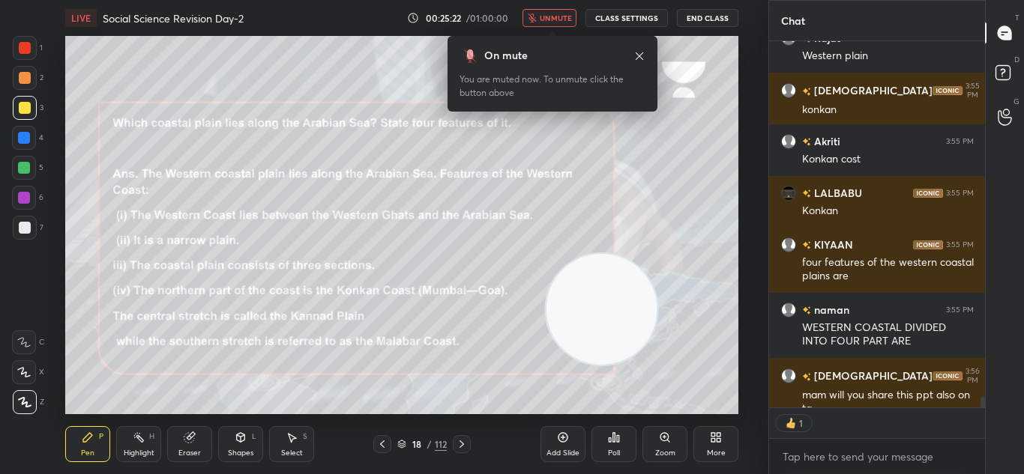
click at [552, 21] on span "unmute" at bounding box center [556, 18] width 32 height 10
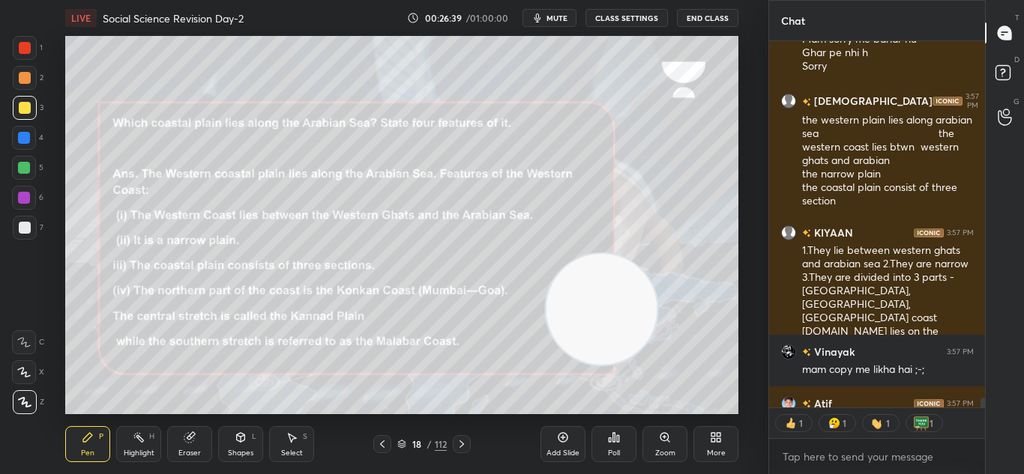
click at [456, 441] on icon at bounding box center [462, 444] width 12 height 12
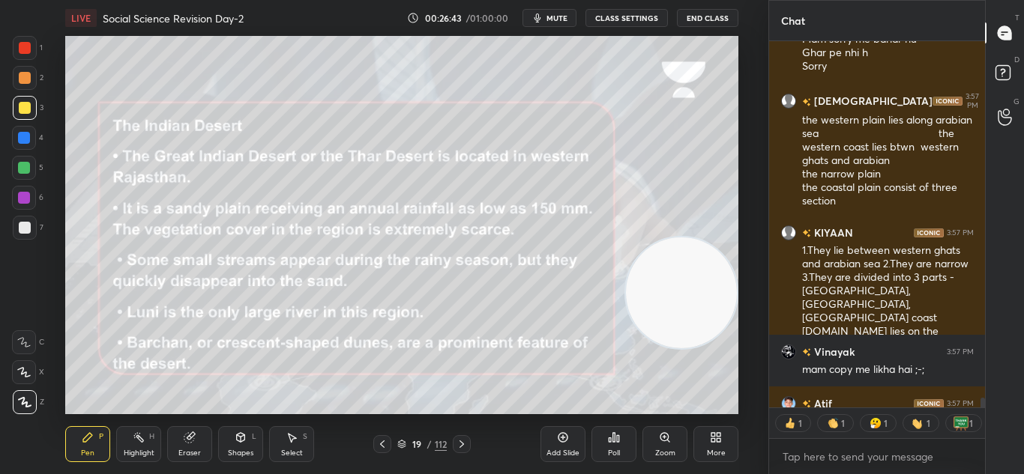
drag, startPoint x: 597, startPoint y: 307, endPoint x: 698, endPoint y: 290, distance: 102.6
click at [698, 290] on video at bounding box center [681, 293] width 111 height 111
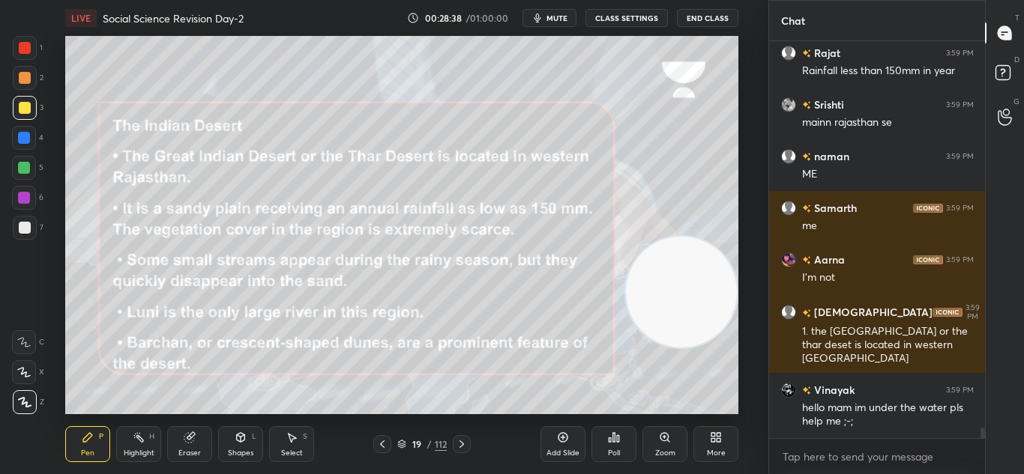
scroll to position [14498, 0]
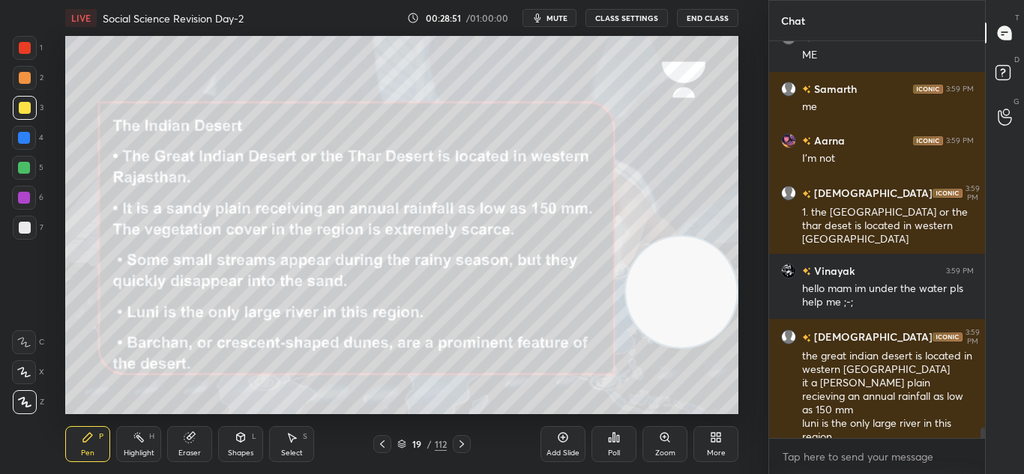
click at [555, 18] on span "mute" at bounding box center [556, 18] width 21 height 10
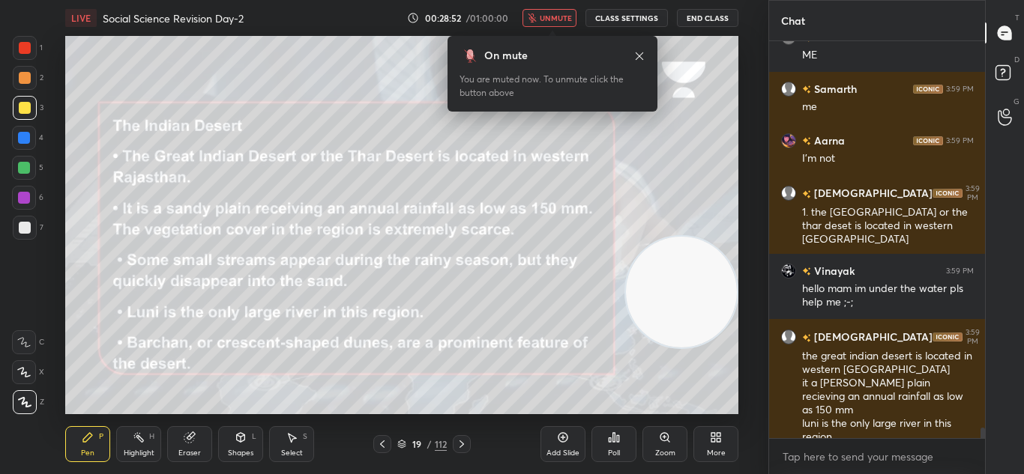
click at [555, 18] on span "unmute" at bounding box center [556, 18] width 32 height 10
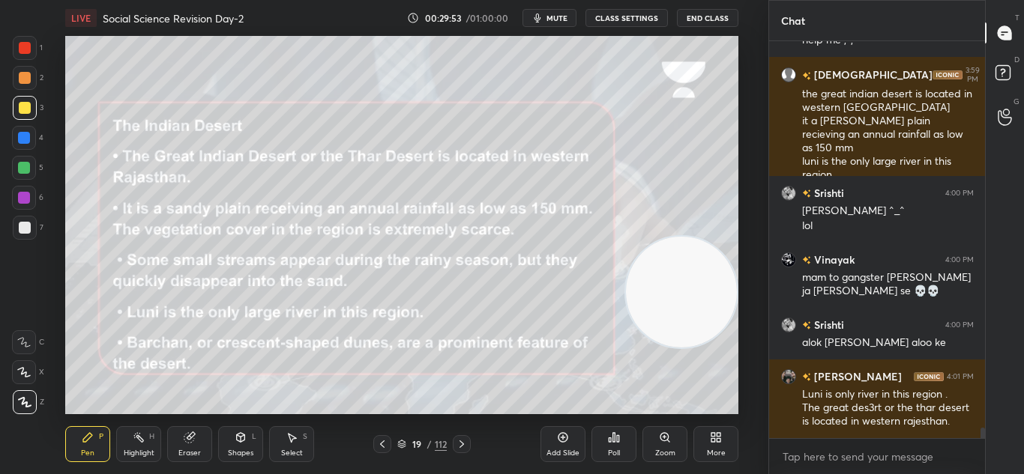
scroll to position [14812, 0]
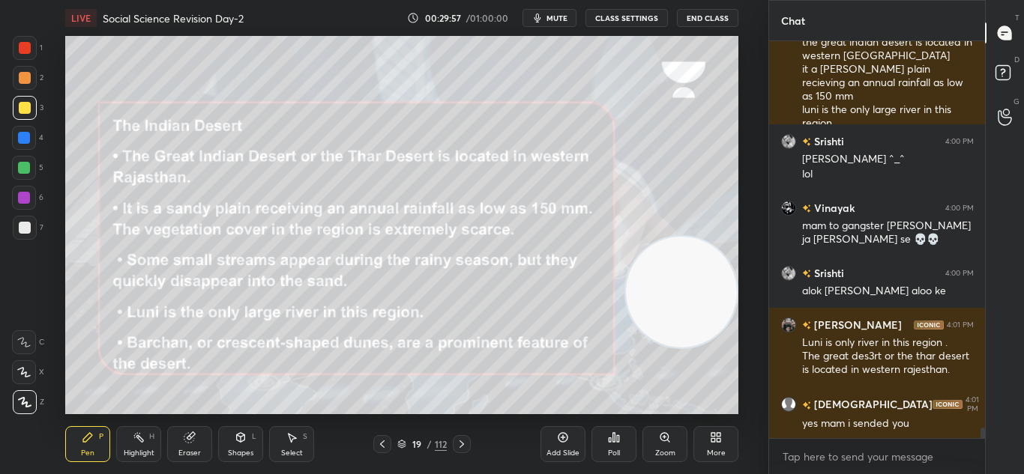
click at [466, 445] on icon at bounding box center [462, 444] width 12 height 12
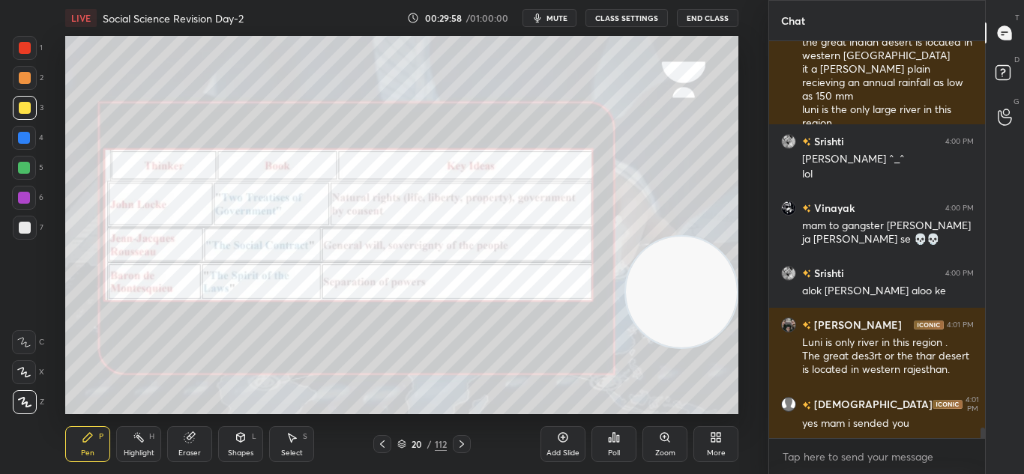
click at [466, 445] on icon at bounding box center [462, 444] width 12 height 12
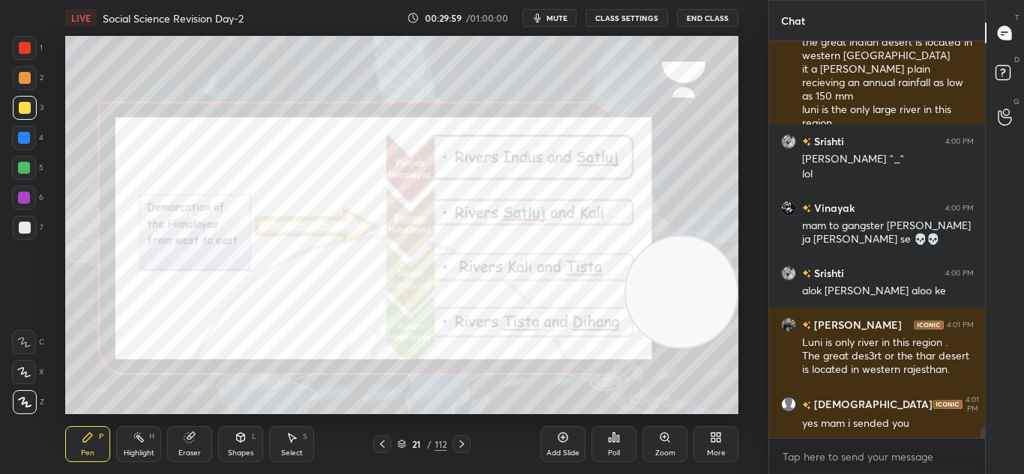
click at [375, 439] on div at bounding box center [382, 444] width 18 height 18
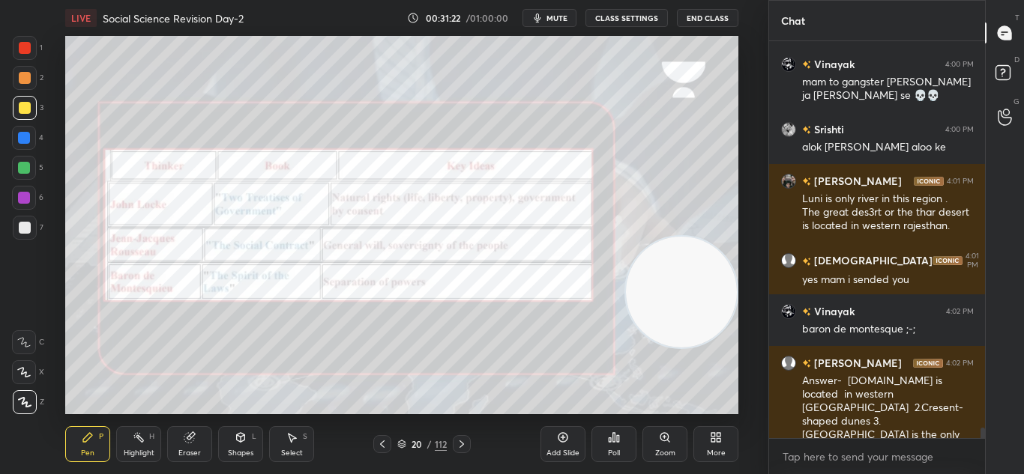
scroll to position [14618, 0]
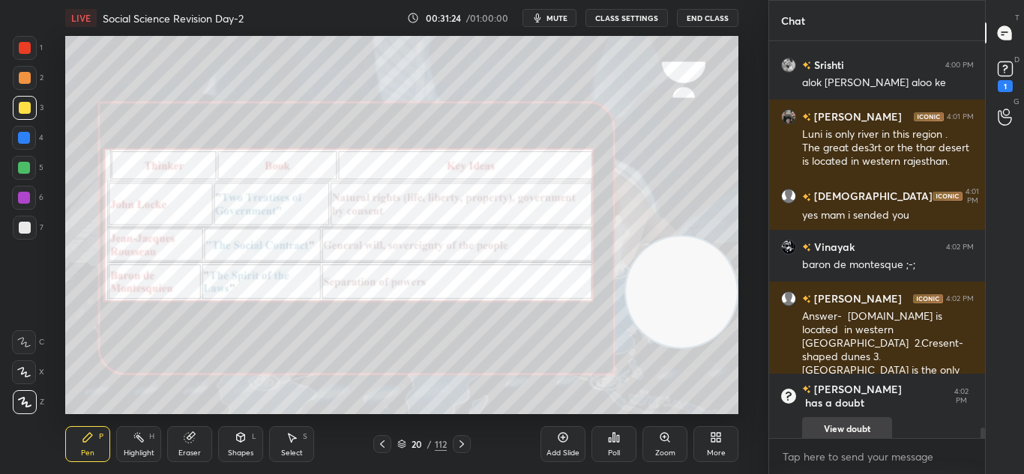
click at [830, 417] on button "View doubt" at bounding box center [847, 429] width 90 height 24
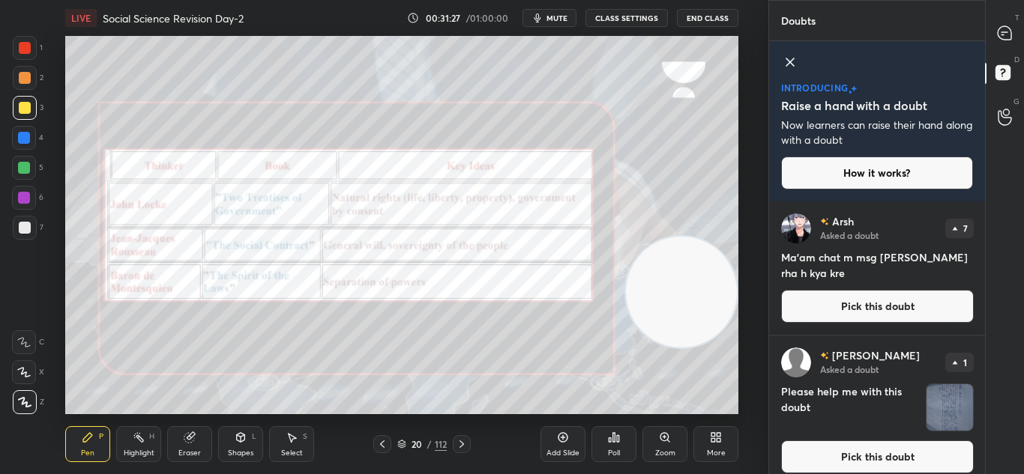
click at [926, 425] on img "grid" at bounding box center [949, 407] width 46 height 46
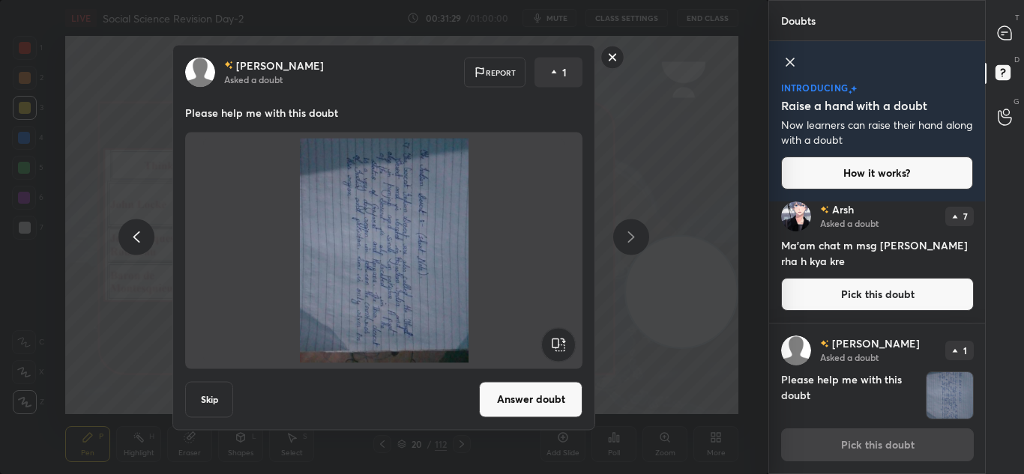
click at [565, 343] on rect at bounding box center [559, 344] width 34 height 34
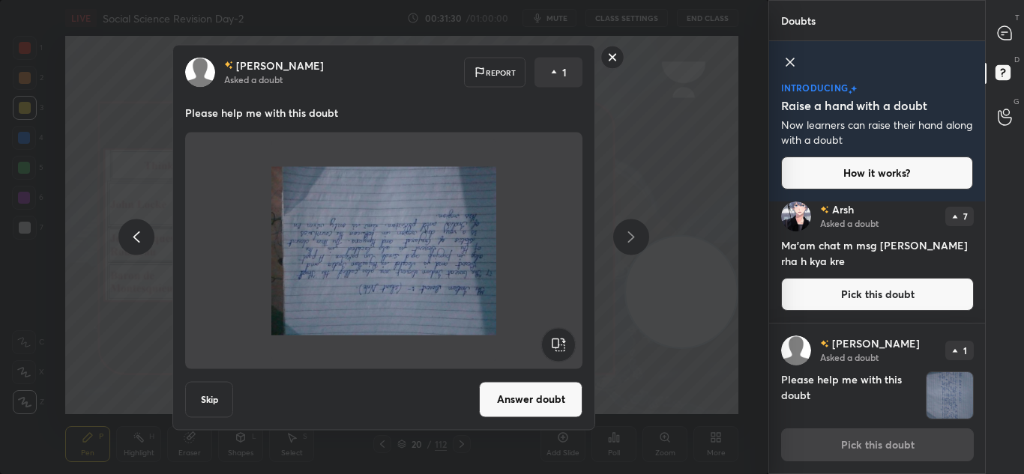
click at [565, 343] on rect at bounding box center [559, 344] width 34 height 34
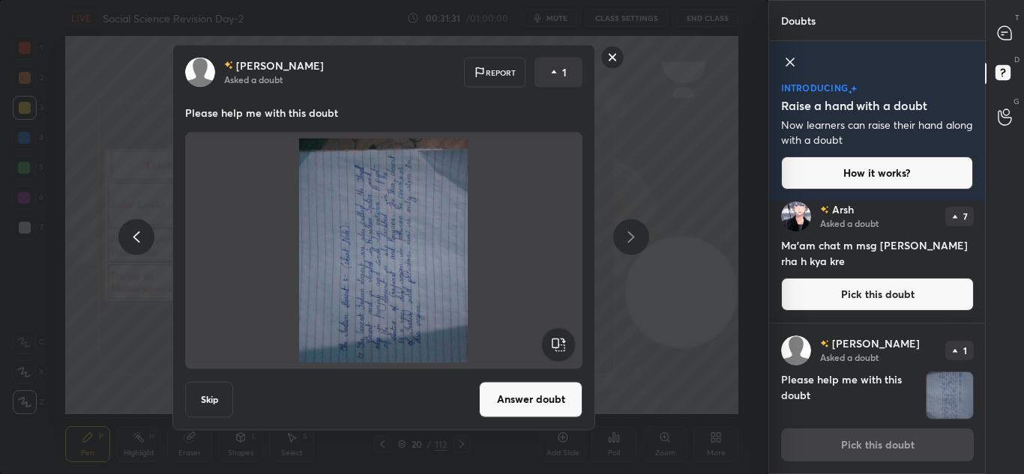
click at [565, 343] on rect at bounding box center [559, 344] width 34 height 34
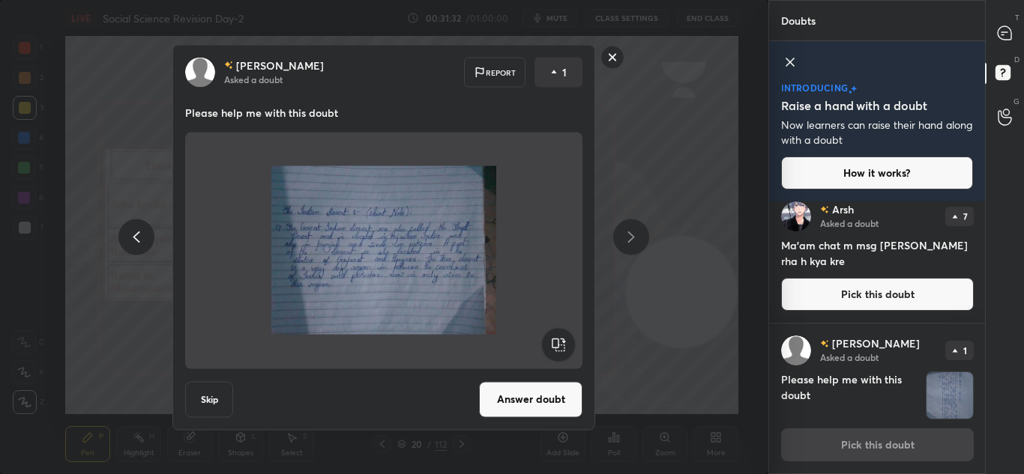
click at [540, 420] on div "[PERSON_NAME] Asked a doubt Report 1 Please help me with this doubt Skip Answer…" at bounding box center [383, 237] width 423 height 386
click at [531, 400] on button "Answer doubt" at bounding box center [530, 399] width 103 height 36
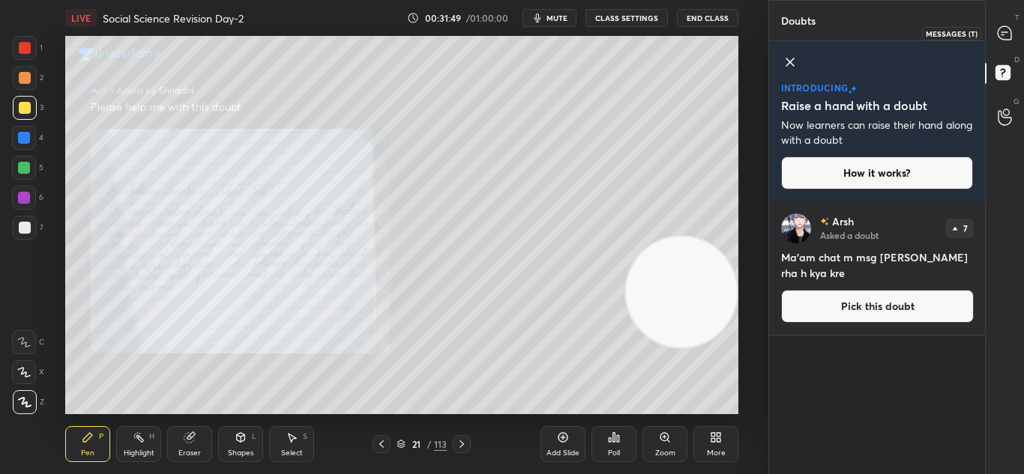
click at [1016, 31] on div at bounding box center [1005, 32] width 30 height 27
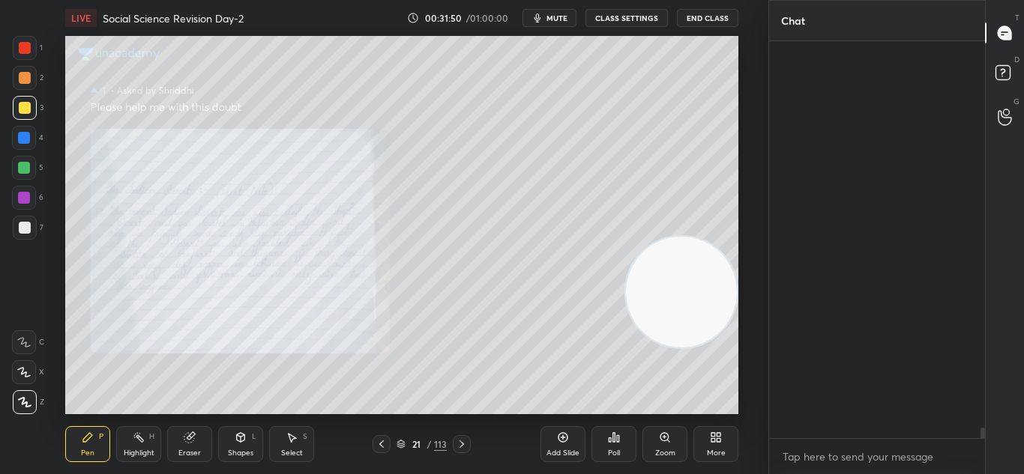
scroll to position [393, 211]
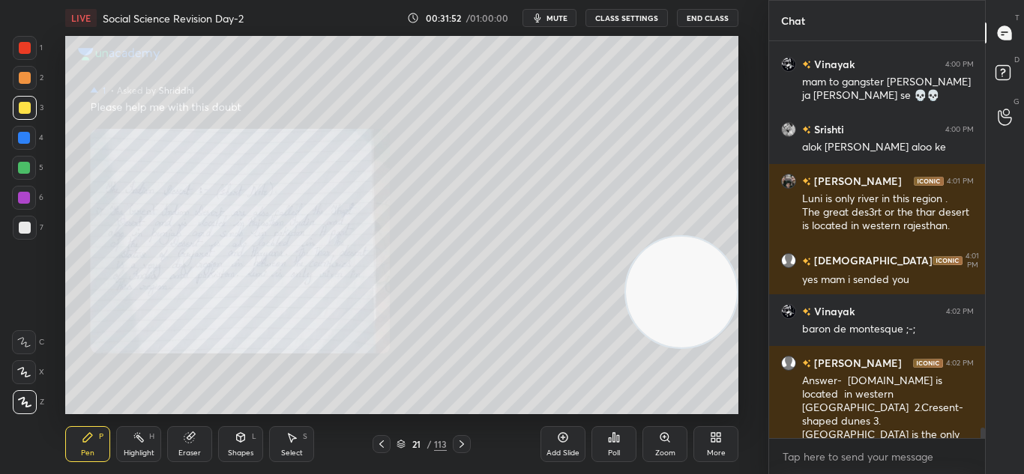
click at [458, 445] on icon at bounding box center [462, 444] width 12 height 12
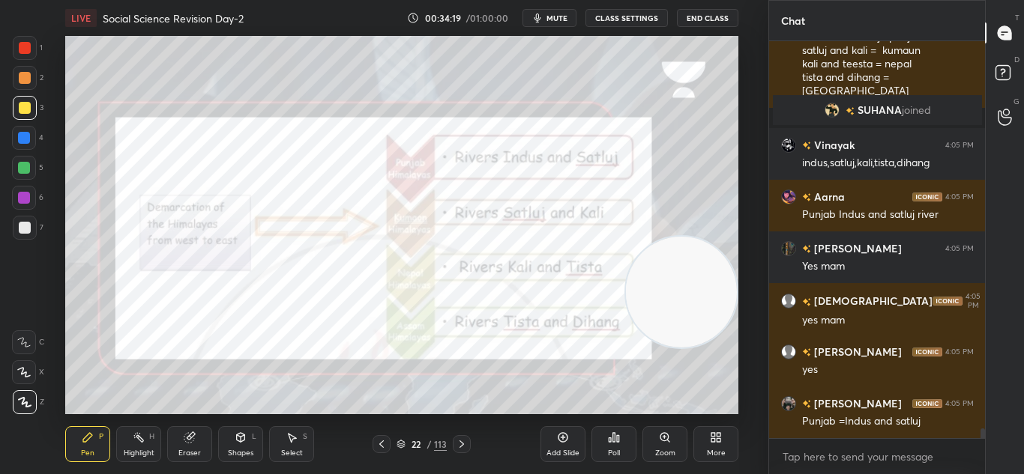
scroll to position [15233, 0]
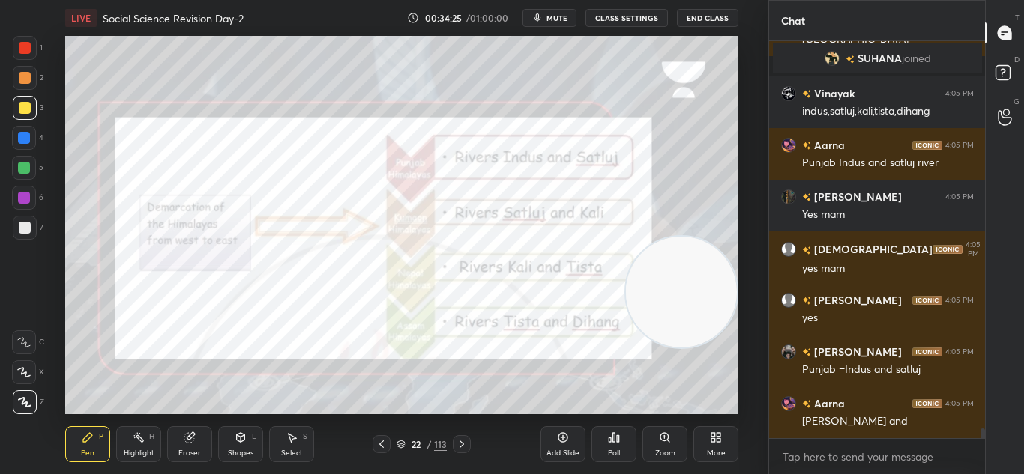
click at [566, 439] on icon at bounding box center [563, 438] width 12 height 12
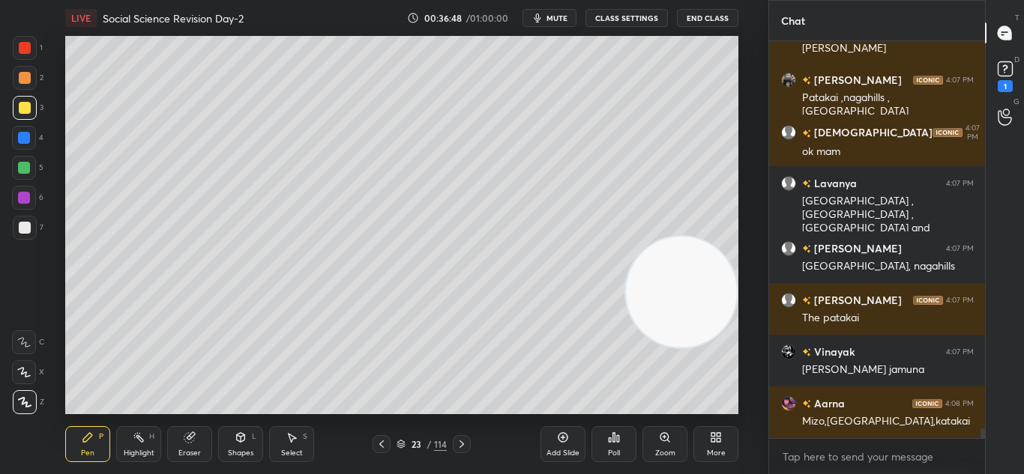
scroll to position [15732, 0]
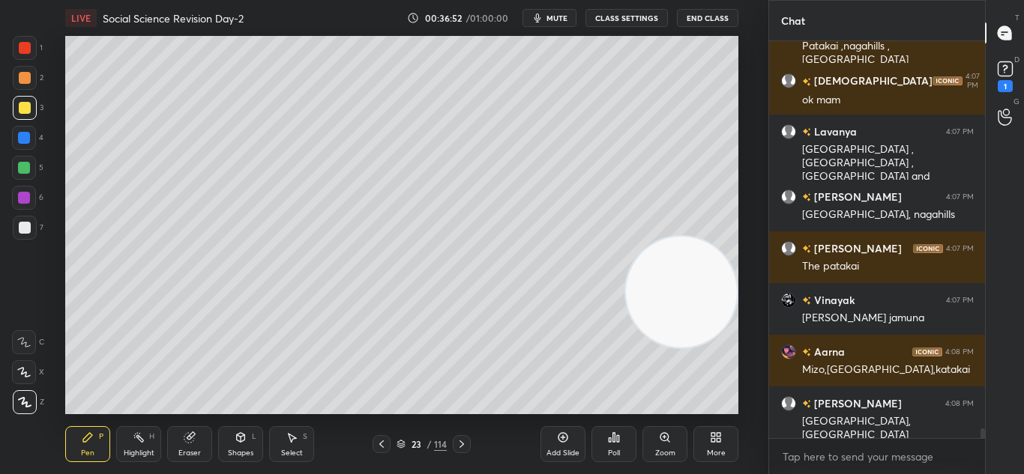
click at [555, 441] on div "Add Slide" at bounding box center [562, 444] width 45 height 36
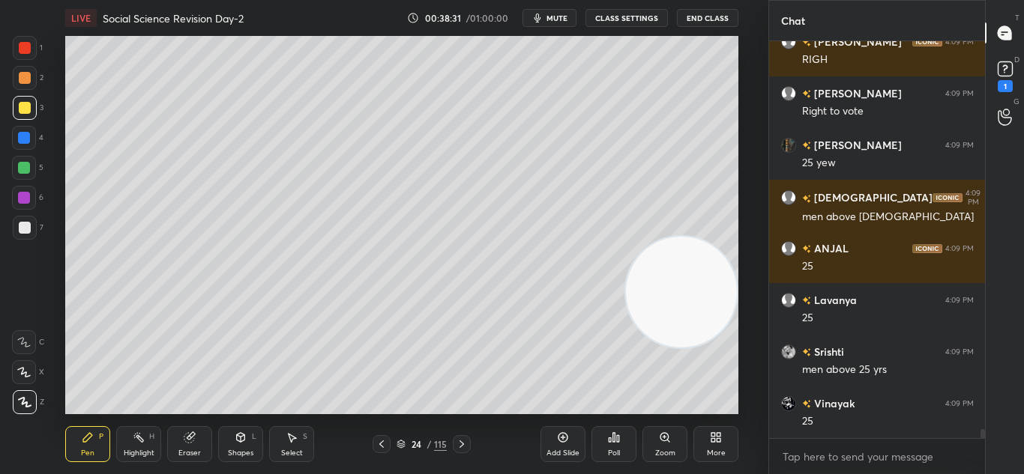
scroll to position [17429, 0]
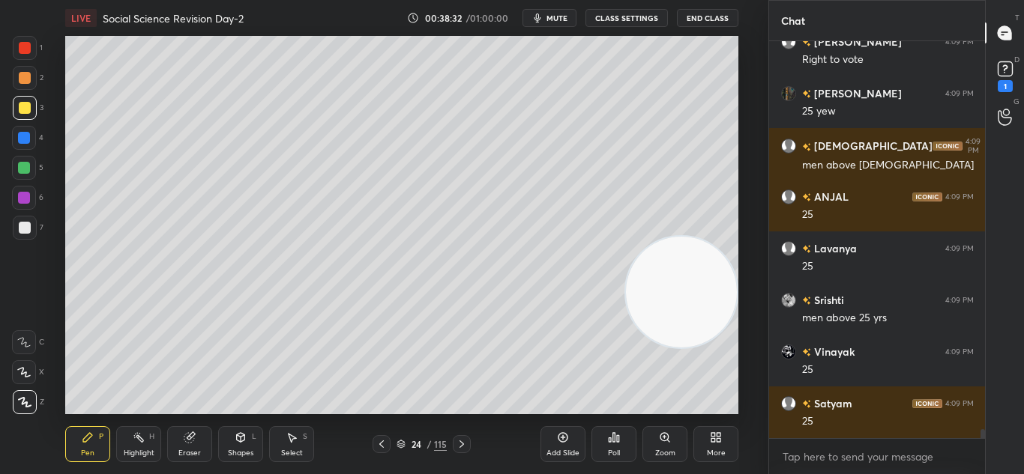
drag, startPoint x: 0, startPoint y: 456, endPoint x: 10, endPoint y: 451, distance: 11.4
click at [12, 453] on div "1 2 3 4 5 6 7 C X Z C X Z E E Erase all H H LIVE Social Science Revision Day-2 …" at bounding box center [378, 237] width 756 height 474
drag, startPoint x: 21, startPoint y: 464, endPoint x: 102, endPoint y: 444, distance: 83.3
click at [24, 462] on div "1 2 3 4 5 6 7 C X Z C X Z E E Erase all H H LIVE Social Science Revision Day-2 …" at bounding box center [378, 237] width 756 height 474
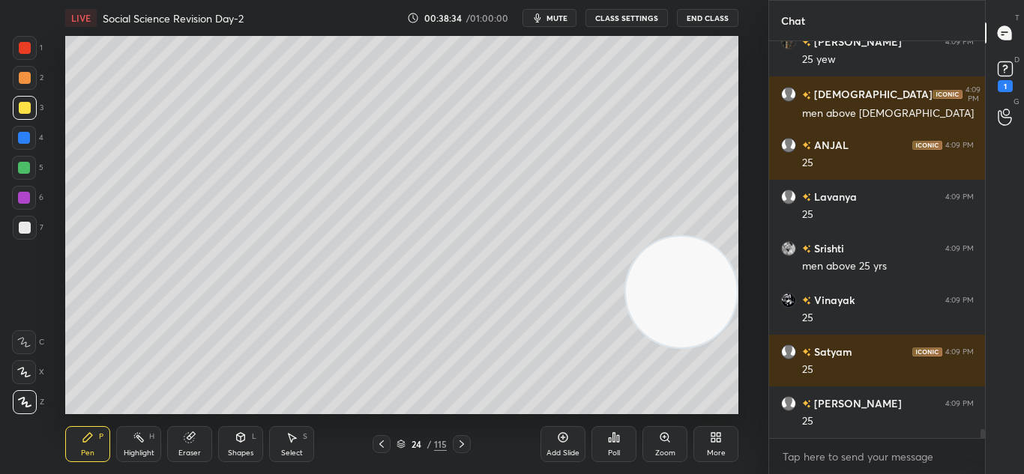
drag, startPoint x: 91, startPoint y: 441, endPoint x: 103, endPoint y: 455, distance: 19.1
click at [103, 455] on div "Pen P" at bounding box center [87, 444] width 45 height 36
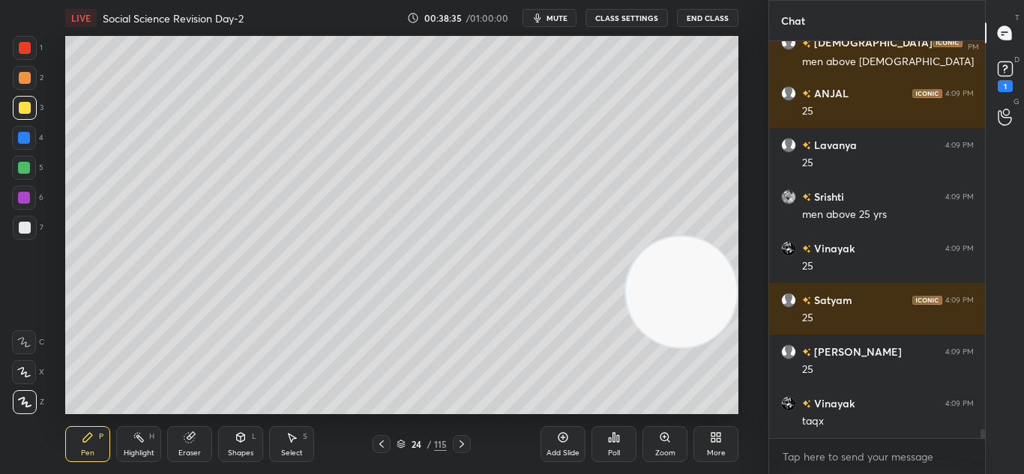
drag, startPoint x: 132, startPoint y: 452, endPoint x: 148, endPoint y: 447, distance: 16.6
click at [147, 453] on div "Highlight" at bounding box center [139, 453] width 31 height 7
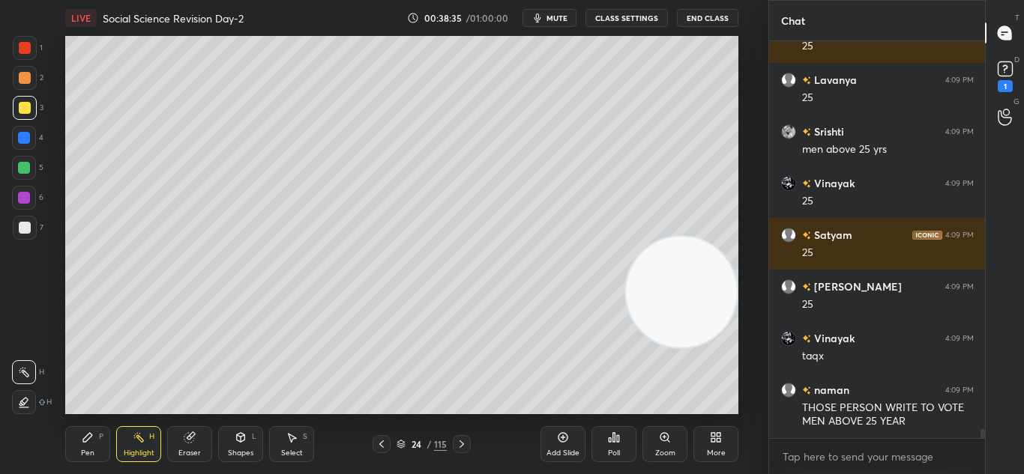
click at [153, 462] on div "Pen P Highlight H Eraser Shapes L Select S 24 / 115 Add Slide Poll Zoom More" at bounding box center [401, 444] width 673 height 60
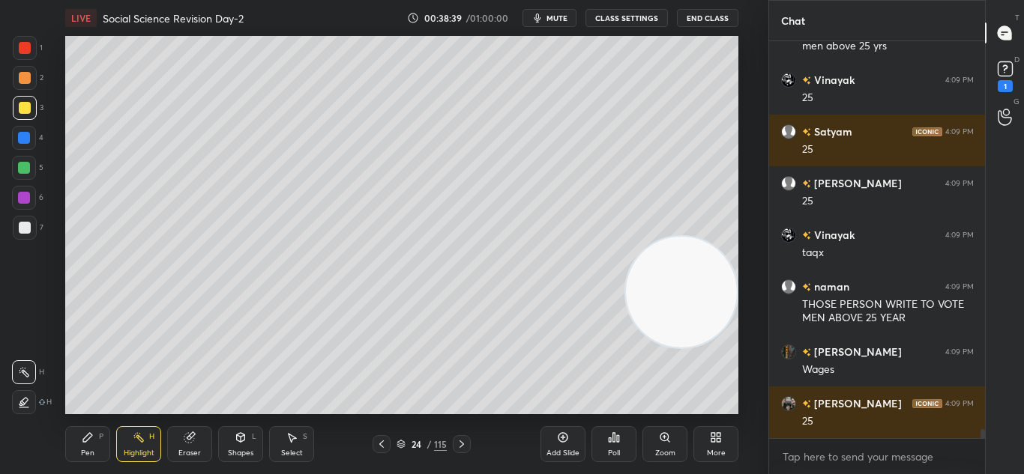
drag, startPoint x: 100, startPoint y: 445, endPoint x: 107, endPoint y: 441, distance: 7.7
click at [101, 447] on div "Pen P" at bounding box center [87, 444] width 45 height 36
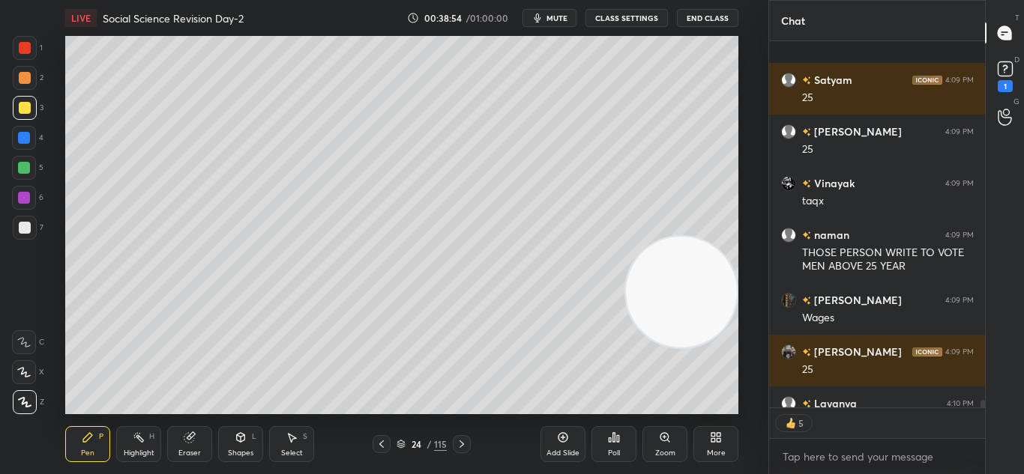
scroll to position [17836, 0]
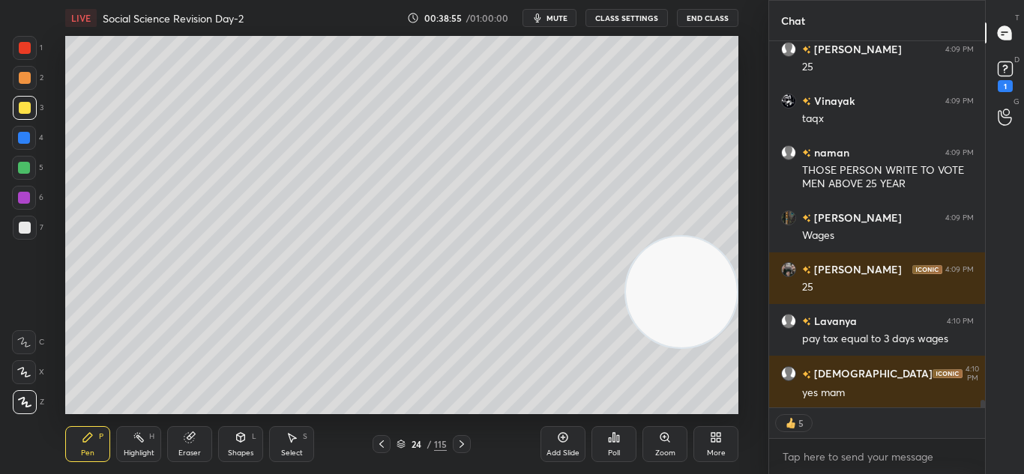
click at [463, 446] on icon at bounding box center [462, 444] width 12 height 12
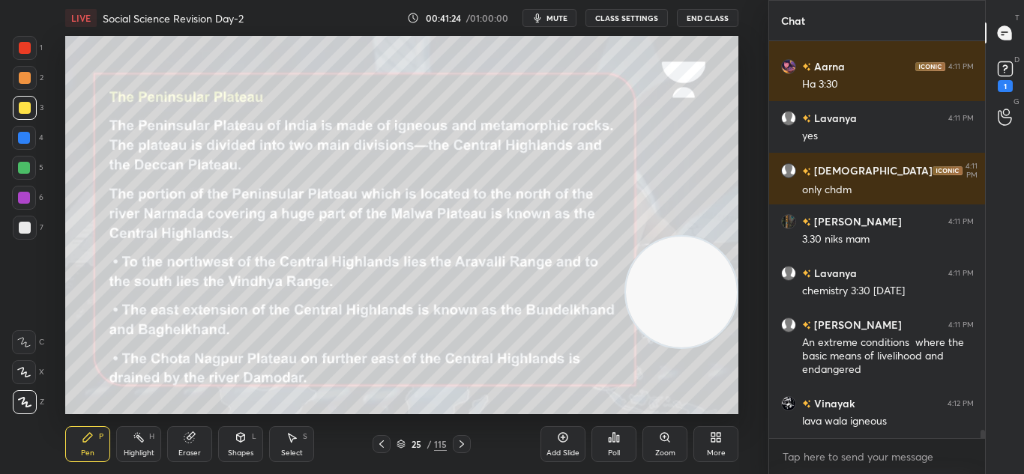
scroll to position [362, 211]
drag, startPoint x: 981, startPoint y: 396, endPoint x: 981, endPoint y: 420, distance: 23.2
click at [981, 420] on div "[PERSON_NAME] 4:10 PM The period in 2hich the basic need of livelihood is endan…" at bounding box center [877, 257] width 217 height 433
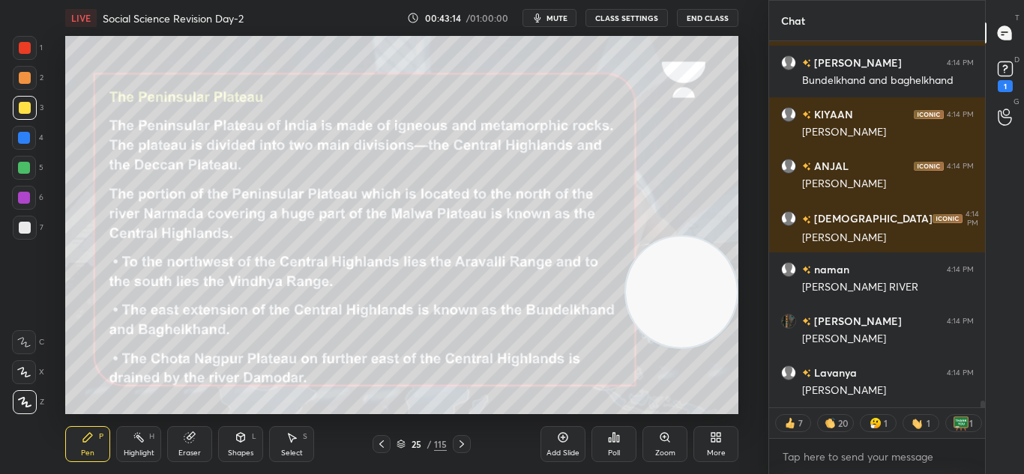
scroll to position [18688, 0]
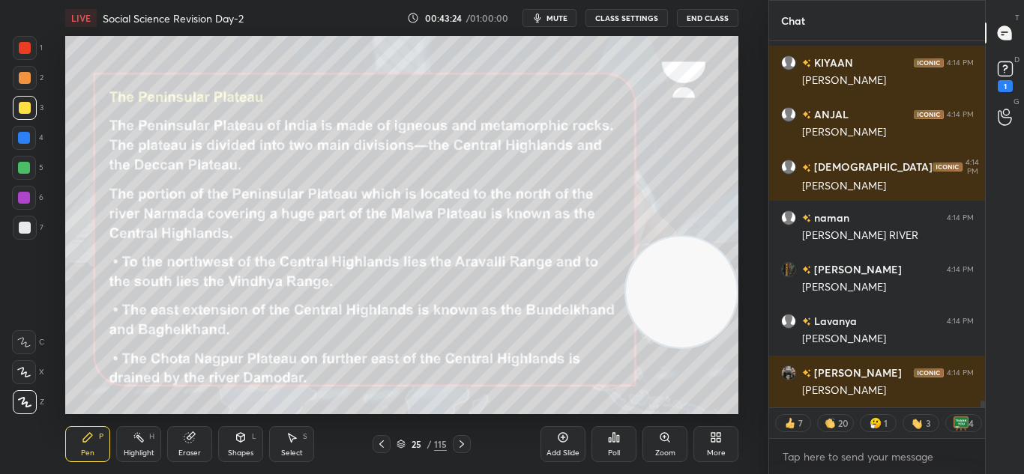
click at [459, 442] on icon at bounding box center [462, 444] width 12 height 12
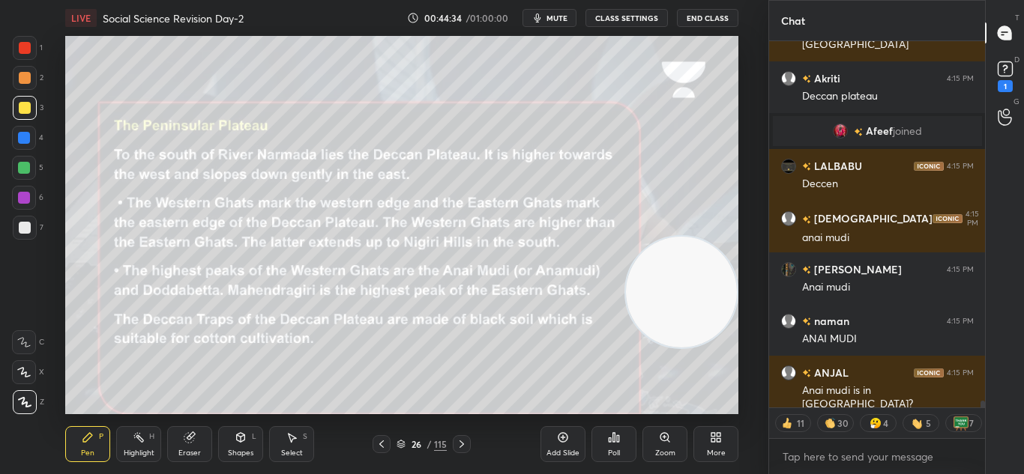
scroll to position [18990, 0]
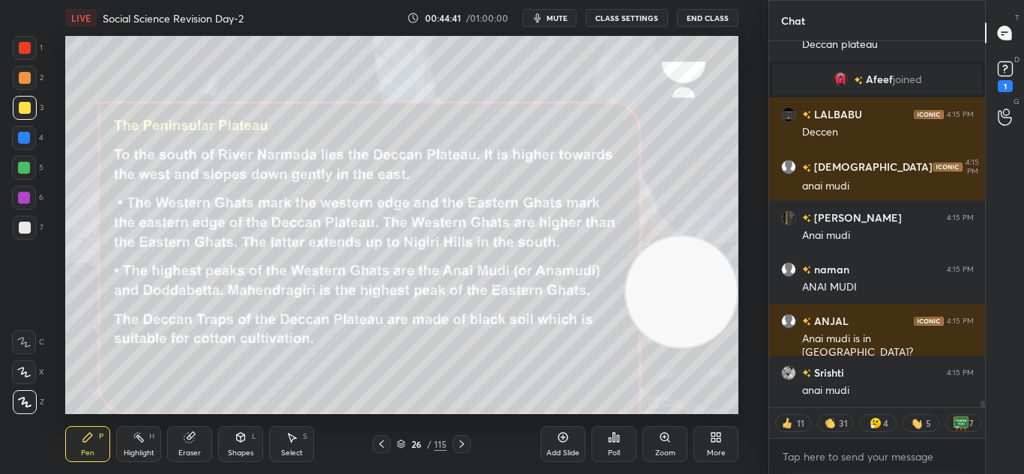
click at [745, 127] on div "Setting up your live class Poll for secs No correct answer Start poll" at bounding box center [402, 225] width 708 height 378
drag, startPoint x: 743, startPoint y: 119, endPoint x: 752, endPoint y: 115, distance: 10.4
click at [753, 122] on div "Setting up your live class Poll for secs No correct answer Start poll" at bounding box center [402, 225] width 708 height 378
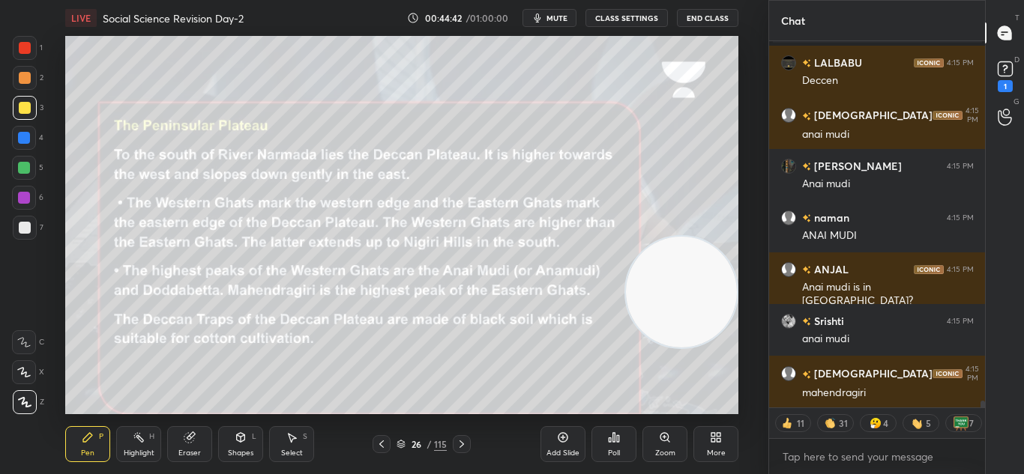
drag, startPoint x: 752, startPoint y: 115, endPoint x: 741, endPoint y: 124, distance: 13.9
click at [749, 115] on div "Setting up your live class Poll for secs No correct answer Start poll" at bounding box center [402, 225] width 708 height 378
click at [743, 135] on div "Setting up your live class Poll for secs No correct answer Start poll" at bounding box center [402, 225] width 708 height 378
click at [750, 131] on div "Setting up your live class Poll for secs No correct answer Start poll" at bounding box center [402, 225] width 708 height 378
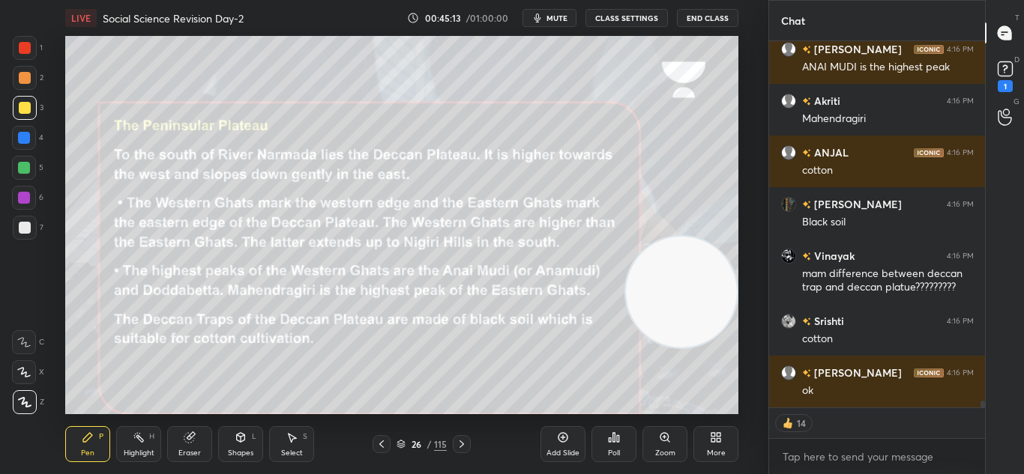
scroll to position [19624, 0]
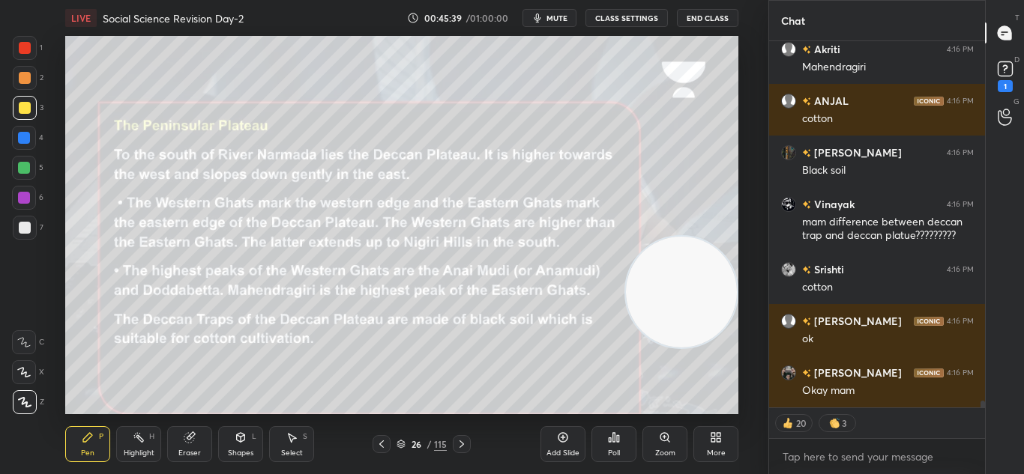
click at [457, 447] on icon at bounding box center [462, 444] width 12 height 12
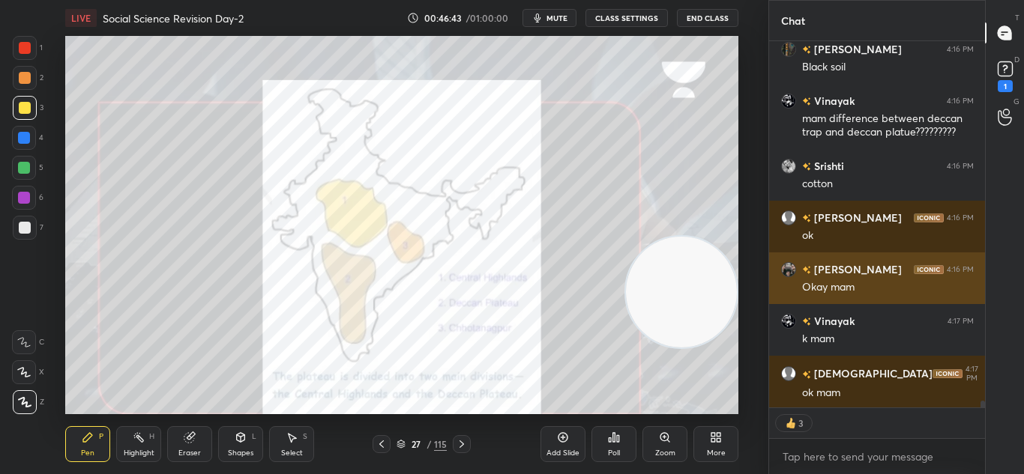
scroll to position [19780, 0]
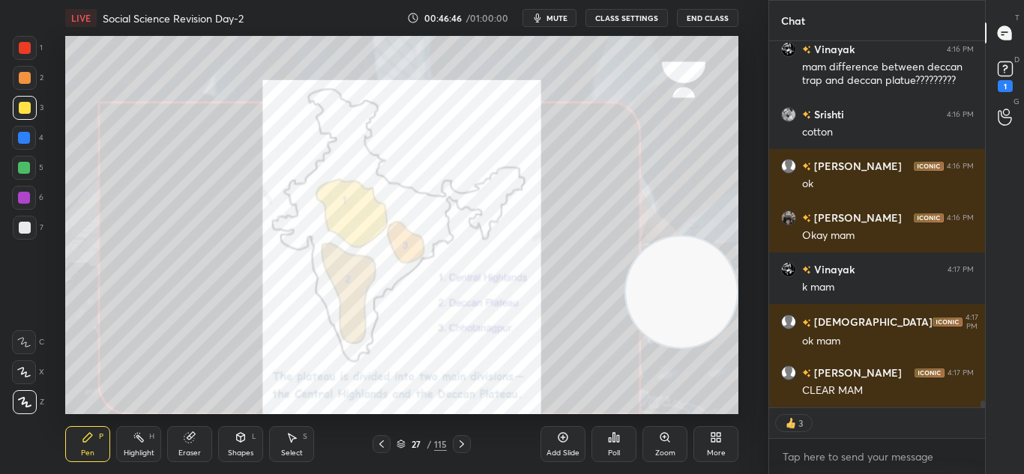
click at [382, 449] on icon at bounding box center [381, 444] width 12 height 12
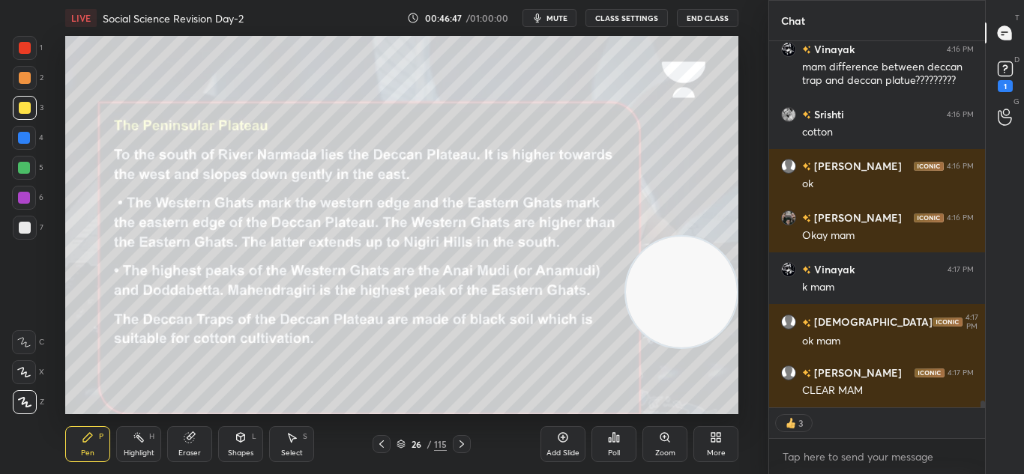
click at [382, 449] on icon at bounding box center [381, 444] width 12 height 12
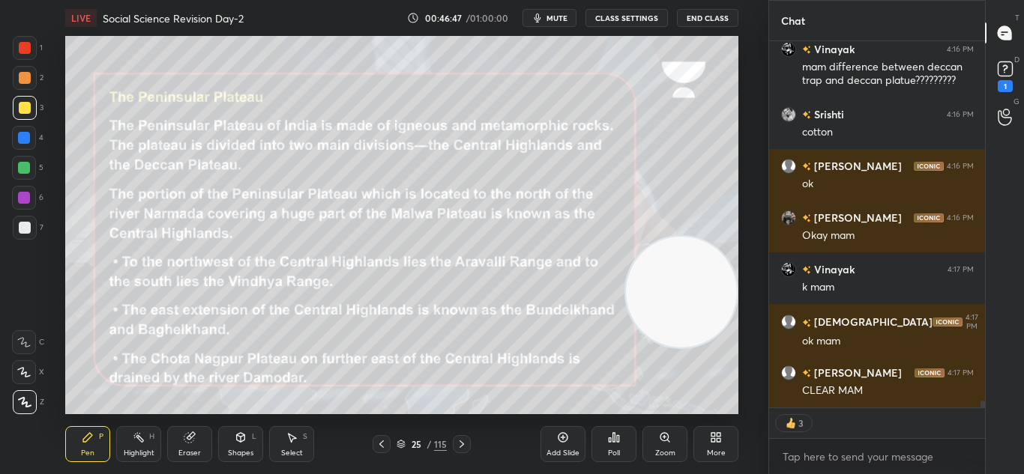
click at [382, 449] on icon at bounding box center [381, 444] width 12 height 12
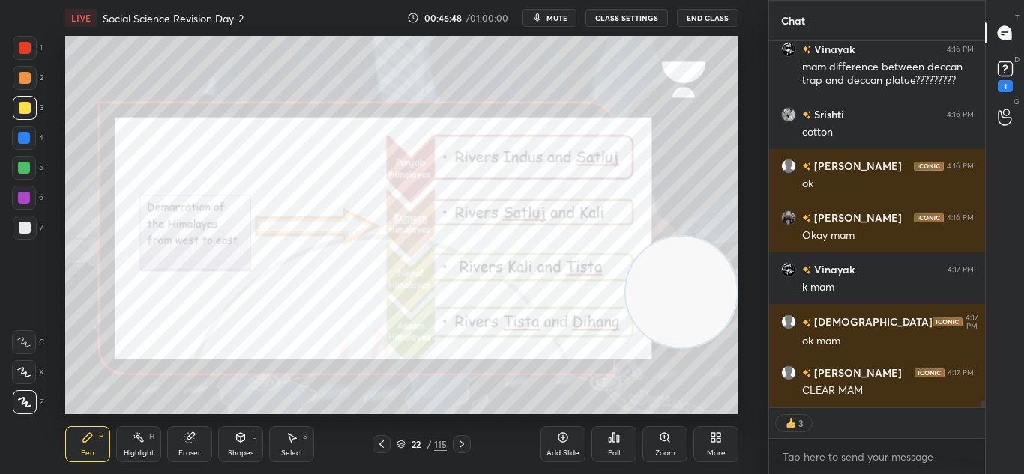
click at [382, 449] on icon at bounding box center [381, 444] width 12 height 12
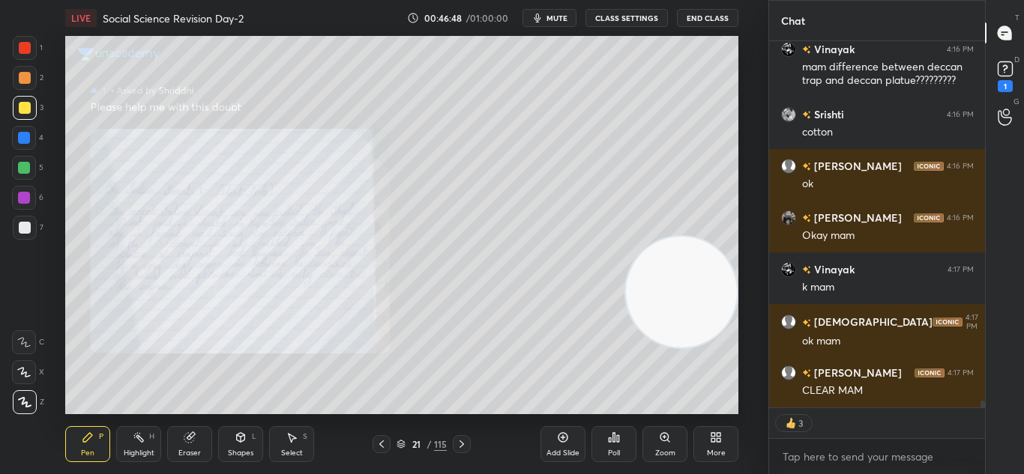
click at [382, 449] on icon at bounding box center [381, 444] width 12 height 12
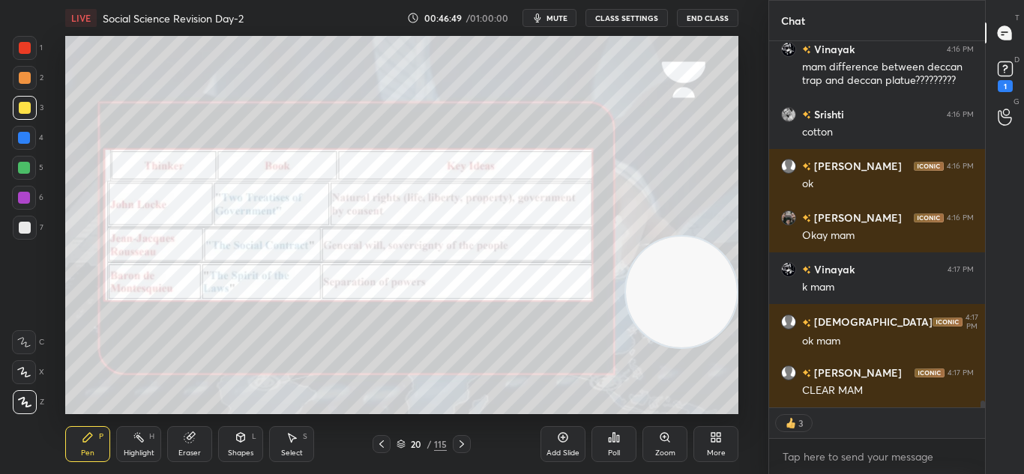
click at [382, 449] on icon at bounding box center [381, 444] width 12 height 12
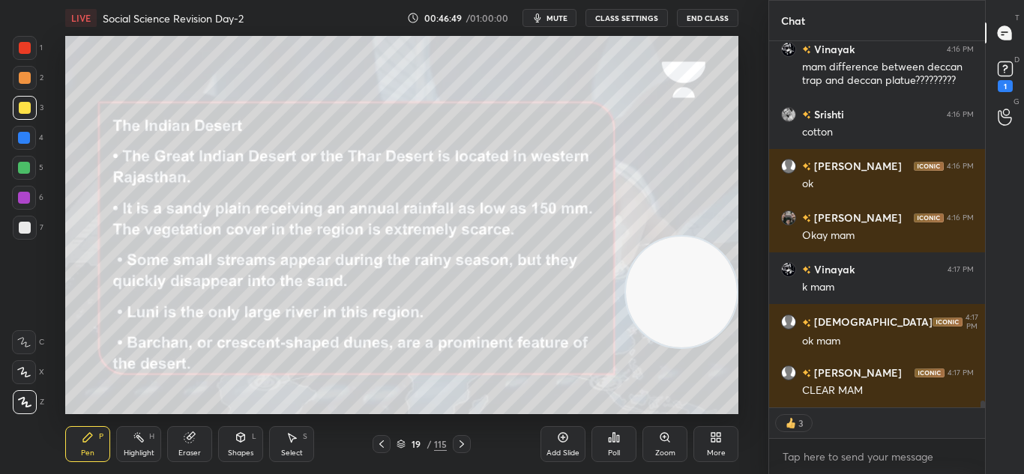
click at [382, 449] on icon at bounding box center [381, 444] width 12 height 12
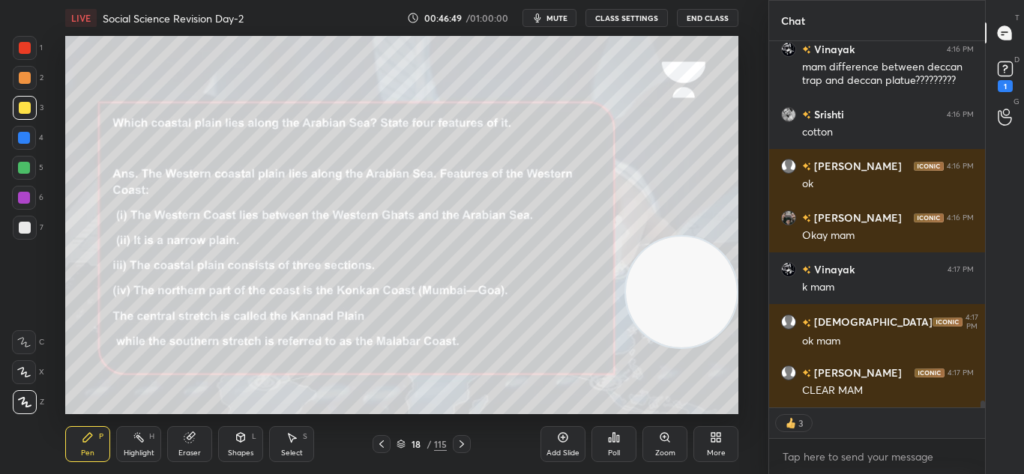
click at [382, 449] on icon at bounding box center [381, 444] width 12 height 12
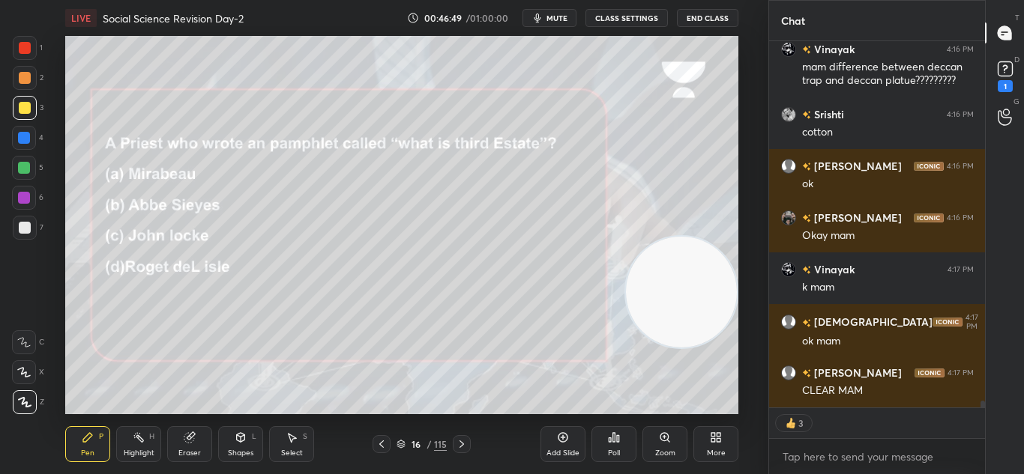
click at [382, 449] on icon at bounding box center [381, 444] width 12 height 12
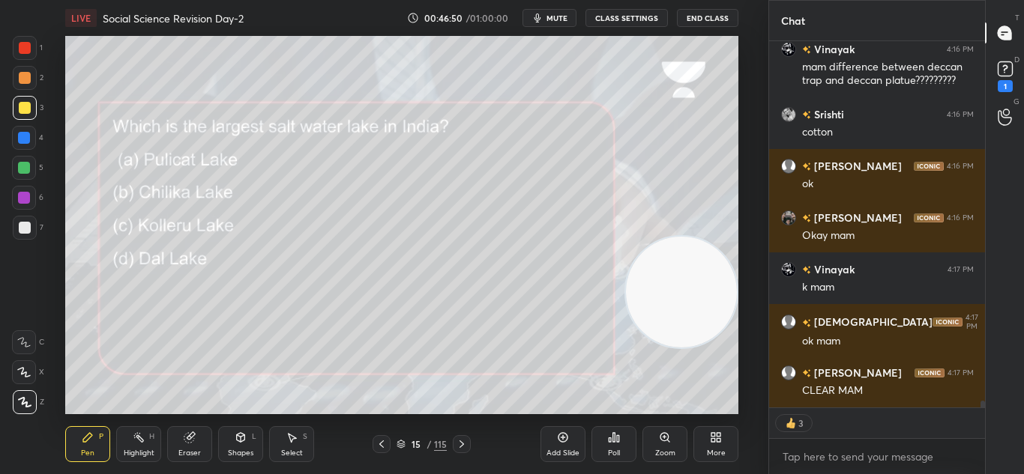
click at [382, 449] on icon at bounding box center [381, 444] width 12 height 12
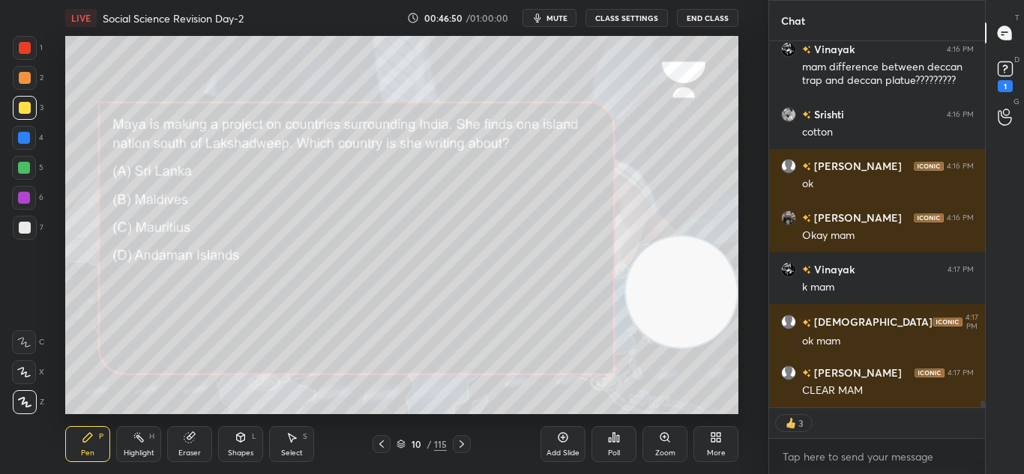
click at [382, 449] on icon at bounding box center [381, 444] width 12 height 12
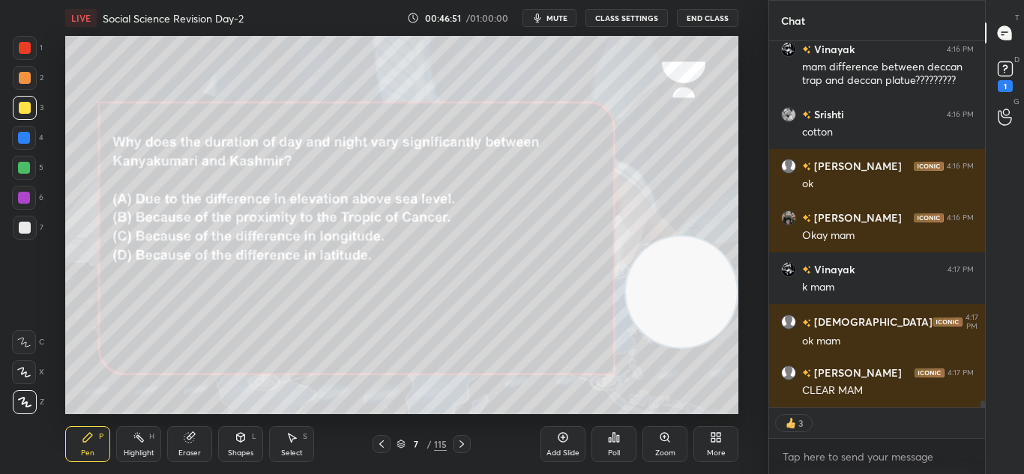
click at [382, 449] on icon at bounding box center [381, 444] width 12 height 12
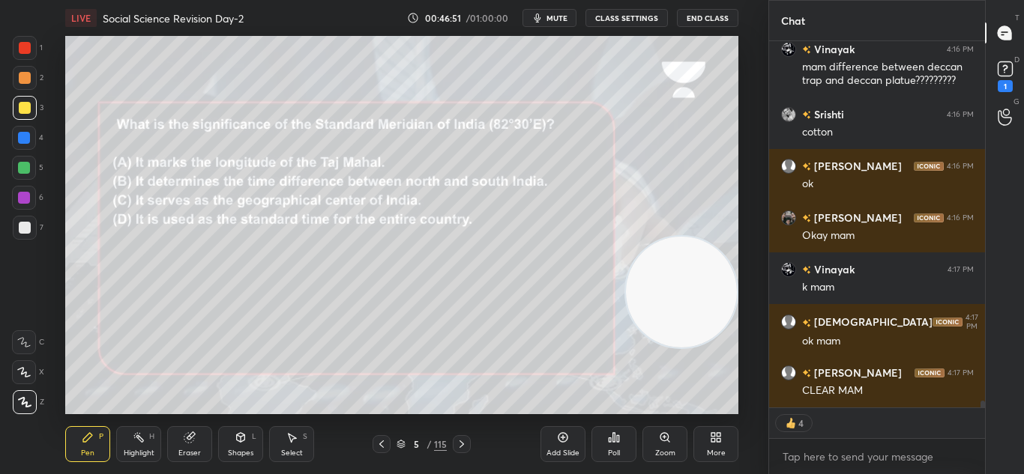
click at [382, 449] on icon at bounding box center [381, 444] width 12 height 12
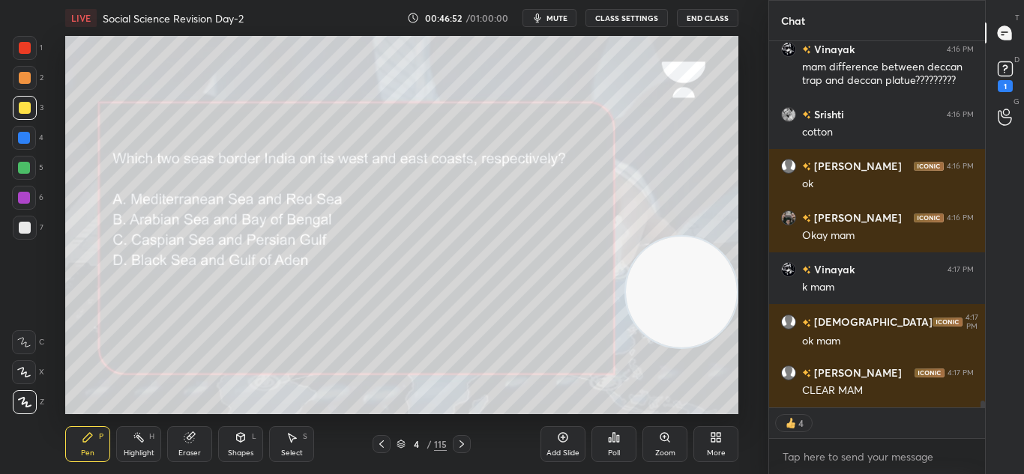
click at [382, 449] on icon at bounding box center [381, 444] width 12 height 12
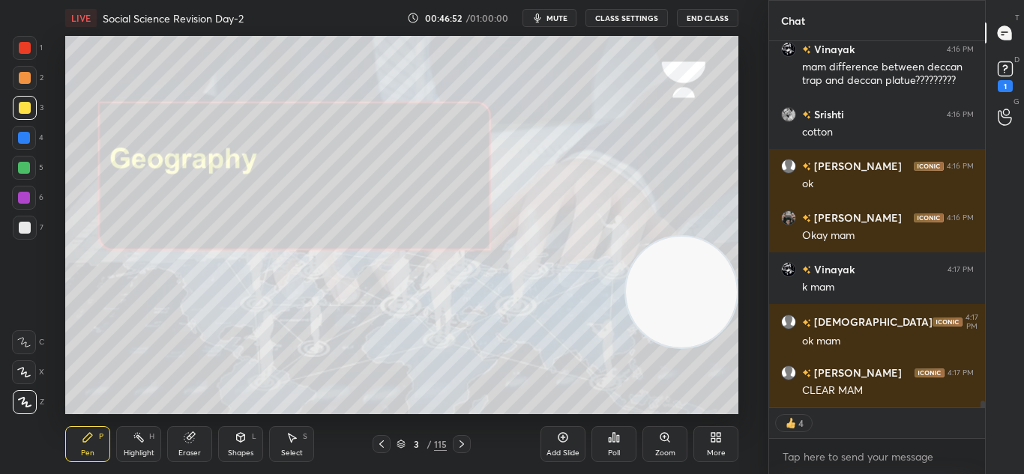
click at [382, 449] on icon at bounding box center [381, 444] width 12 height 12
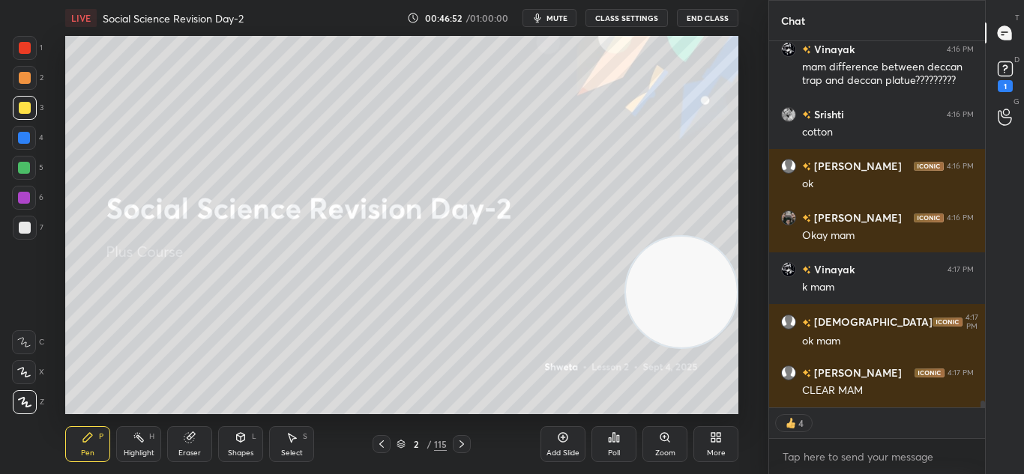
click at [382, 449] on icon at bounding box center [381, 444] width 12 height 12
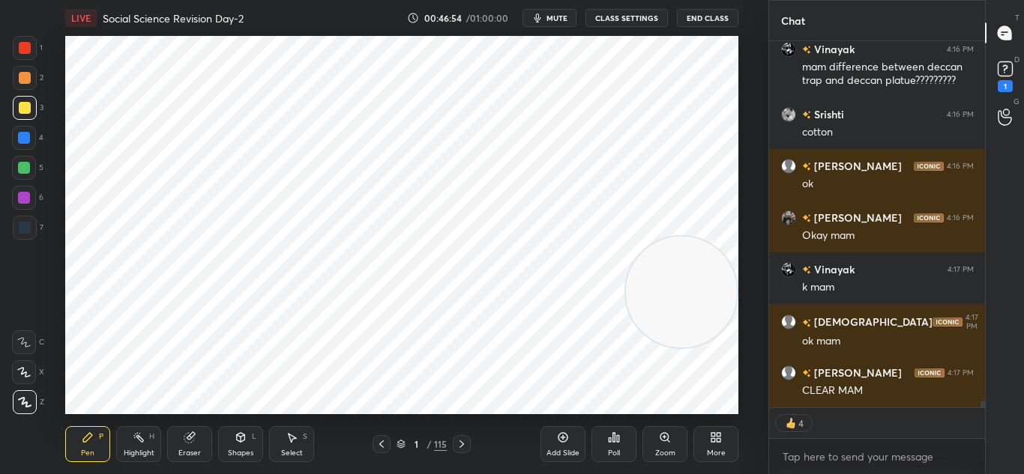
click at [457, 442] on icon at bounding box center [462, 444] width 12 height 12
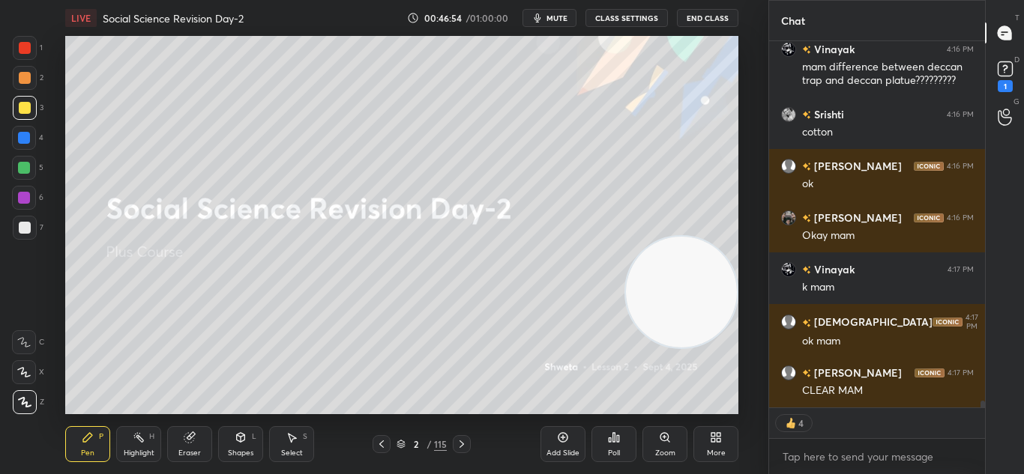
click at [457, 442] on icon at bounding box center [462, 444] width 12 height 12
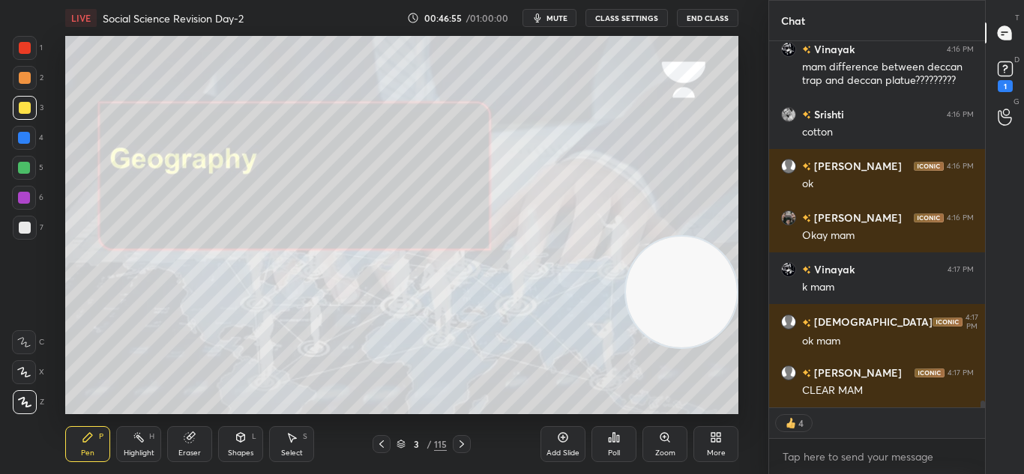
click at [457, 442] on icon at bounding box center [462, 444] width 12 height 12
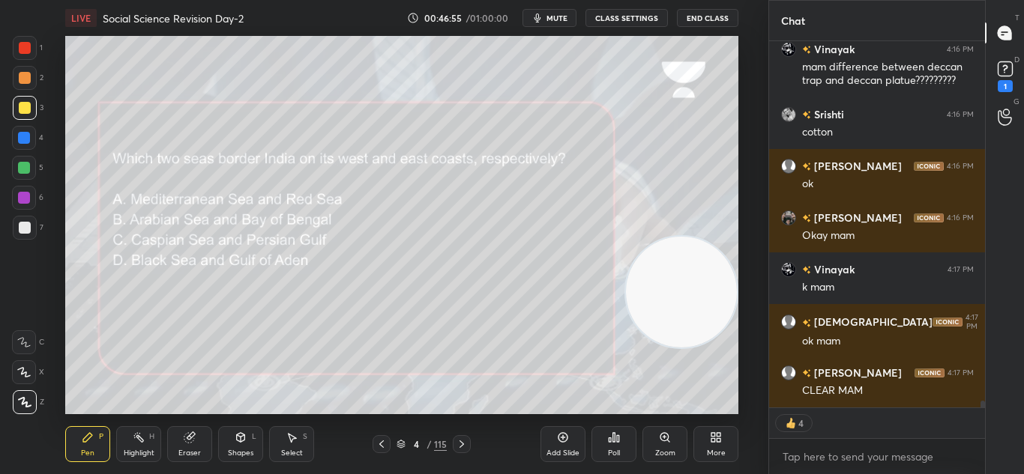
scroll to position [19845, 0]
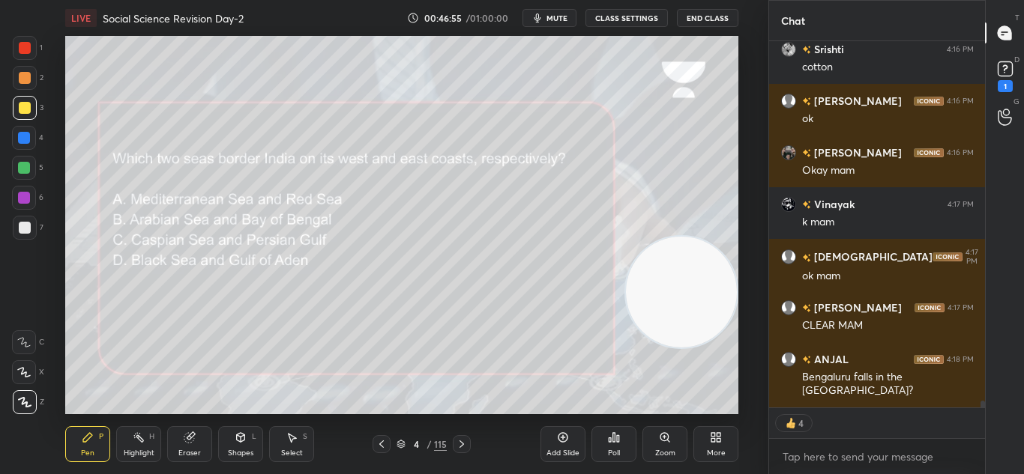
click at [457, 442] on icon at bounding box center [462, 444] width 12 height 12
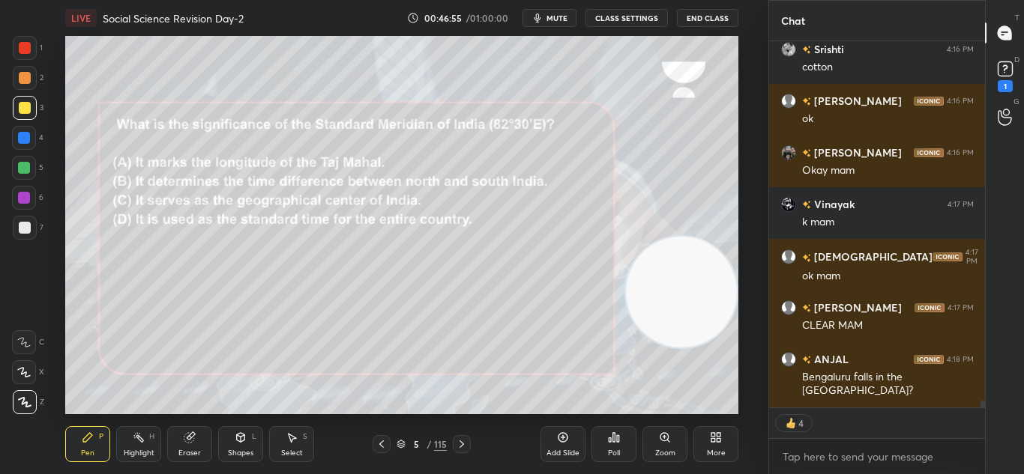
click at [457, 442] on icon at bounding box center [462, 444] width 12 height 12
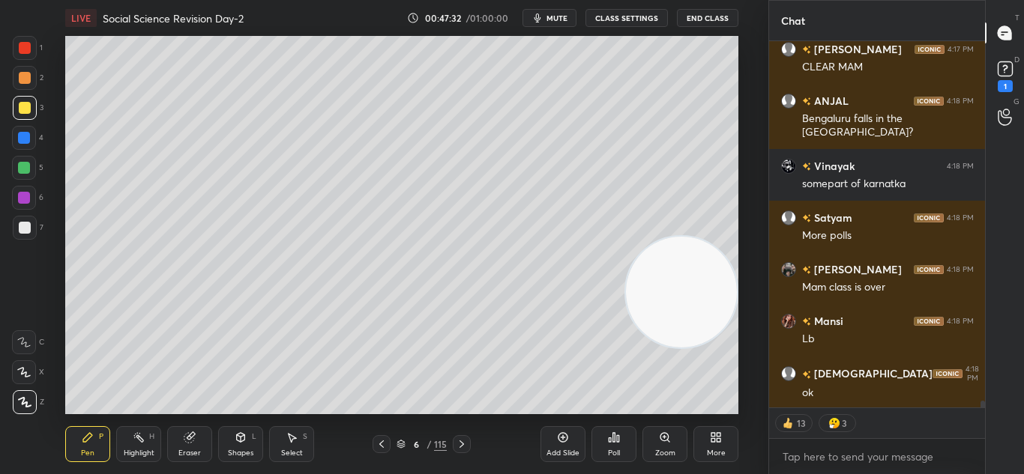
scroll to position [20155, 0]
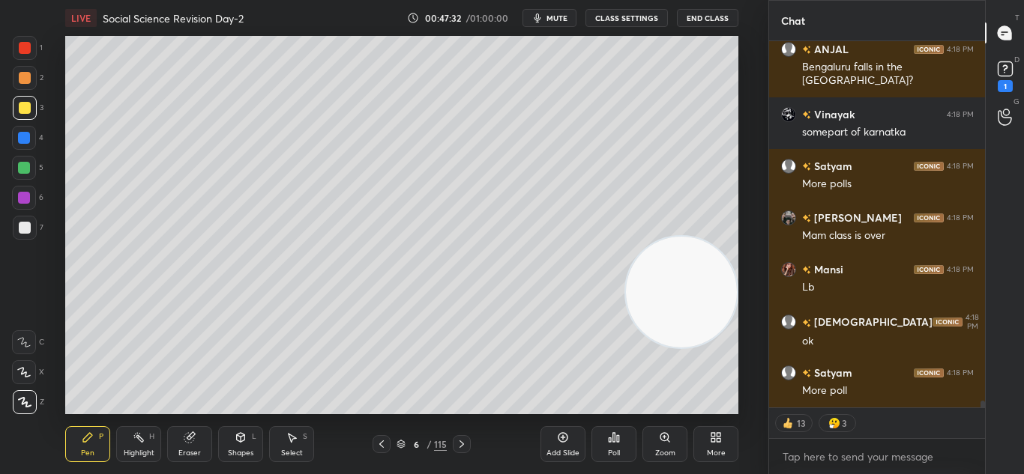
click at [615, 446] on div "Poll" at bounding box center [613, 444] width 45 height 36
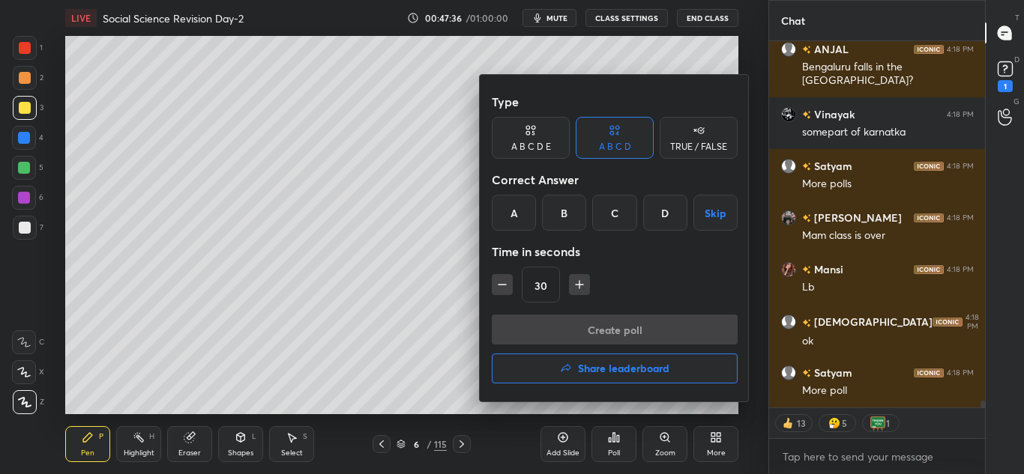
click at [611, 364] on h4 "Share leaderboard" at bounding box center [623, 368] width 91 height 10
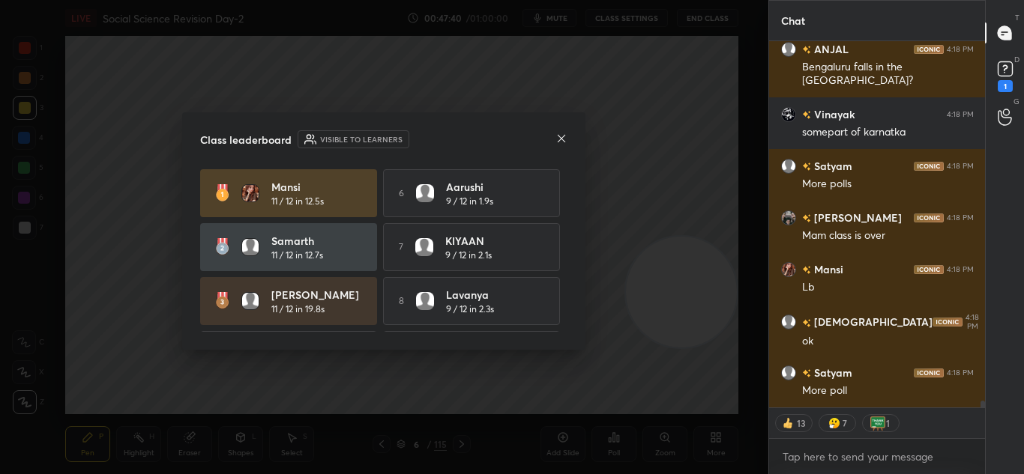
drag, startPoint x: 562, startPoint y: 230, endPoint x: 567, endPoint y: 307, distance: 77.4
click at [567, 307] on div "[PERSON_NAME] 11 / 12 in 12.5s 6 [PERSON_NAME] 9 / 12 in 1.9s [PERSON_NAME] 11 …" at bounding box center [383, 250] width 367 height 163
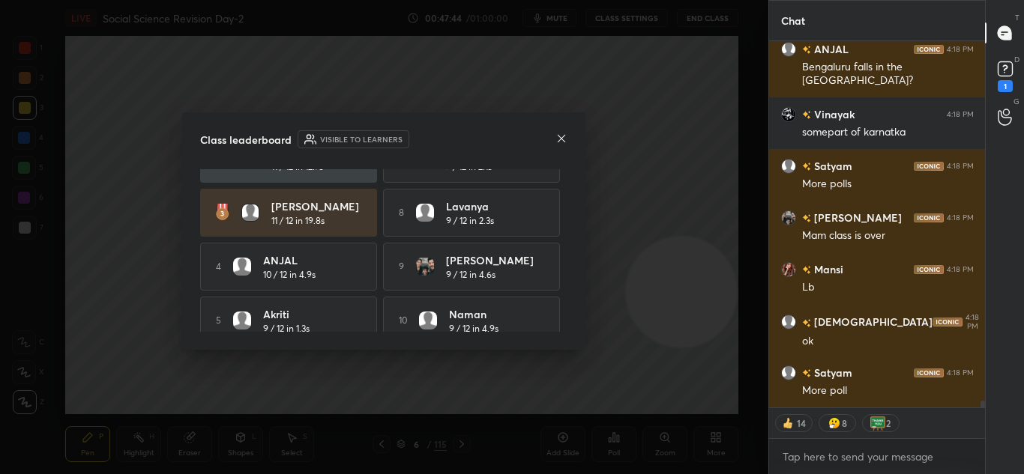
scroll to position [106, 0]
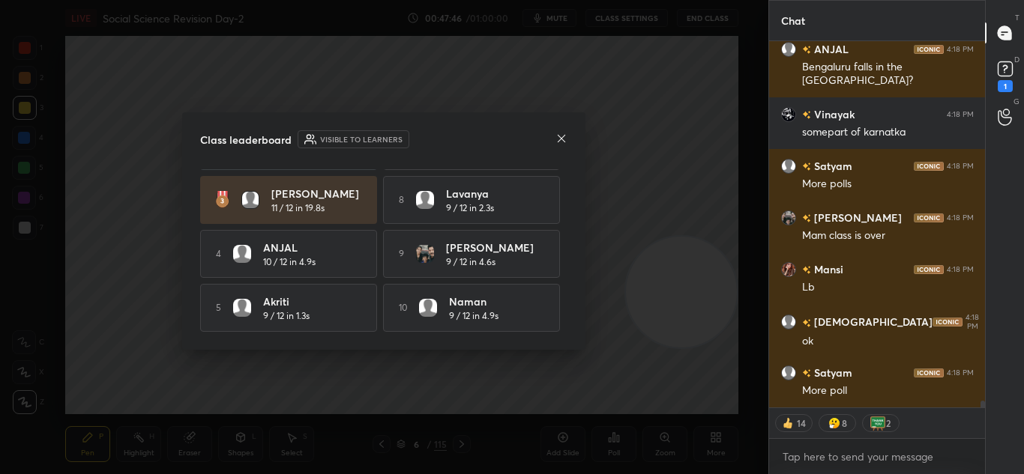
click at [561, 136] on icon at bounding box center [561, 139] width 12 height 12
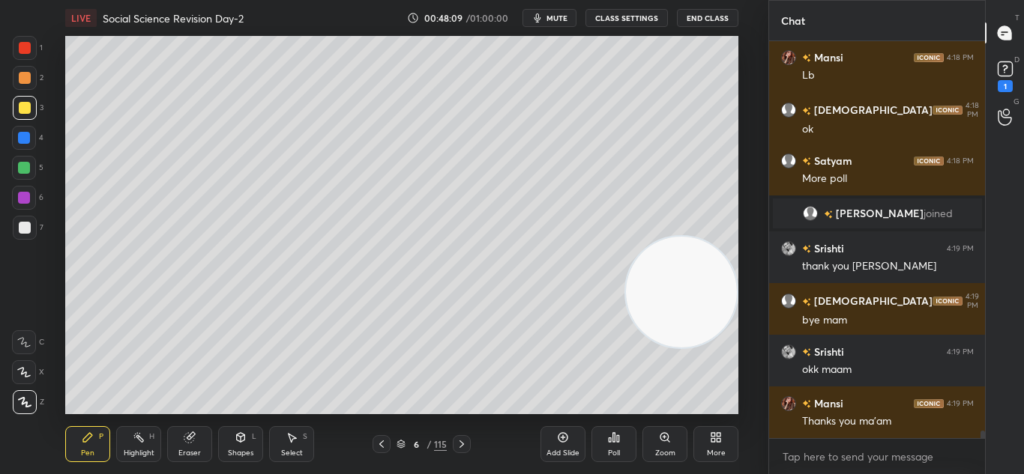
scroll to position [19942, 0]
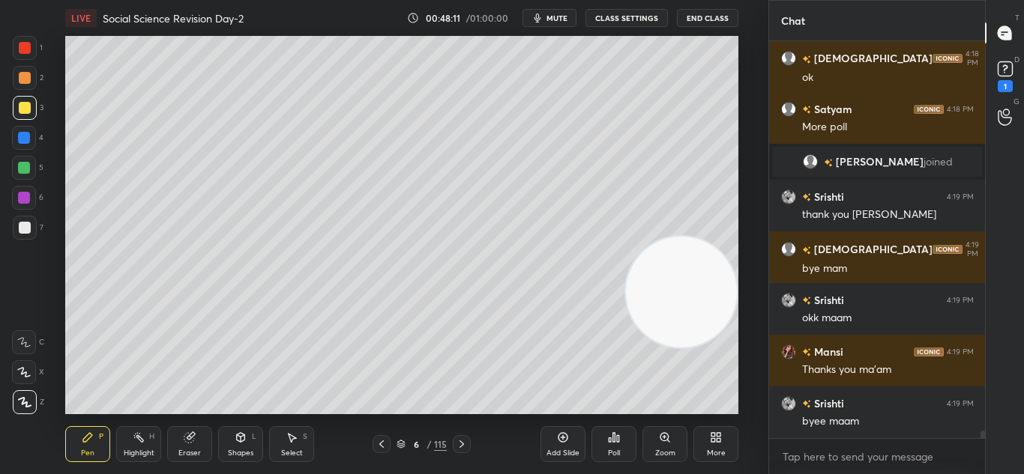
click at [698, 22] on button "End Class" at bounding box center [707, 18] width 61 height 18
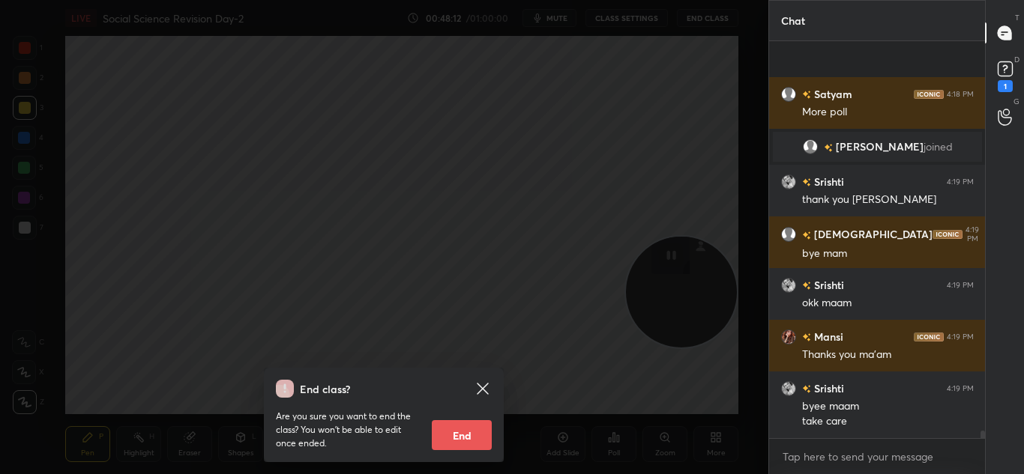
scroll to position [20061, 0]
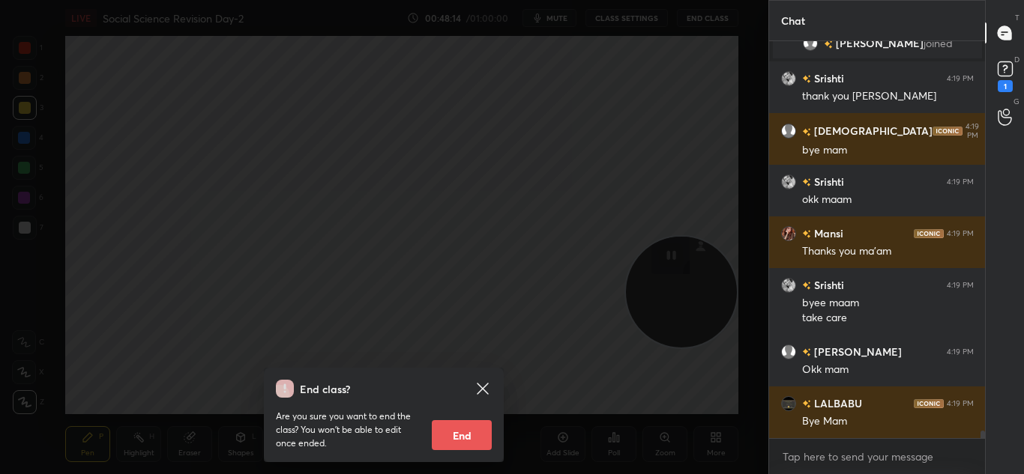
click at [466, 431] on button "End" at bounding box center [462, 435] width 60 height 30
type textarea "x"
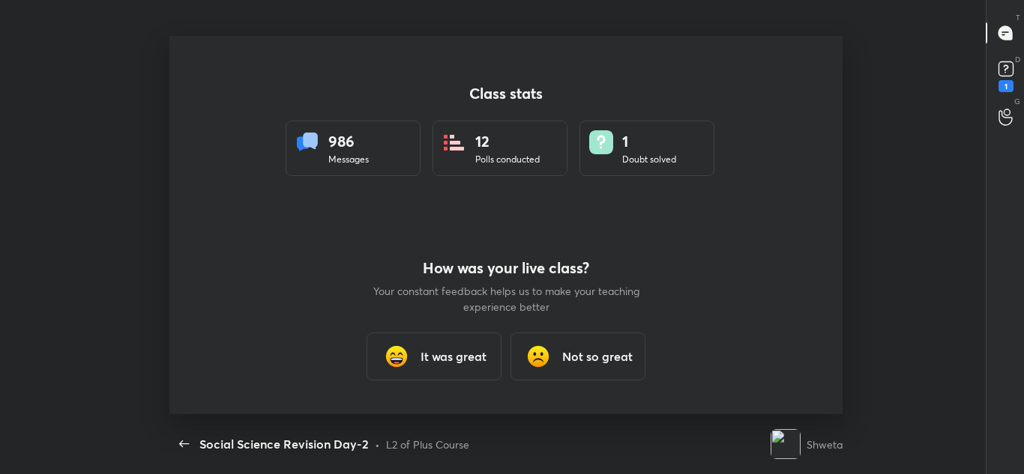
scroll to position [378, 1012]
